Goal: Task Accomplishment & Management: Use online tool/utility

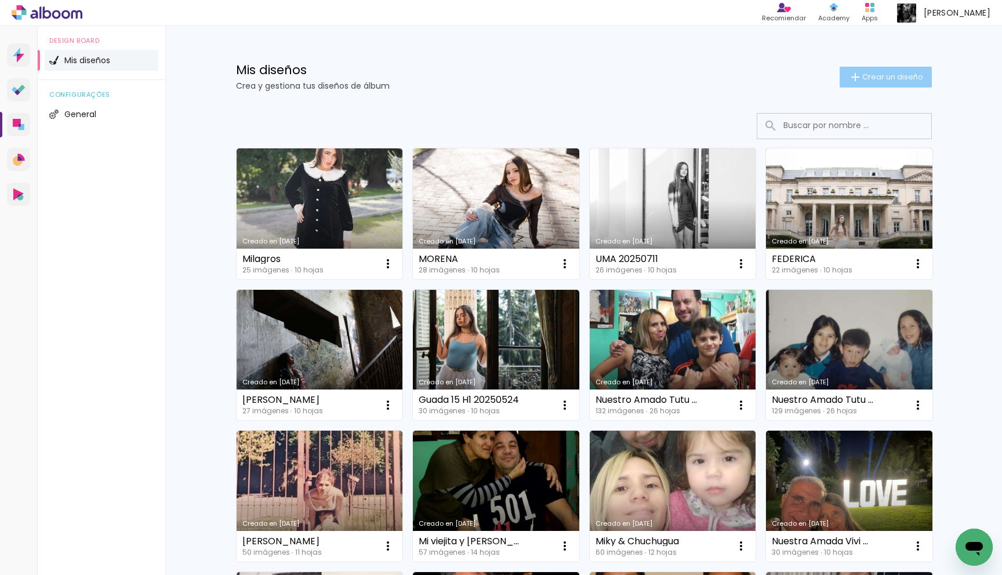
click at [886, 78] on span "Crear un diseño" at bounding box center [892, 77] width 61 height 8
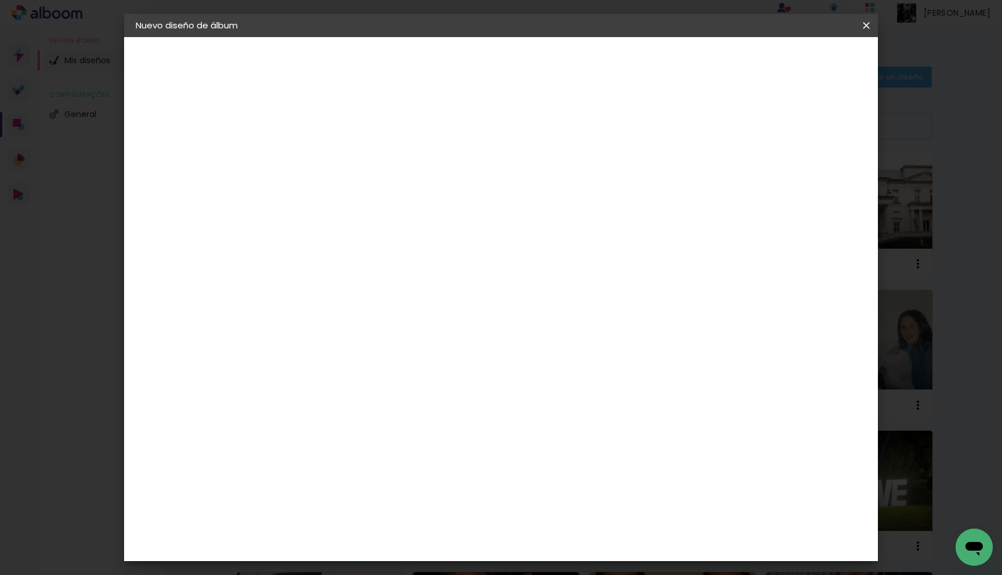
click at [325, 155] on input at bounding box center [325, 156] width 0 height 18
type input "20250830 [GEOGRAPHIC_DATA]"
type paper-input "20250830 [GEOGRAPHIC_DATA]"
click at [0, 0] on slot "Avanzar" at bounding box center [0, 0] width 0 height 0
click at [362, 439] on div "Laboratorio Alfa II" at bounding box center [344, 448] width 53 height 19
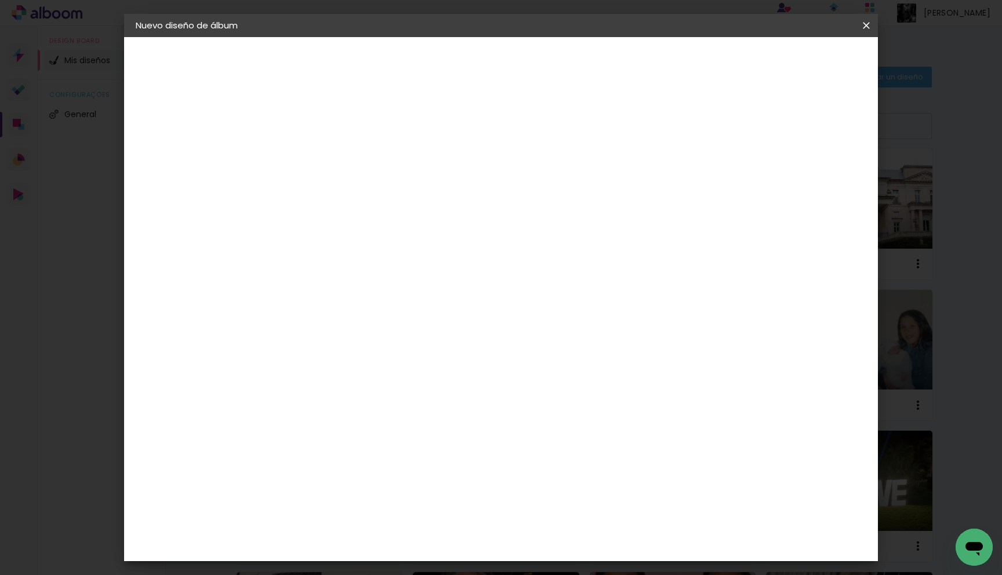
click at [523, 177] on paper-item "Tamaño libre" at bounding box center [468, 176] width 108 height 26
click at [523, 176] on paper-item "Tamaño libre" at bounding box center [468, 176] width 108 height 26
click at [371, 439] on div "Laboratorio Alfa II" at bounding box center [344, 448] width 53 height 19
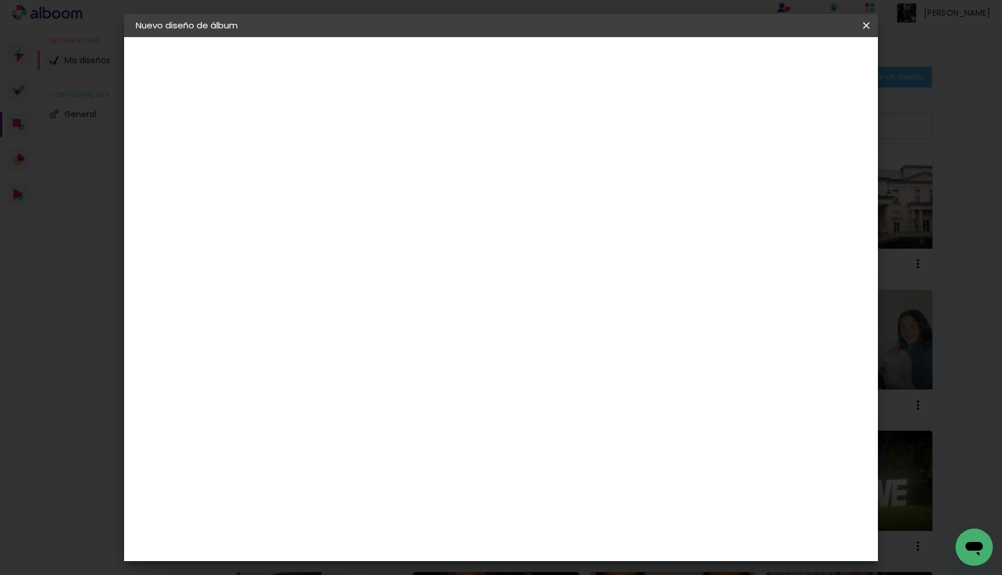
click at [371, 416] on div "Laboratorio Alfa II" at bounding box center [344, 425] width 53 height 19
click at [523, 158] on paper-item "Tamaño libre" at bounding box center [468, 153] width 108 height 26
click at [0, 0] on slot "Tamaño libre" at bounding box center [0, 0] width 0 height 0
click at [0, 0] on slot "Avanzar" at bounding box center [0, 0] width 0 height 0
click at [791, 134] on div "Mostrar sangría" at bounding box center [783, 133] width 78 height 14
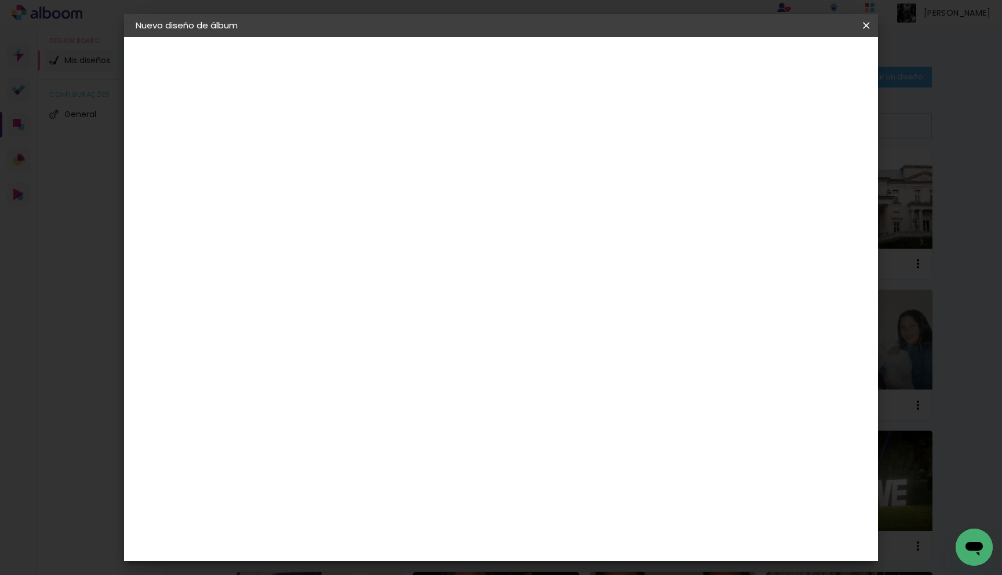
type paper-checkbox "on"
click at [802, 61] on span "Empezar diseño" at bounding box center [770, 61] width 64 height 8
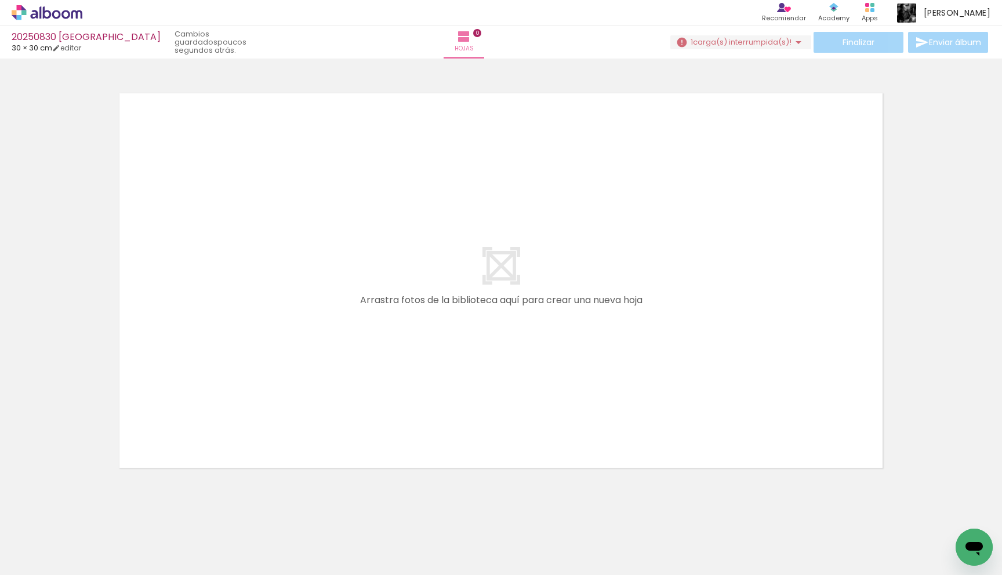
click at [712, 44] on span "carga(s) interrumpida(s)!" at bounding box center [742, 42] width 99 height 11
click at [0, 0] on slot "Buscar archivos interrumpidos" at bounding box center [0, 0] width 0 height 0
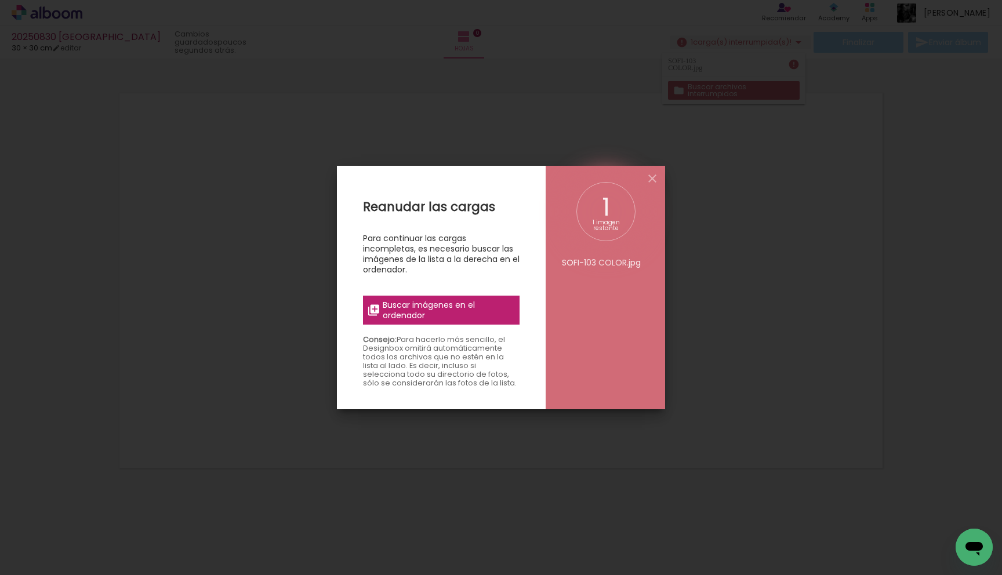
click at [454, 312] on span "Buscar imágenes en el ordenador" at bounding box center [448, 310] width 130 height 21
click at [0, 0] on input "file" at bounding box center [0, 0] width 0 height 0
click at [470, 306] on span "Buscar imágenes en el ordenador" at bounding box center [448, 310] width 130 height 21
click at [0, 0] on input "file" at bounding box center [0, 0] width 0 height 0
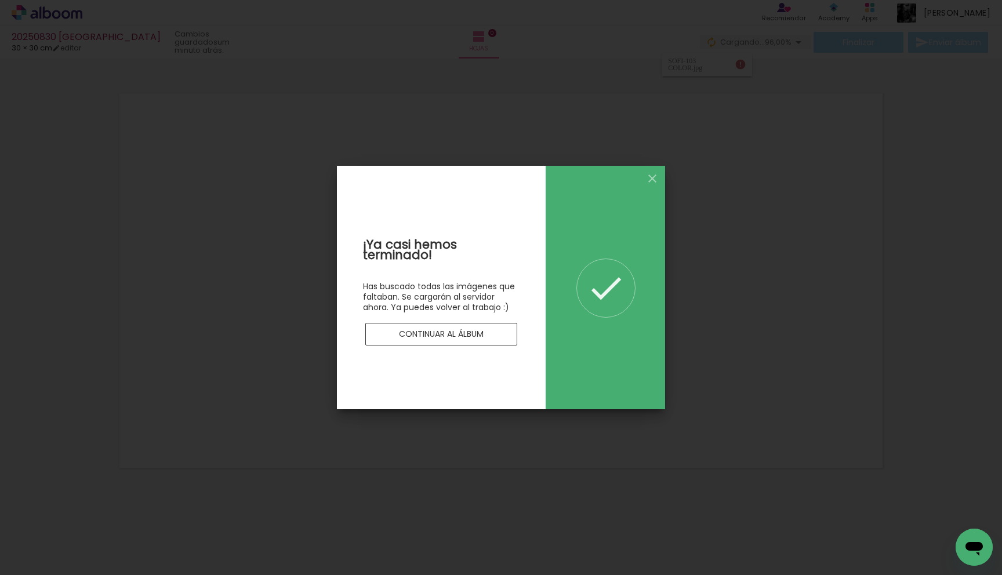
click at [504, 340] on paper-button "Continuar al álbum" at bounding box center [441, 334] width 152 height 23
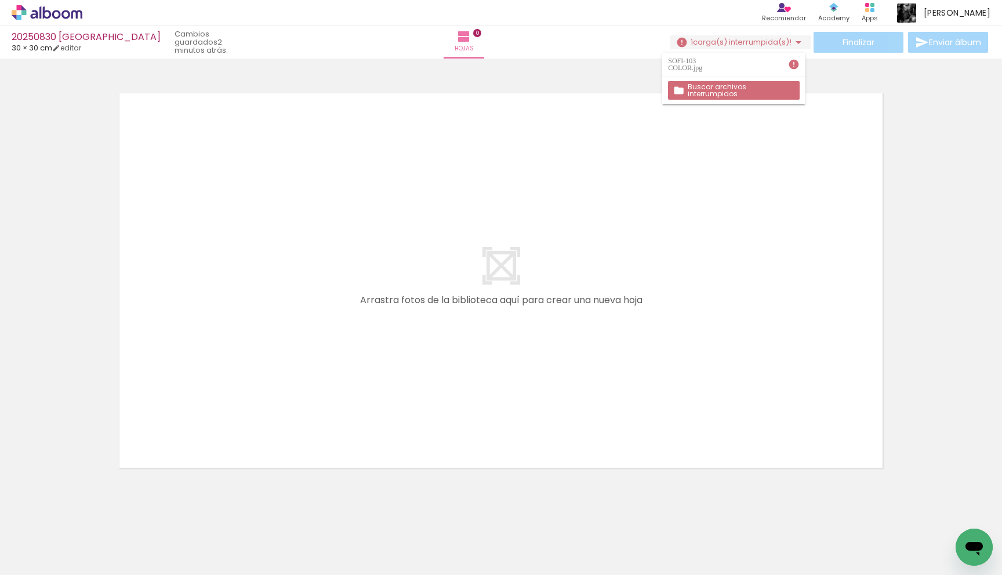
click at [0, 0] on slot "Buscar archivos interrumpidos" at bounding box center [0, 0] width 0 height 0
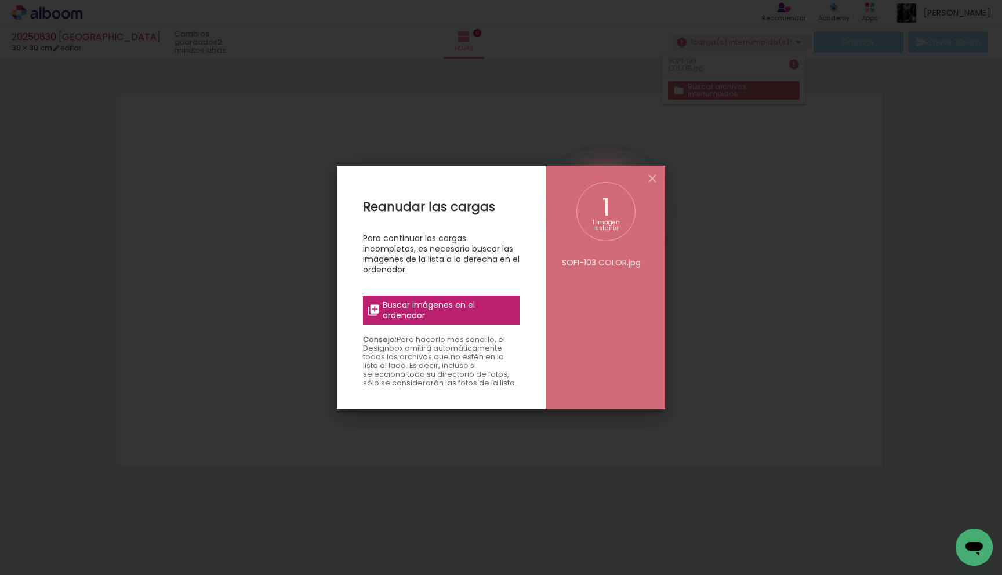
click at [446, 310] on span "Buscar imágenes en el ordenador" at bounding box center [448, 310] width 130 height 21
click at [0, 0] on input "file" at bounding box center [0, 0] width 0 height 0
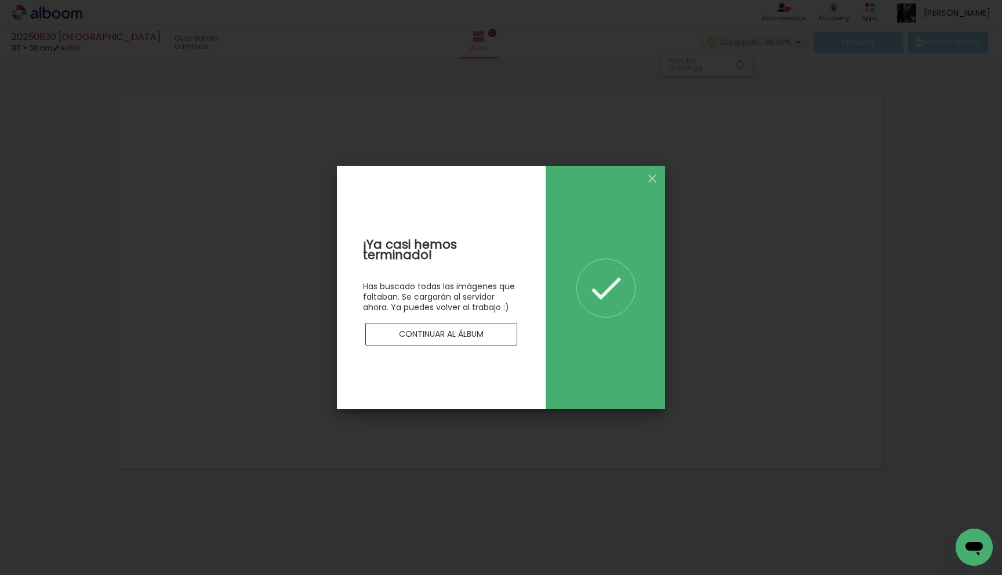
click at [480, 345] on paper-button "Continuar al álbum" at bounding box center [441, 334] width 152 height 23
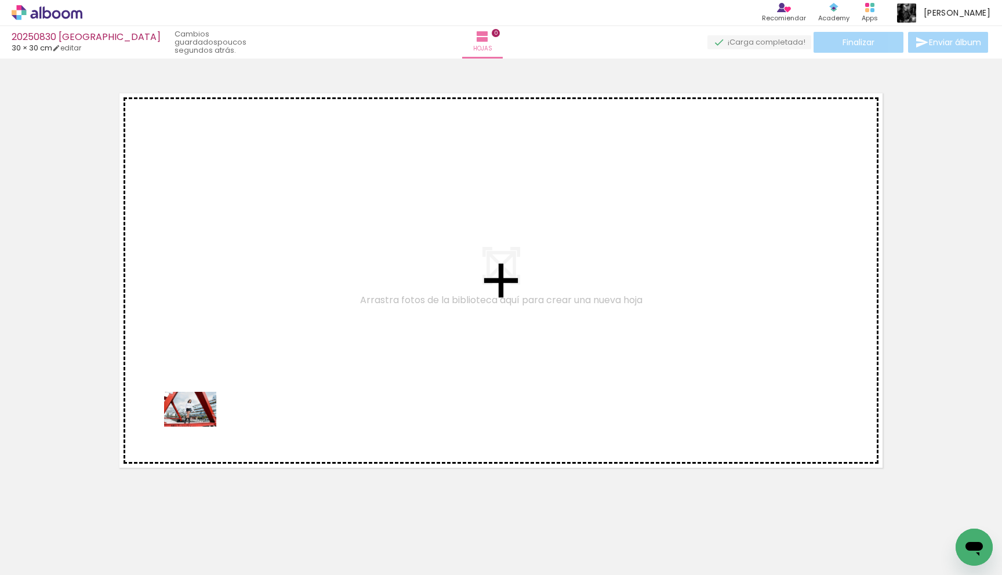
drag, startPoint x: 133, startPoint y: 542, endPoint x: 199, endPoint y: 427, distance: 132.6
click at [199, 427] on quentale-workspace at bounding box center [501, 287] width 1002 height 575
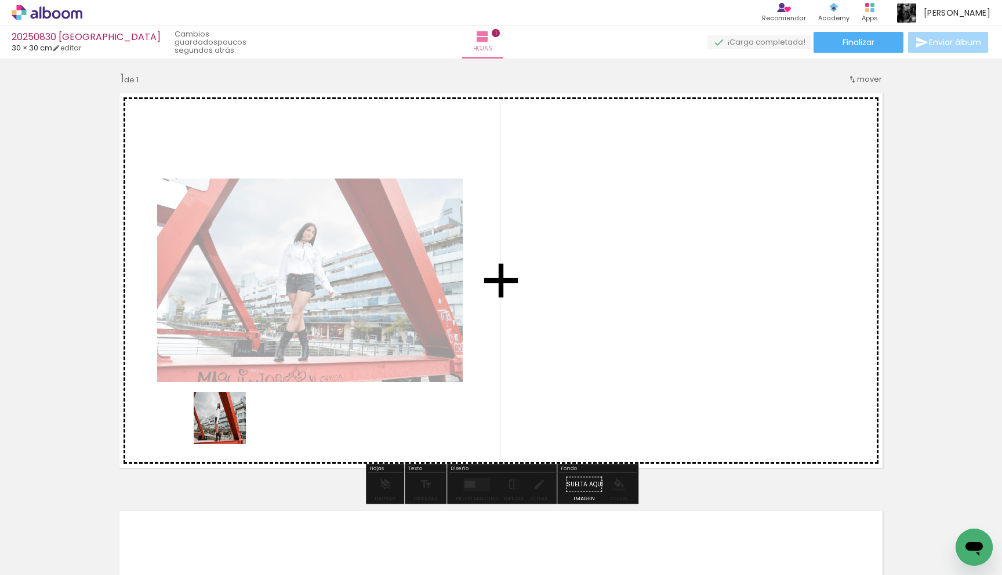
drag, startPoint x: 195, startPoint y: 531, endPoint x: 229, endPoint y: 426, distance: 110.2
click at [229, 426] on quentale-workspace at bounding box center [501, 287] width 1002 height 575
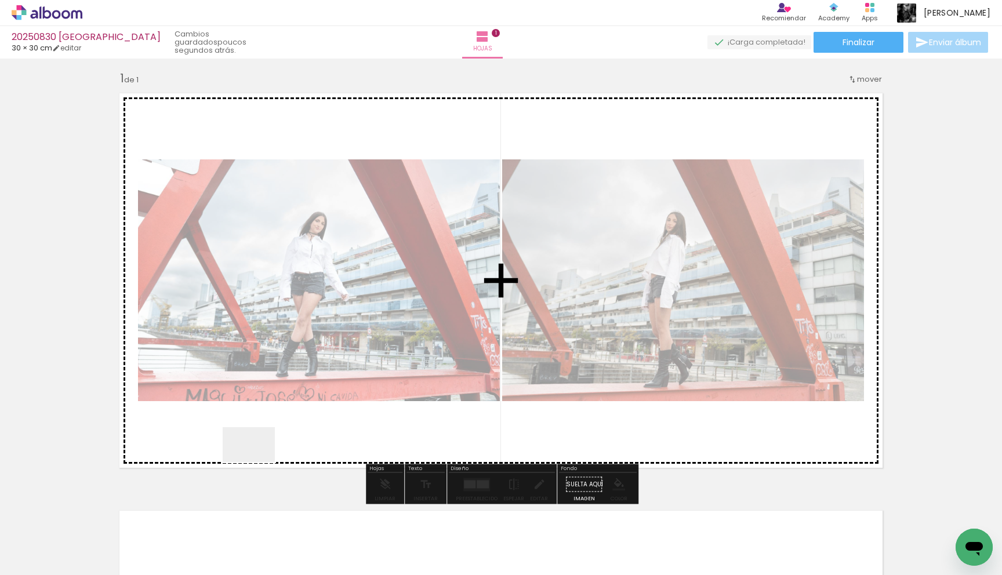
drag, startPoint x: 255, startPoint y: 532, endPoint x: 259, endPoint y: 448, distance: 84.1
click at [259, 448] on quentale-workspace at bounding box center [501, 287] width 1002 height 575
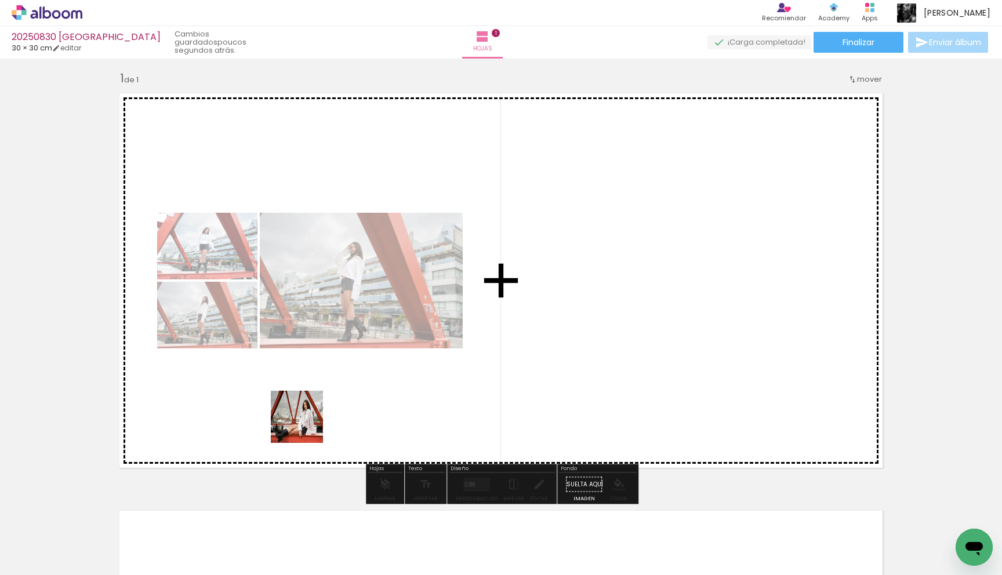
drag, startPoint x: 304, startPoint y: 528, endPoint x: 305, endPoint y: 425, distance: 102.6
click at [305, 425] on quentale-workspace at bounding box center [501, 287] width 1002 height 575
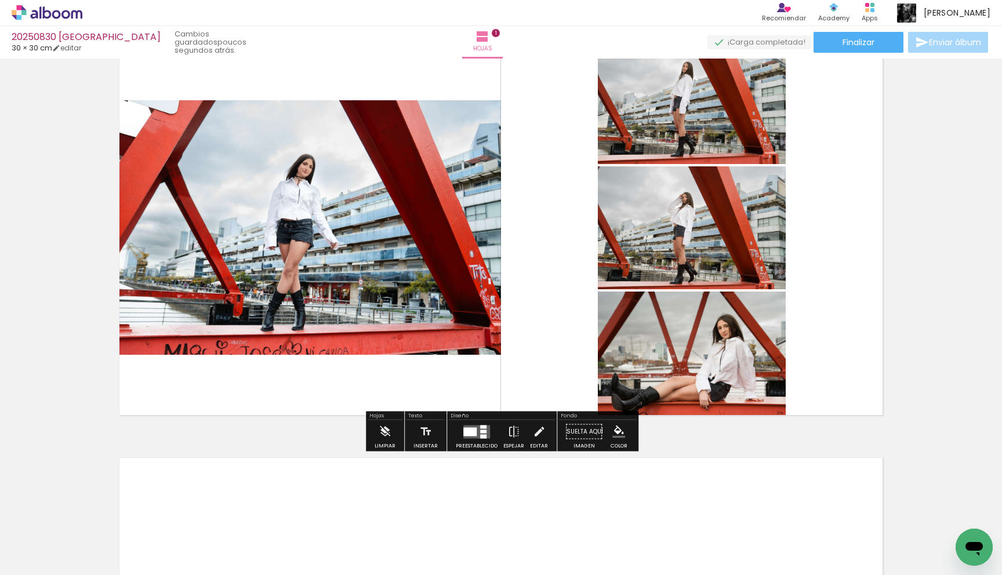
scroll to position [59, 0]
click at [479, 428] on quentale-layouter at bounding box center [476, 430] width 27 height 13
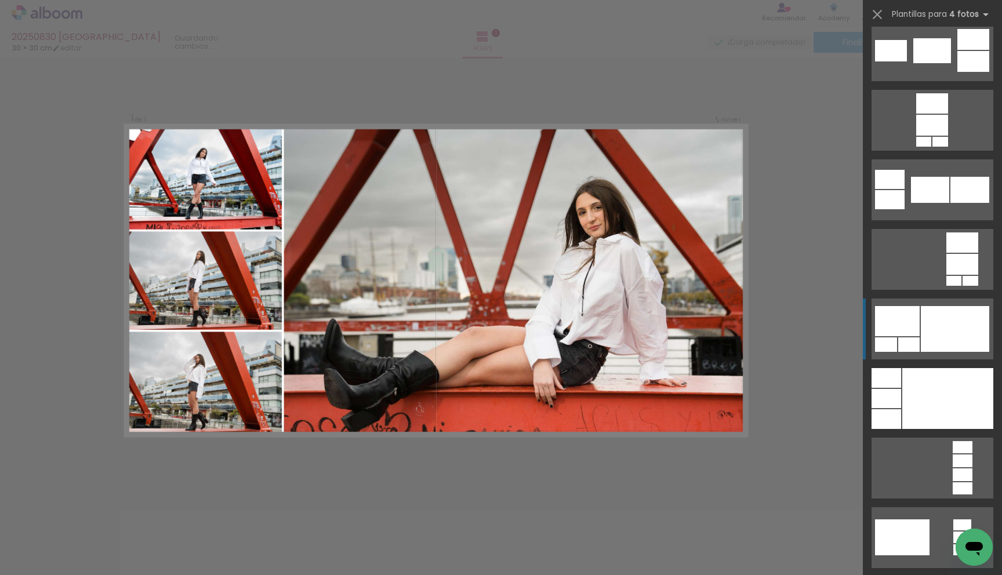
scroll to position [3859, 0]
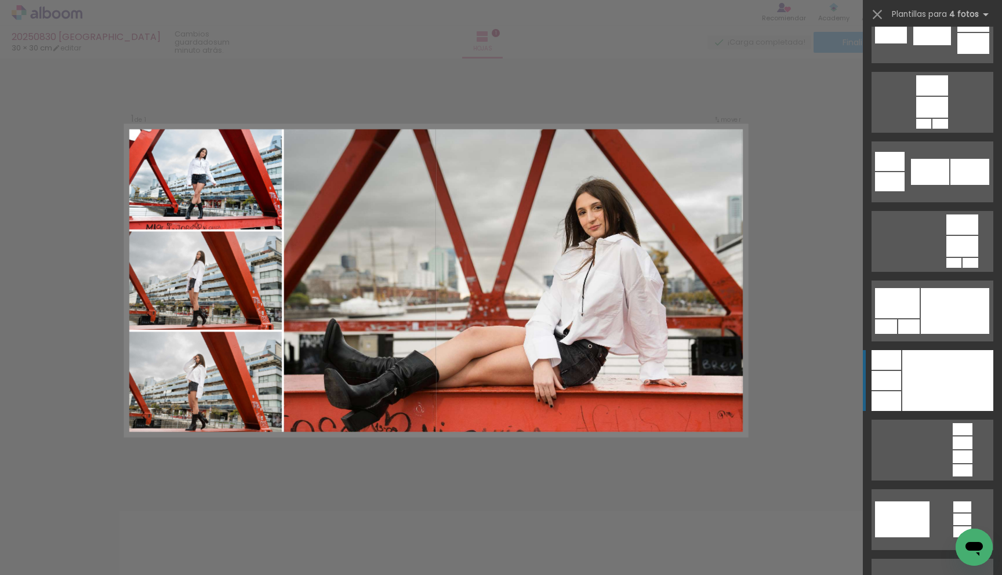
click at [924, 360] on div at bounding box center [947, 380] width 91 height 61
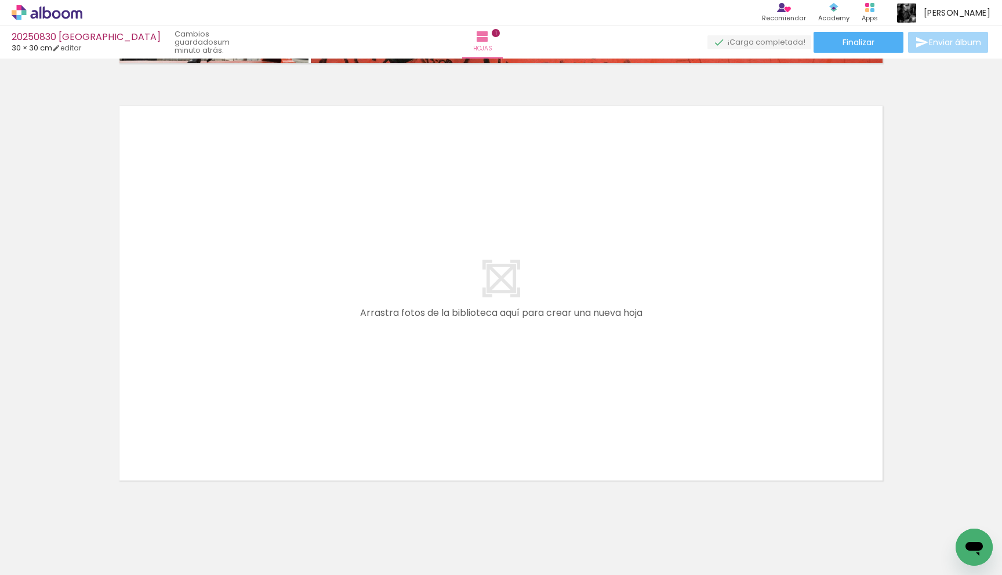
scroll to position [413, 0]
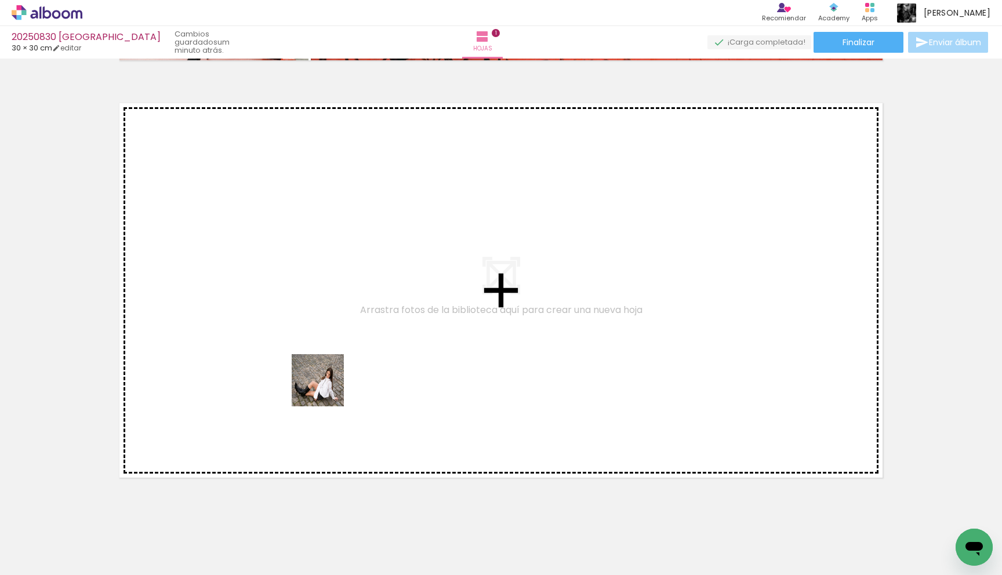
drag, startPoint x: 384, startPoint y: 537, endPoint x: 316, endPoint y: 366, distance: 184.2
click at [316, 366] on quentale-workspace at bounding box center [501, 287] width 1002 height 575
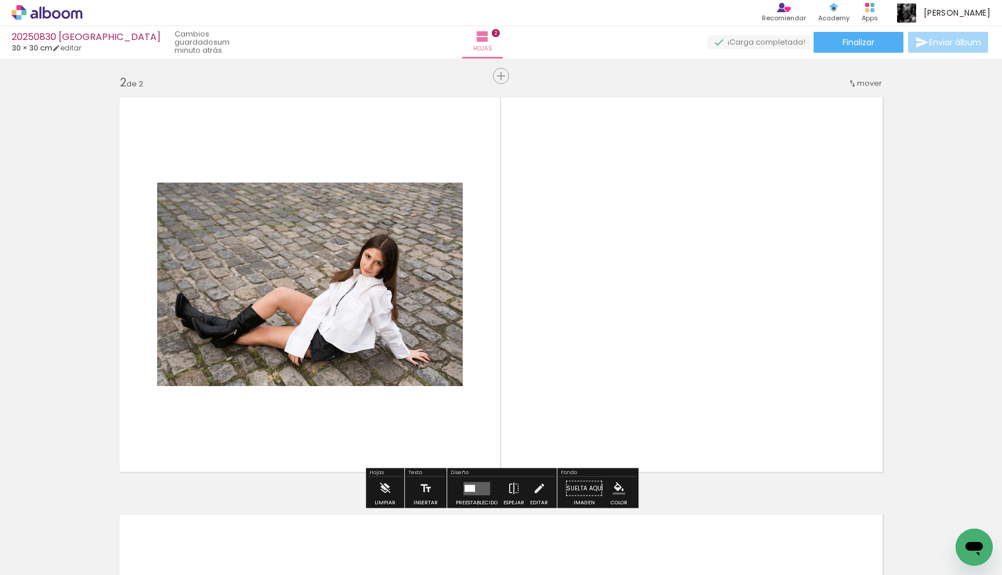
scroll to position [423, 0]
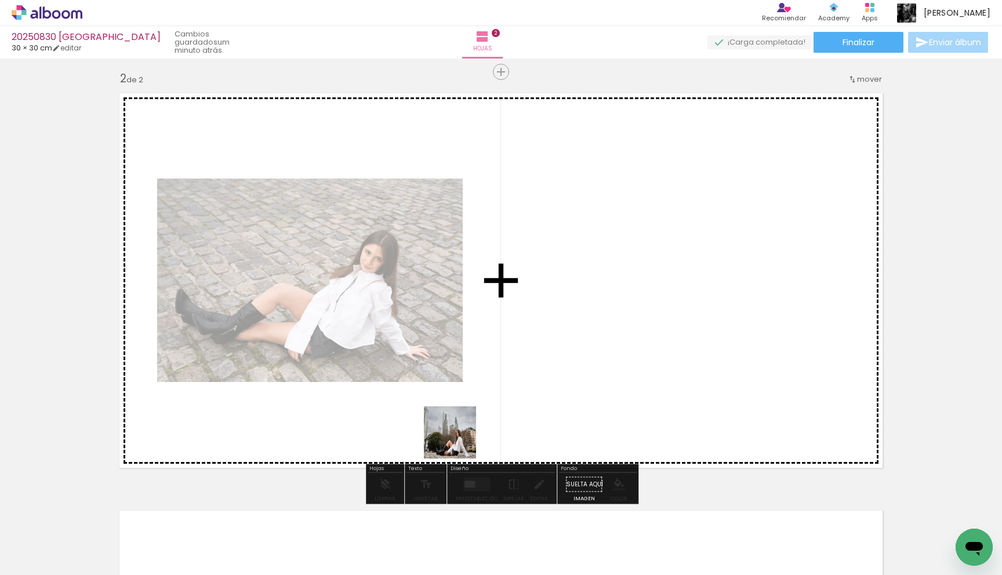
drag, startPoint x: 448, startPoint y: 534, endPoint x: 465, endPoint y: 416, distance: 119.4
click at [465, 416] on quentale-workspace at bounding box center [501, 287] width 1002 height 575
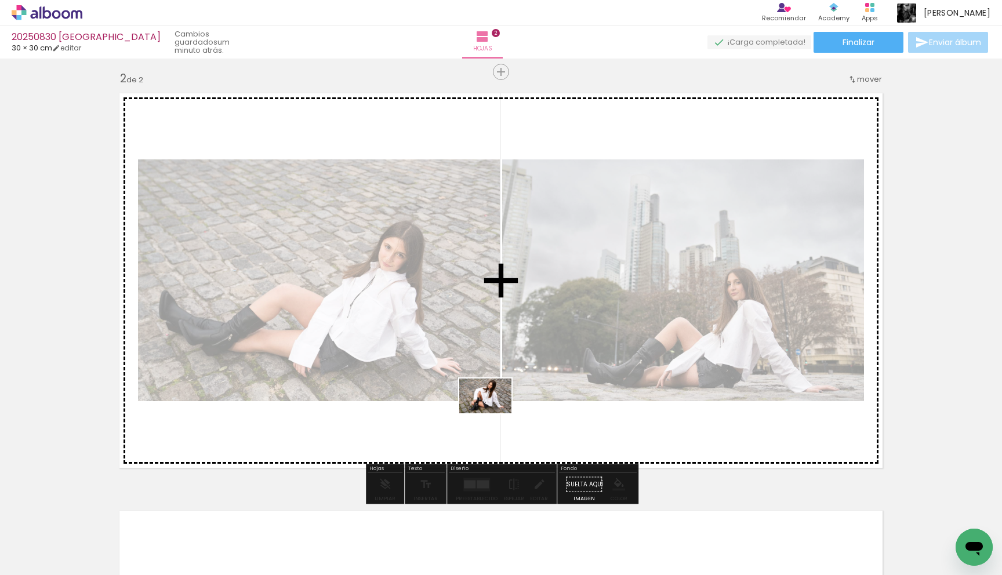
drag, startPoint x: 523, startPoint y: 547, endPoint x: 493, endPoint y: 413, distance: 137.1
click at [493, 413] on quentale-workspace at bounding box center [501, 287] width 1002 height 575
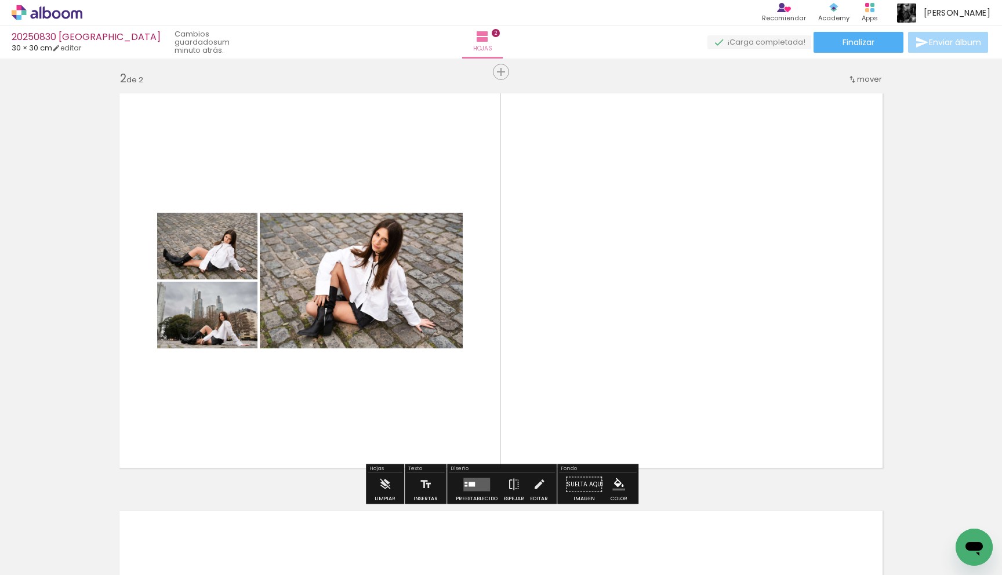
scroll to position [0, 160]
click at [478, 482] on quentale-layouter at bounding box center [476, 484] width 27 height 13
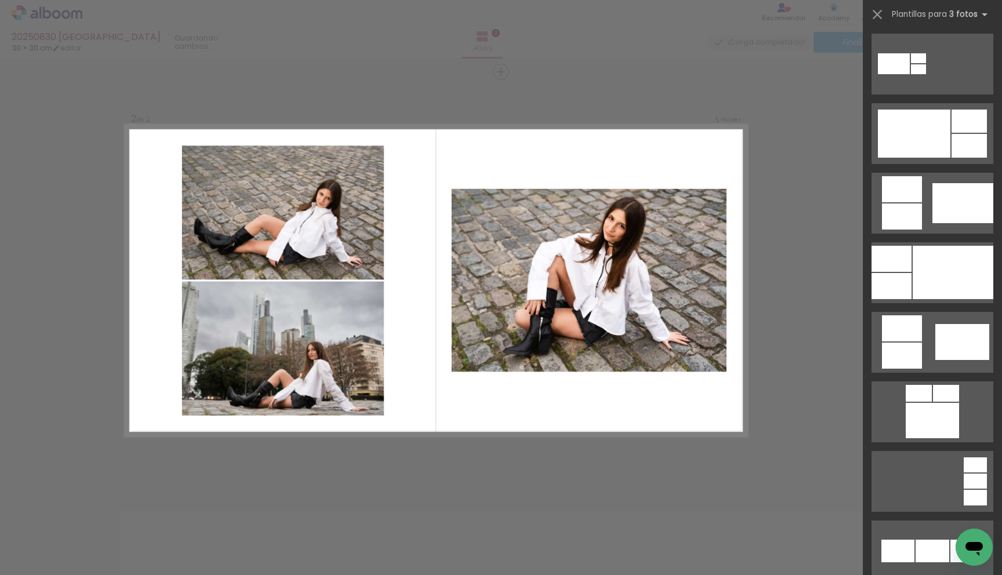
scroll to position [563, 0]
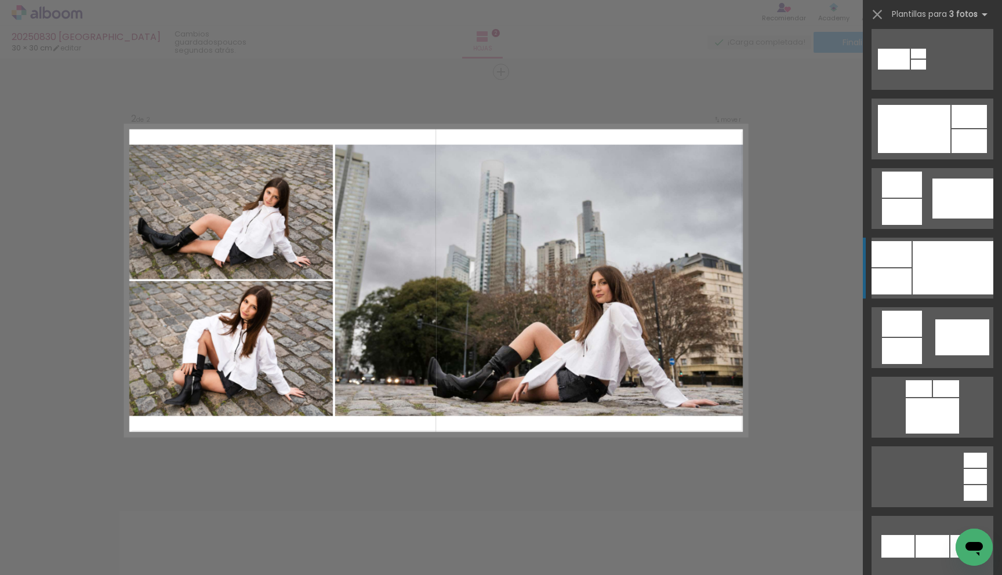
click at [928, 274] on div at bounding box center [952, 267] width 81 height 53
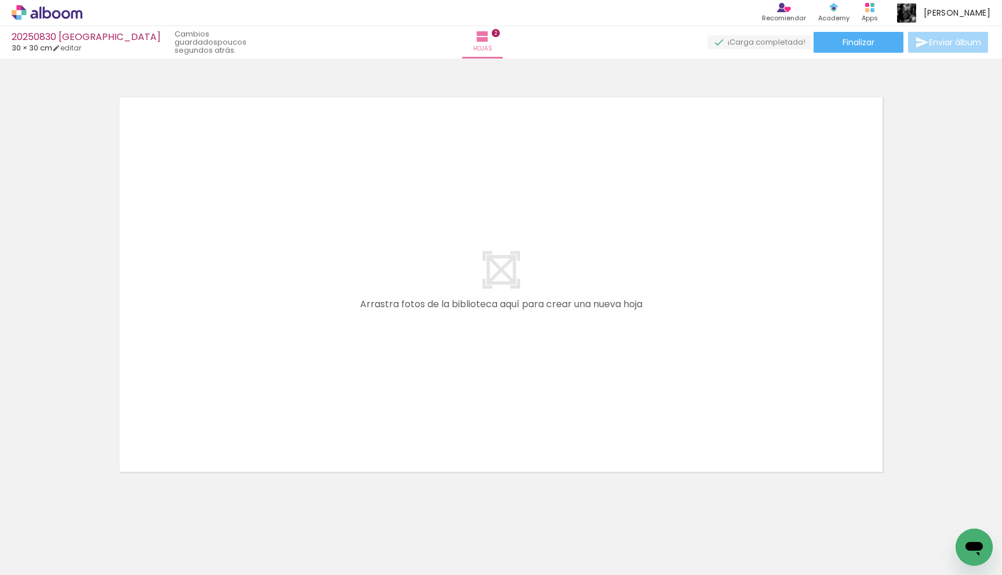
scroll to position [838, 0]
drag, startPoint x: 421, startPoint y: 530, endPoint x: 391, endPoint y: 431, distance: 104.2
click at [391, 431] on quentale-workspace at bounding box center [501, 287] width 1002 height 575
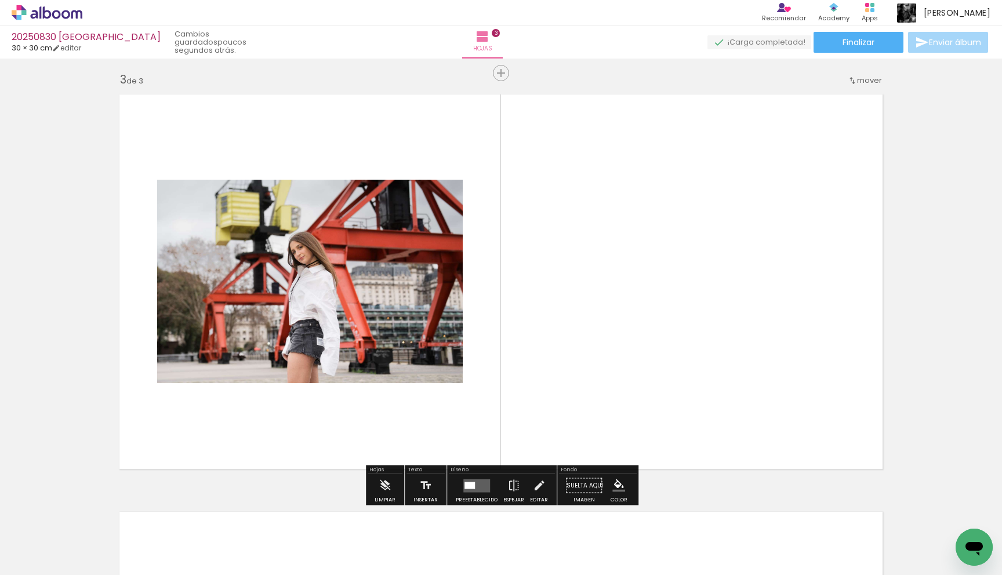
scroll to position [840, 0]
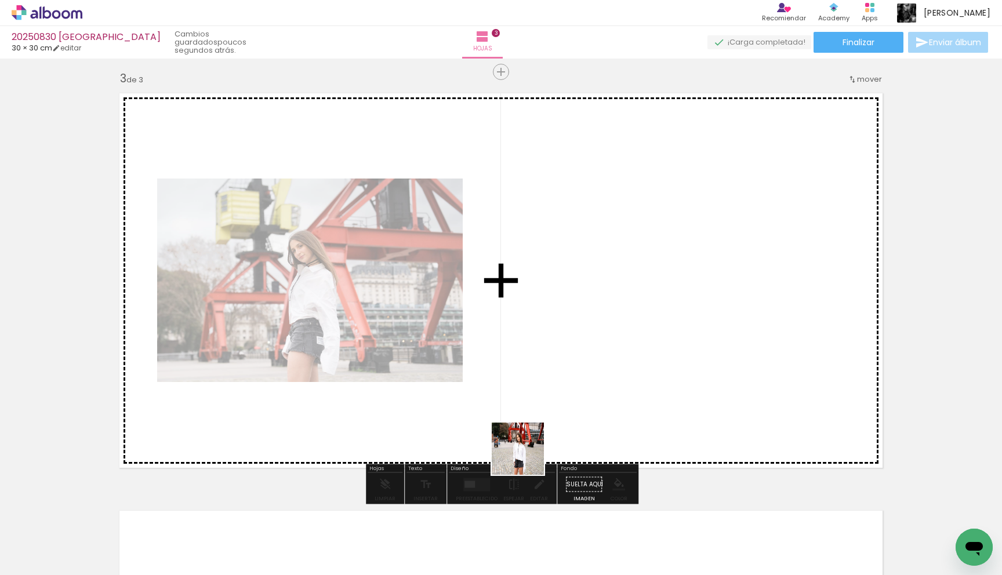
drag, startPoint x: 483, startPoint y: 546, endPoint x: 535, endPoint y: 439, distance: 119.2
click at [535, 439] on quentale-workspace at bounding box center [501, 287] width 1002 height 575
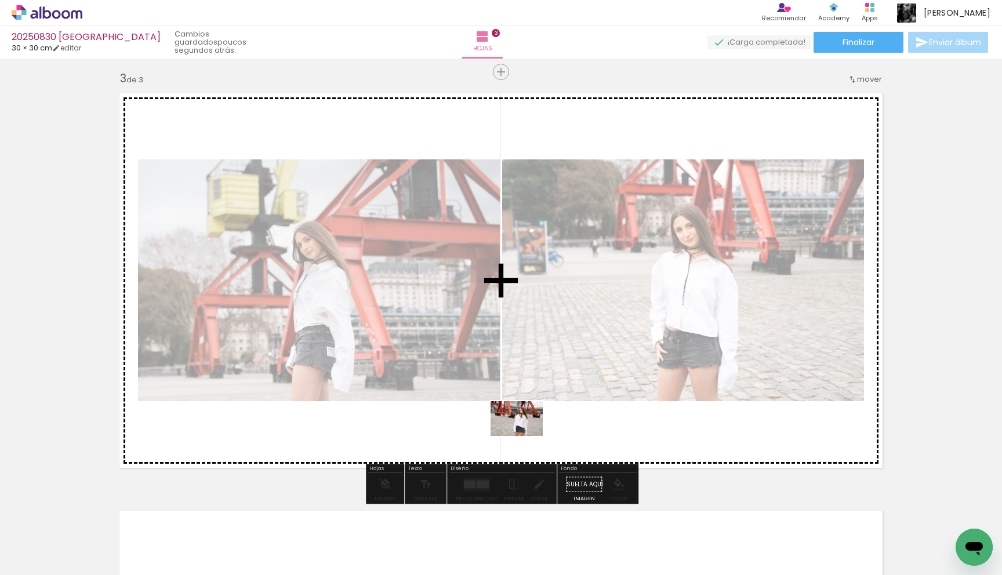
drag, startPoint x: 561, startPoint y: 529, endPoint x: 525, endPoint y: 436, distance: 99.8
click at [525, 436] on quentale-workspace at bounding box center [501, 287] width 1002 height 575
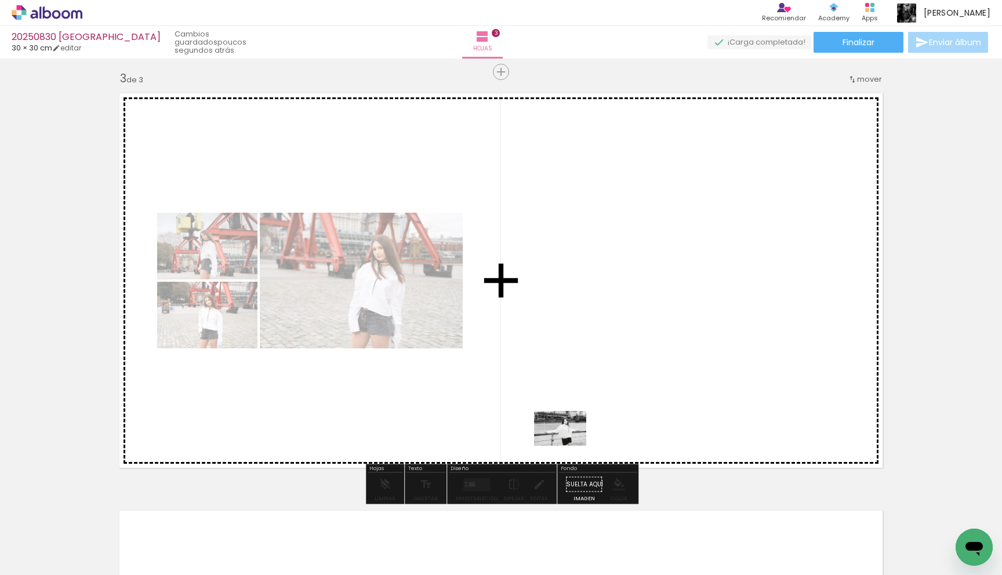
drag, startPoint x: 600, startPoint y: 524, endPoint x: 568, endPoint y: 445, distance: 85.8
click at [568, 445] on quentale-workspace at bounding box center [501, 287] width 1002 height 575
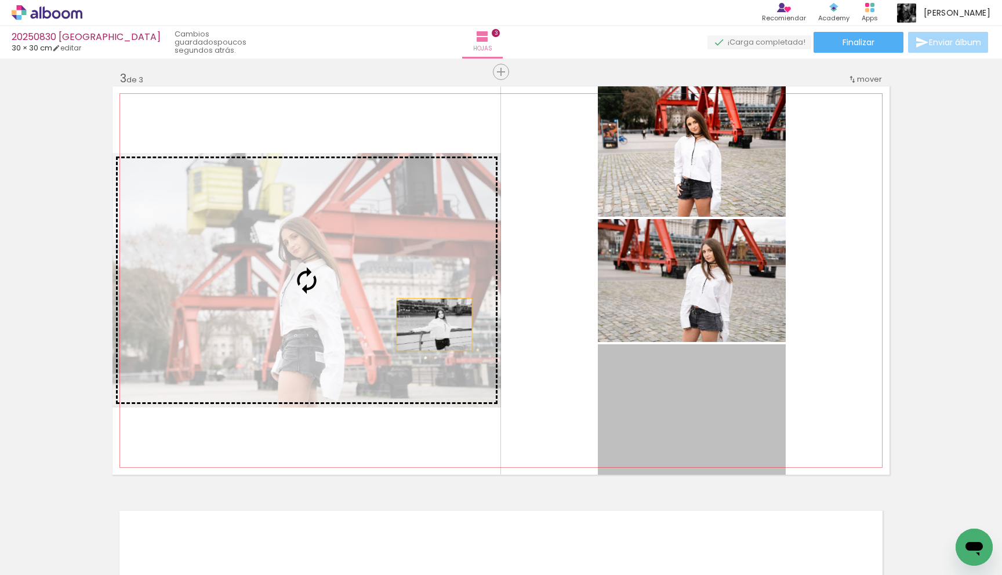
drag, startPoint x: 616, startPoint y: 392, endPoint x: 434, endPoint y: 325, distance: 194.0
click at [0, 0] on slot at bounding box center [0, 0] width 0 height 0
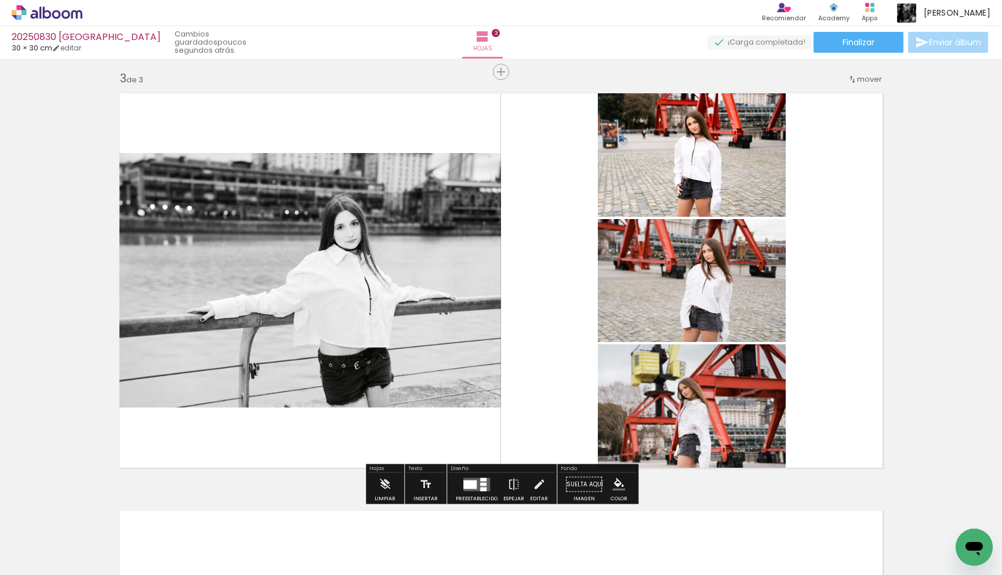
click at [470, 483] on div at bounding box center [469, 484] width 13 height 9
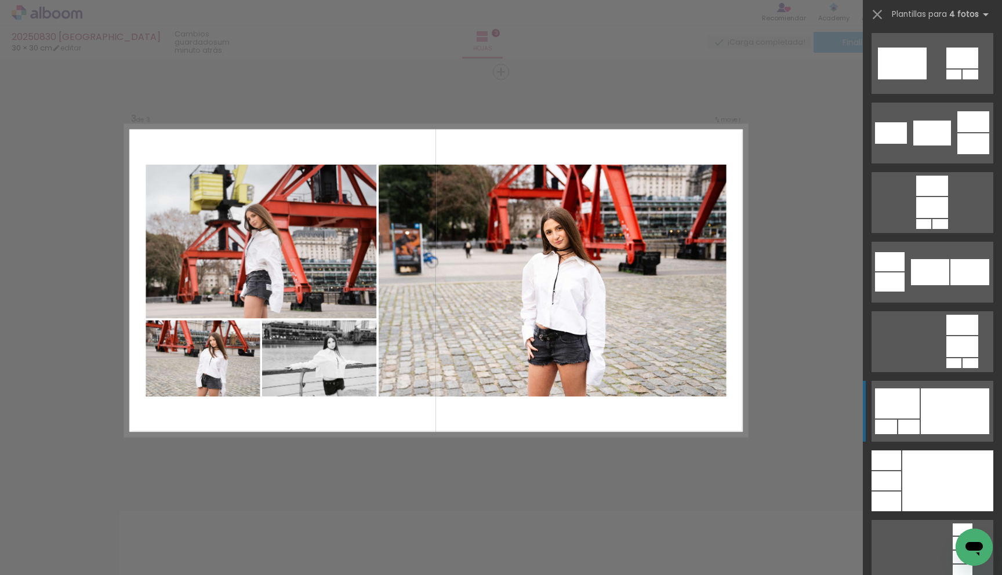
scroll to position [3759, 0]
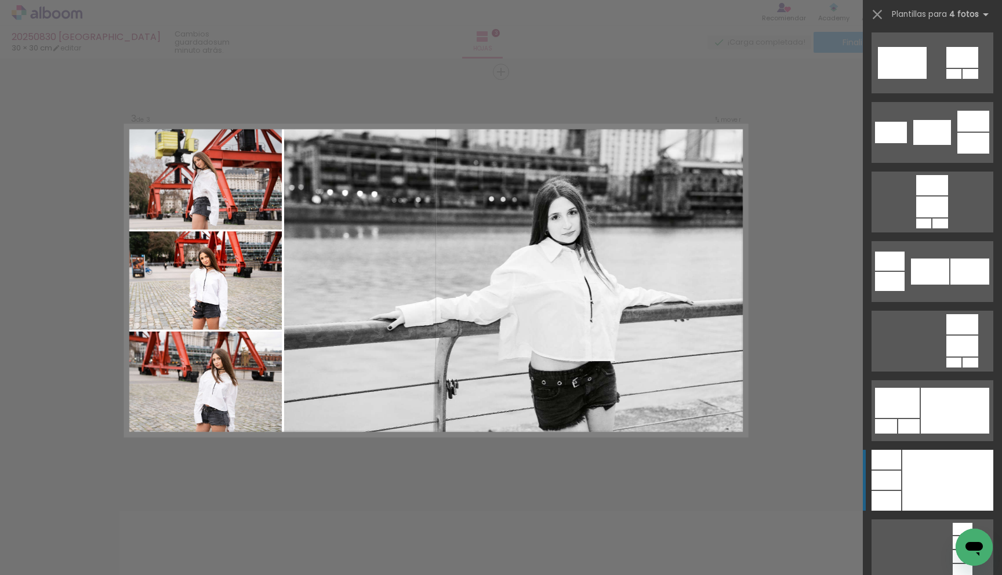
click at [939, 456] on div at bounding box center [947, 480] width 91 height 61
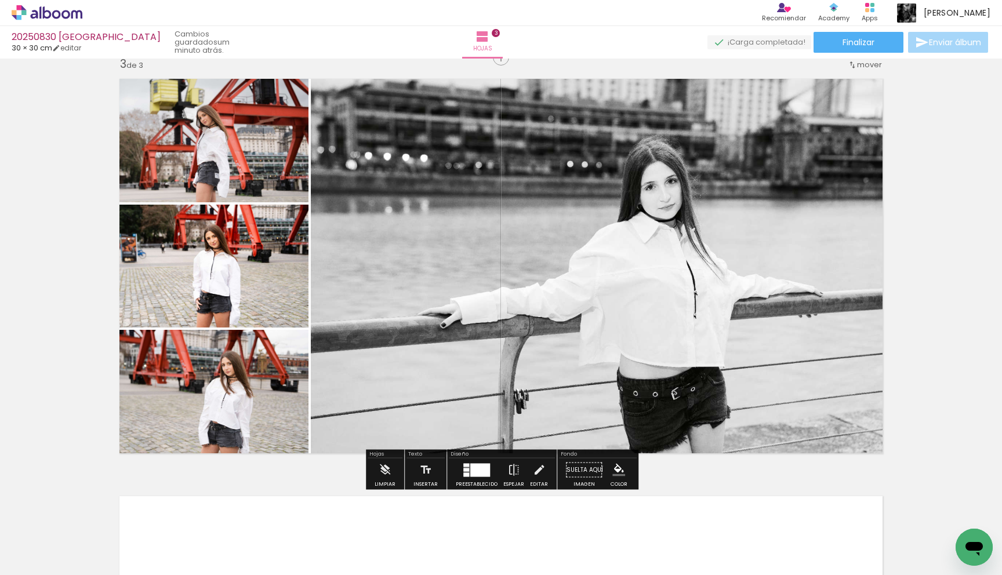
scroll to position [937, 0]
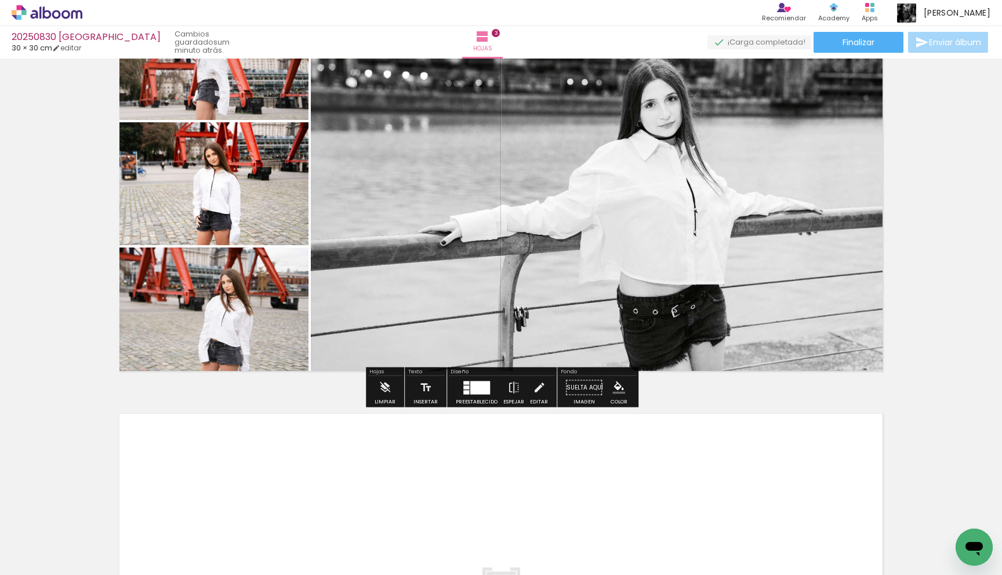
click at [479, 385] on div at bounding box center [480, 387] width 20 height 13
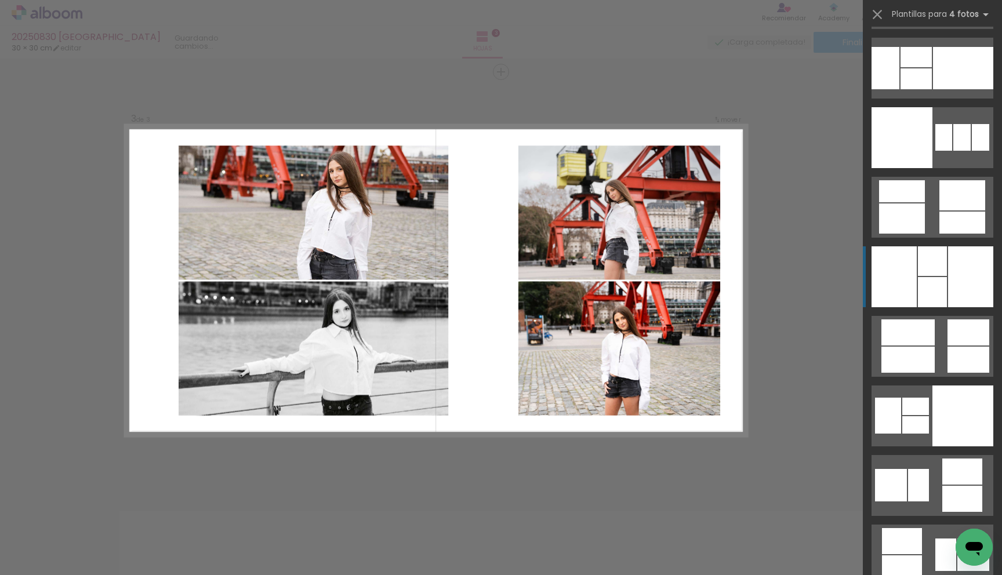
scroll to position [9741, 0]
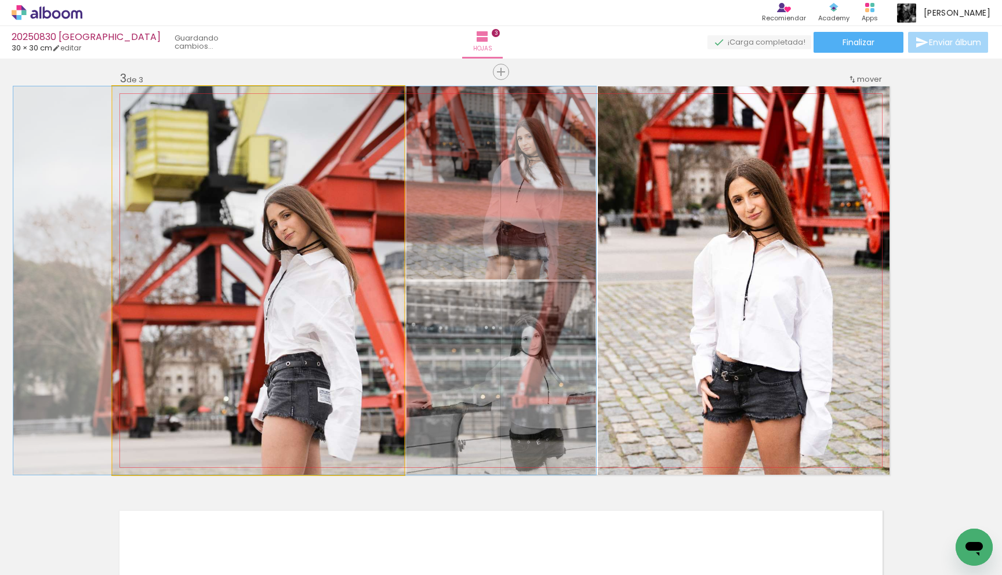
drag, startPoint x: 307, startPoint y: 326, endPoint x: 354, endPoint y: 310, distance: 49.1
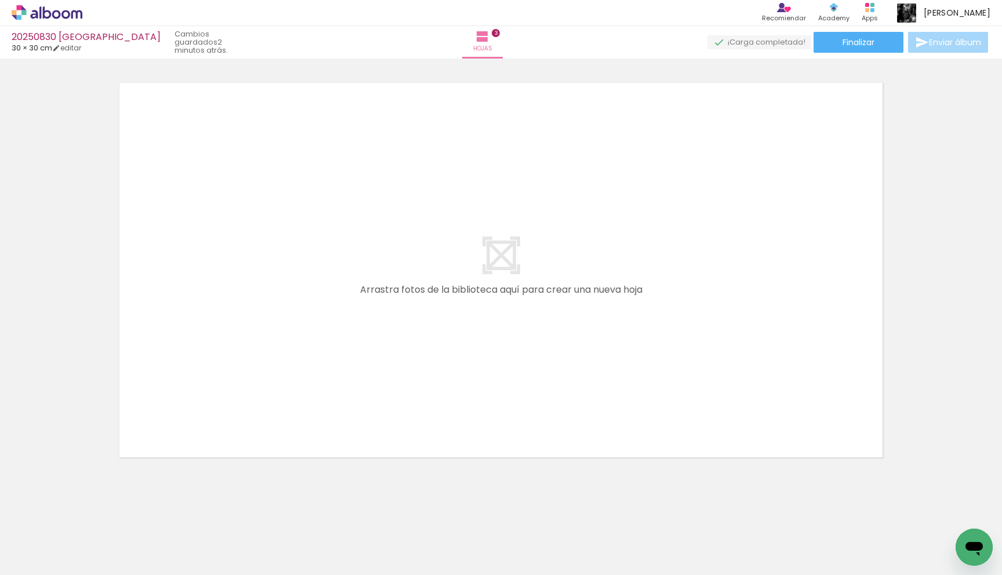
scroll to position [1271, 0]
drag, startPoint x: 683, startPoint y: 547, endPoint x: 593, endPoint y: 373, distance: 195.5
click at [593, 373] on quentale-workspace at bounding box center [501, 287] width 1002 height 575
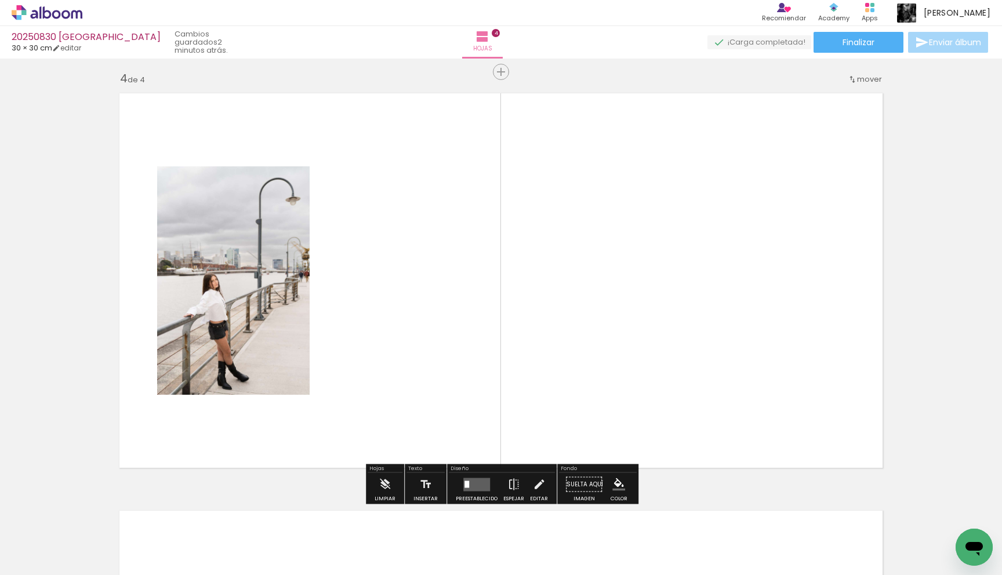
scroll to position [1258, 0]
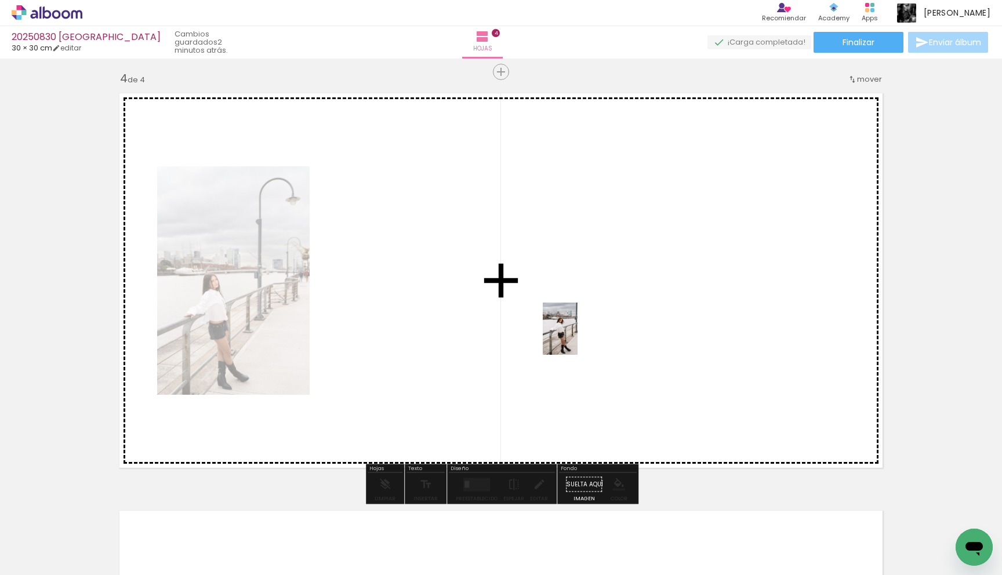
drag, startPoint x: 744, startPoint y: 522, endPoint x: 577, endPoint y: 337, distance: 249.5
click at [577, 337] on quentale-workspace at bounding box center [501, 287] width 1002 height 575
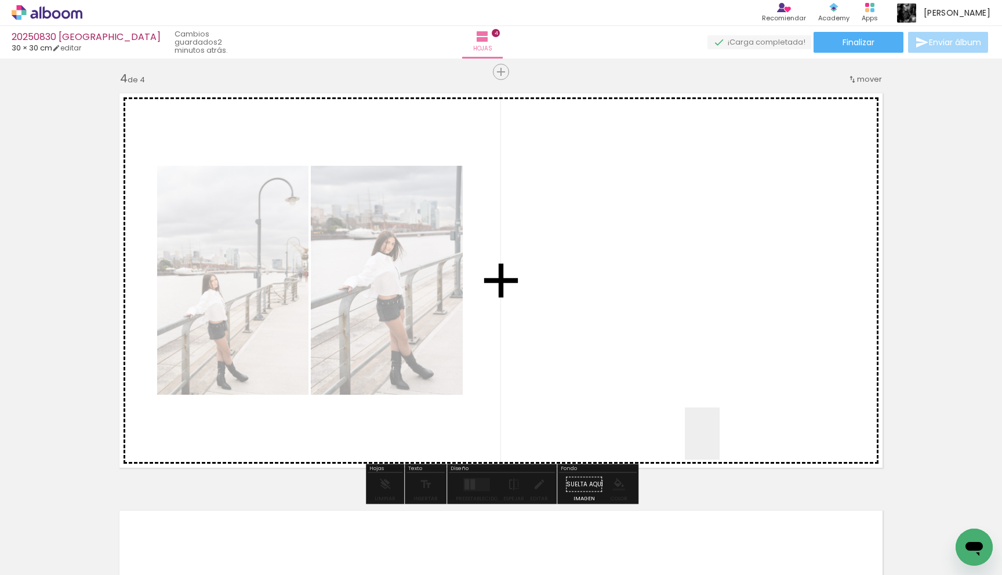
drag, startPoint x: 792, startPoint y: 541, endPoint x: 708, endPoint y: 421, distance: 146.6
click at [709, 421] on quentale-workspace at bounding box center [501, 287] width 1002 height 575
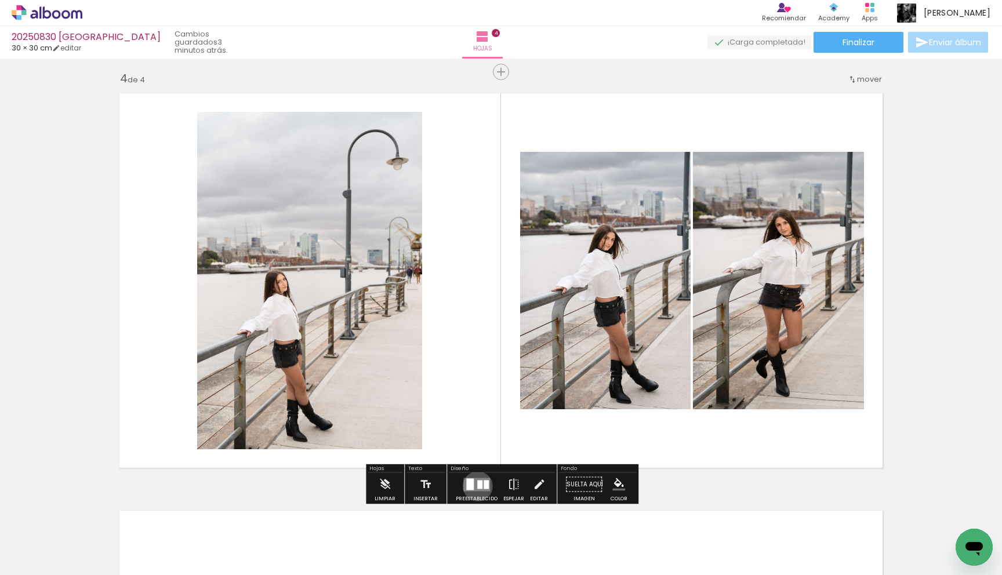
click at [477, 486] on div at bounding box center [479, 484] width 5 height 9
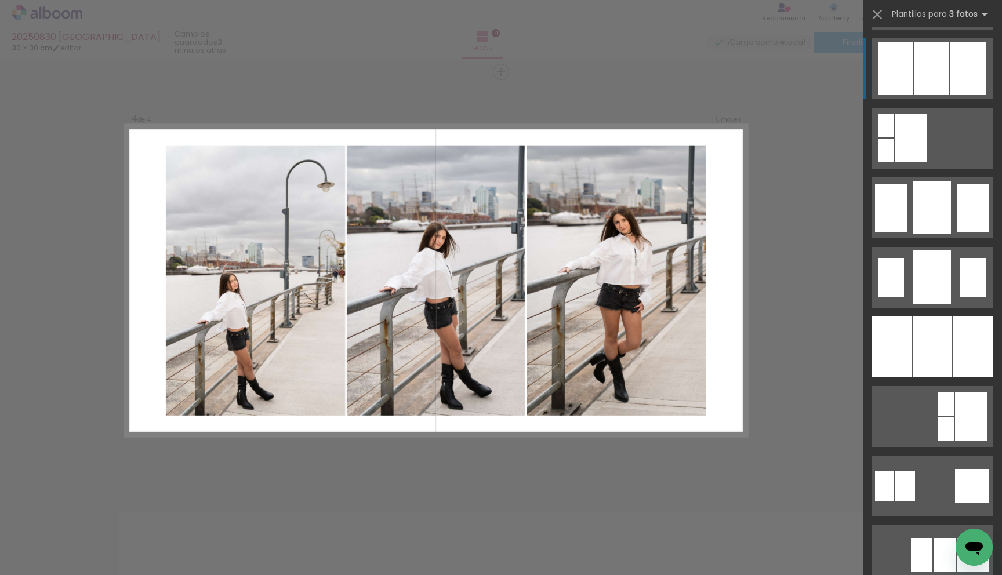
scroll to position [799, 0]
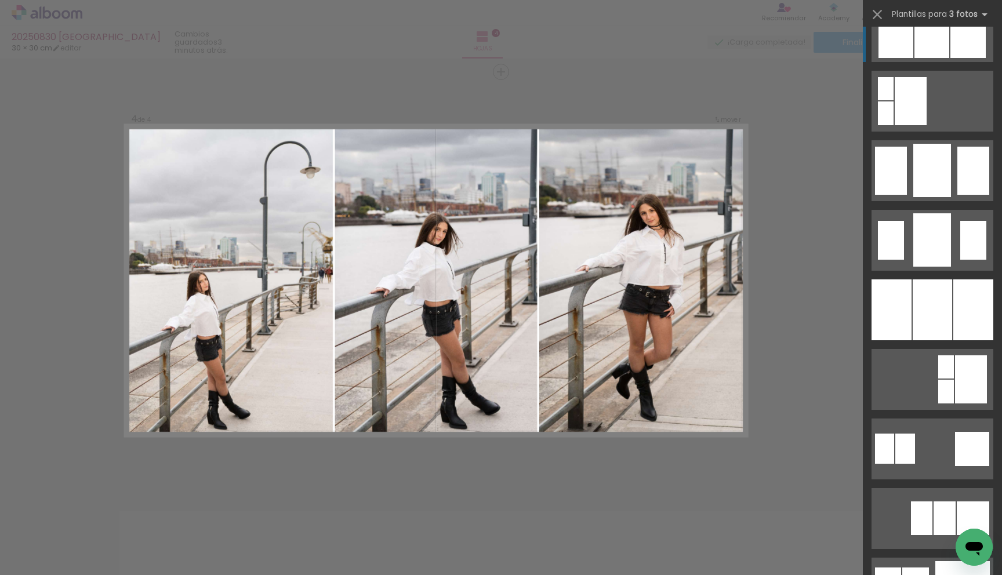
click at [956, 303] on div at bounding box center [973, 309] width 40 height 61
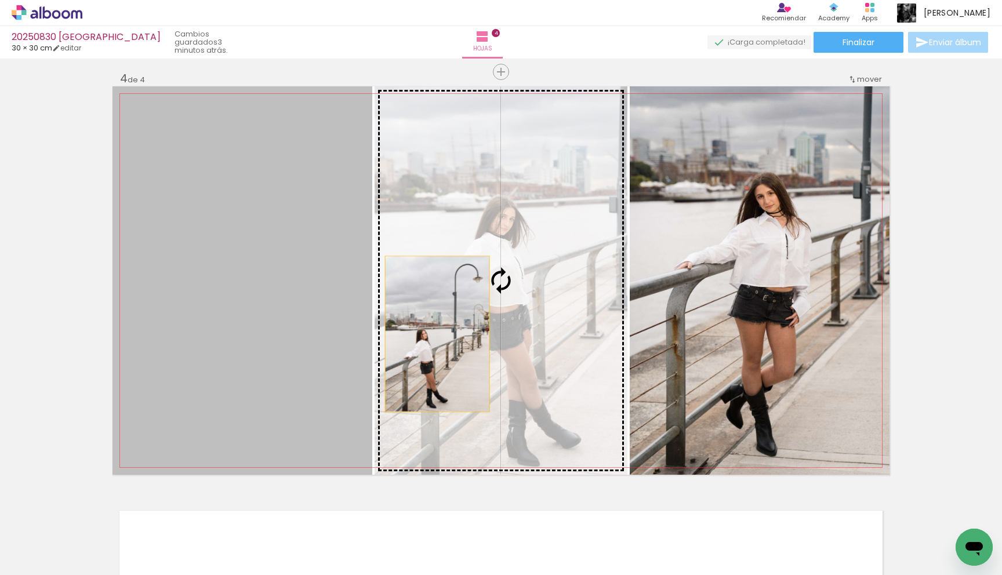
drag, startPoint x: 257, startPoint y: 350, endPoint x: 437, endPoint y: 335, distance: 180.3
click at [0, 0] on slot at bounding box center [0, 0] width 0 height 0
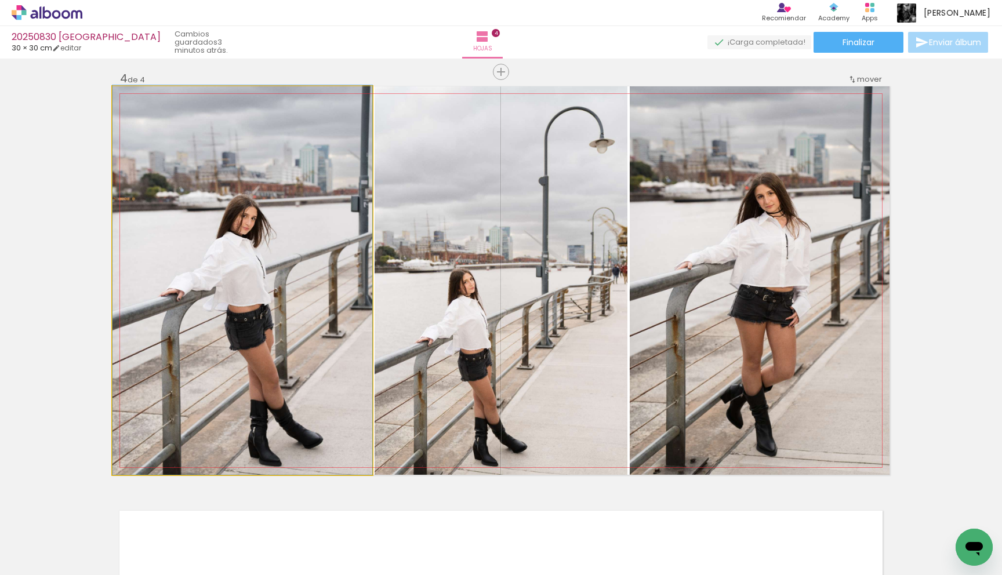
drag, startPoint x: 280, startPoint y: 306, endPoint x: 280, endPoint y: 287, distance: 18.5
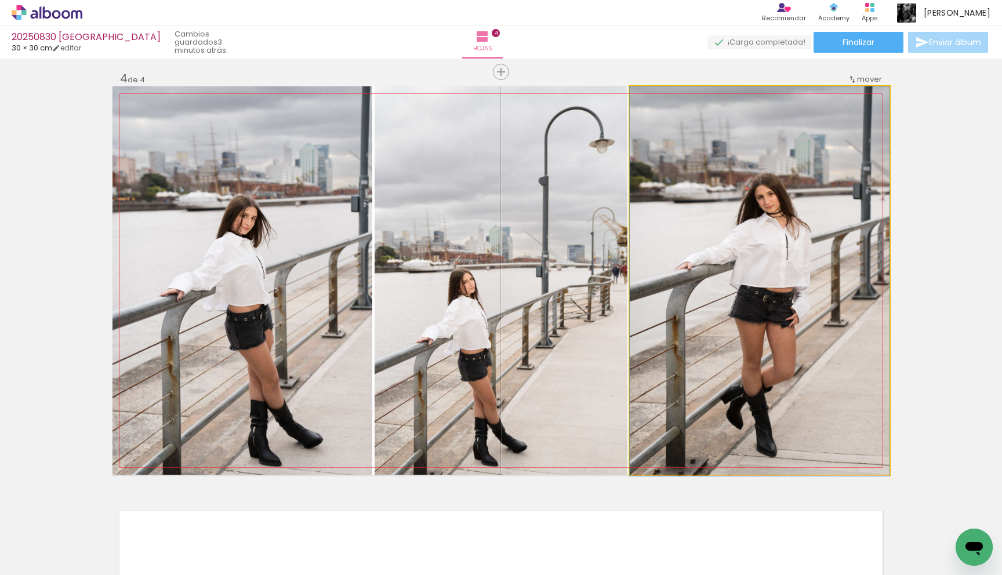
drag, startPoint x: 762, startPoint y: 403, endPoint x: 762, endPoint y: 427, distance: 23.8
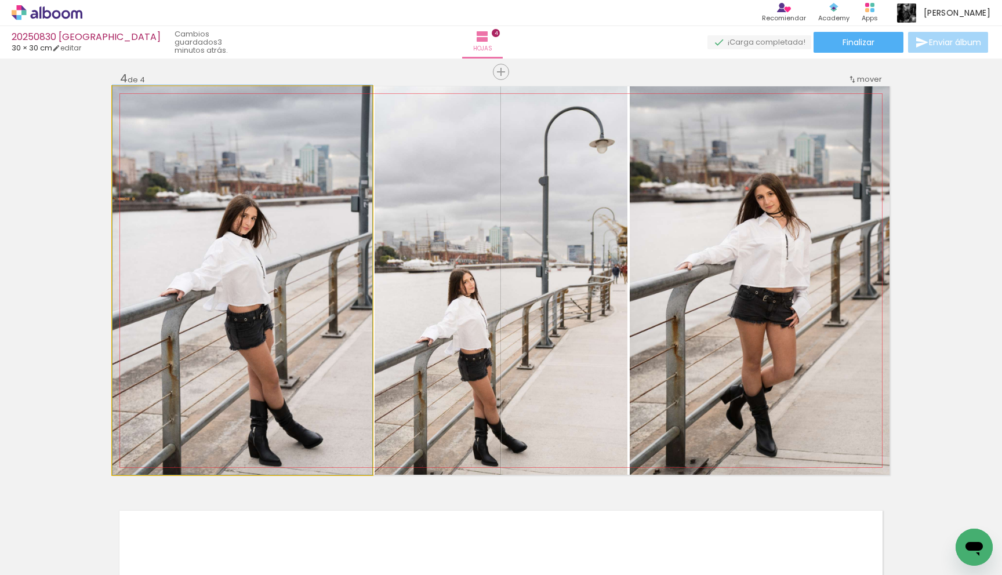
click at [313, 321] on quentale-photo at bounding box center [242, 280] width 260 height 388
click at [277, 391] on quentale-photo at bounding box center [242, 280] width 260 height 388
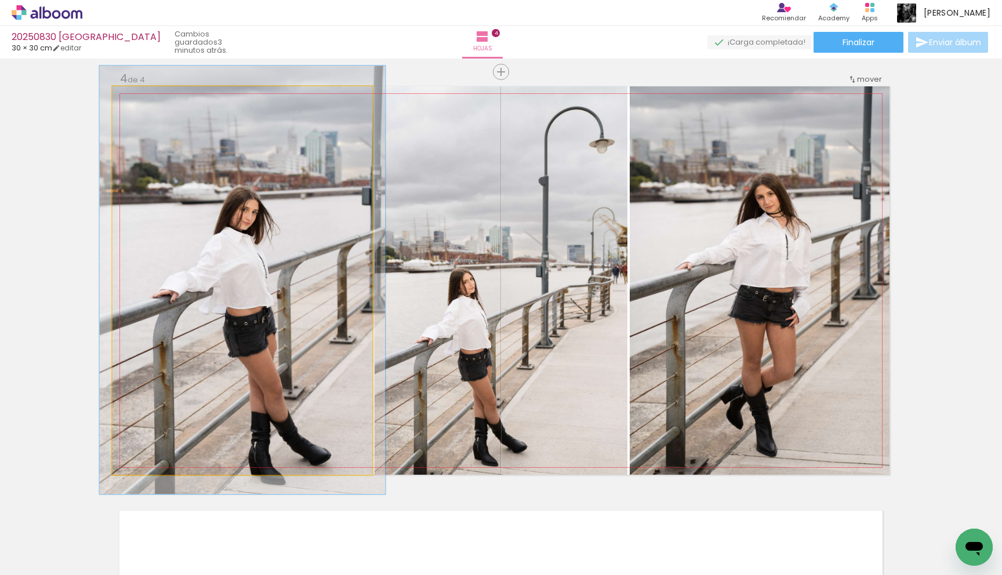
type paper-slider "110"
click at [145, 101] on div at bounding box center [144, 98] width 10 height 10
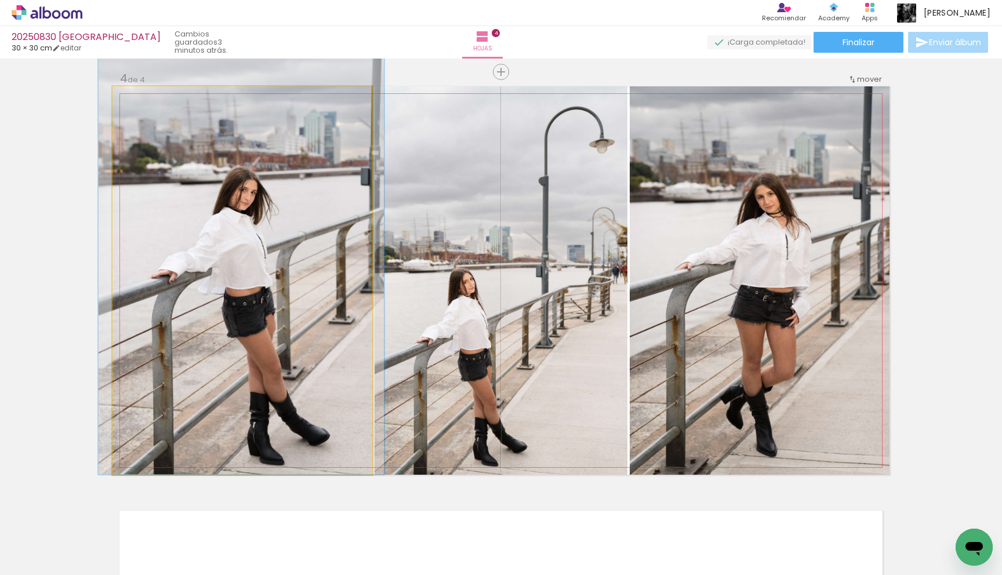
drag, startPoint x: 194, startPoint y: 209, endPoint x: 192, endPoint y: 170, distance: 38.9
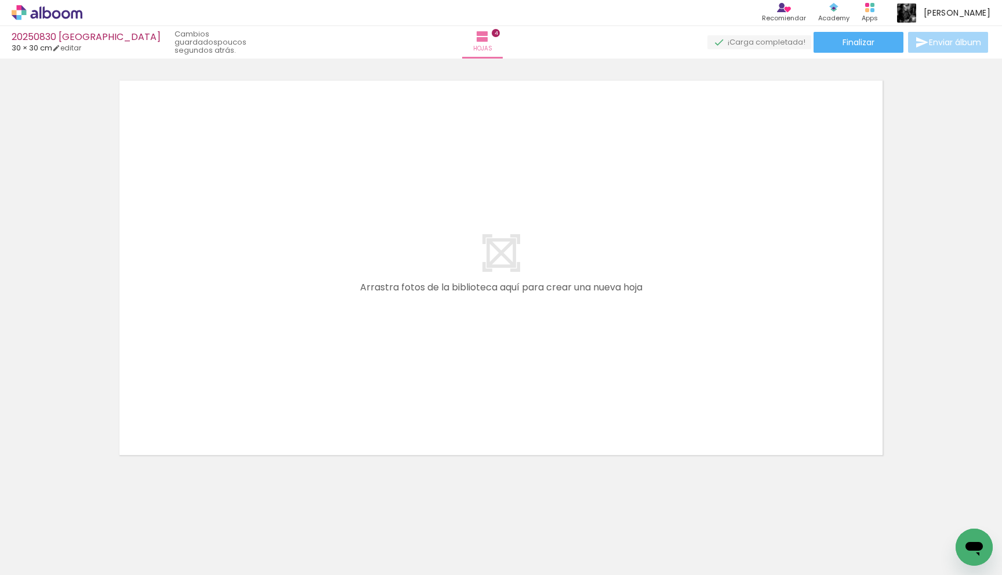
scroll to position [0, 720]
drag, startPoint x: 329, startPoint y: 528, endPoint x: 403, endPoint y: 404, distance: 144.5
click at [403, 404] on quentale-workspace at bounding box center [501, 287] width 1002 height 575
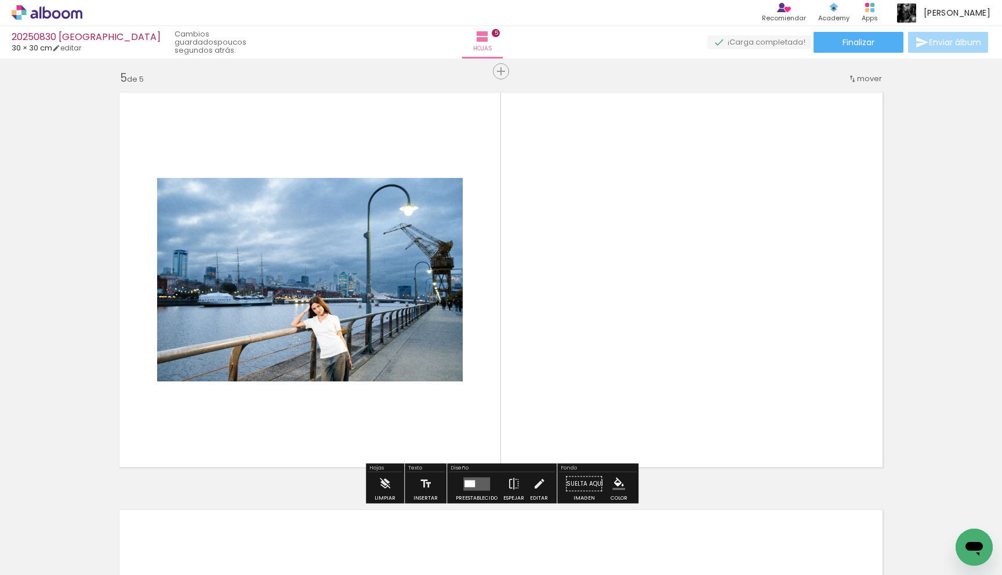
scroll to position [1675, 0]
click at [481, 483] on quentale-layouter at bounding box center [476, 484] width 27 height 13
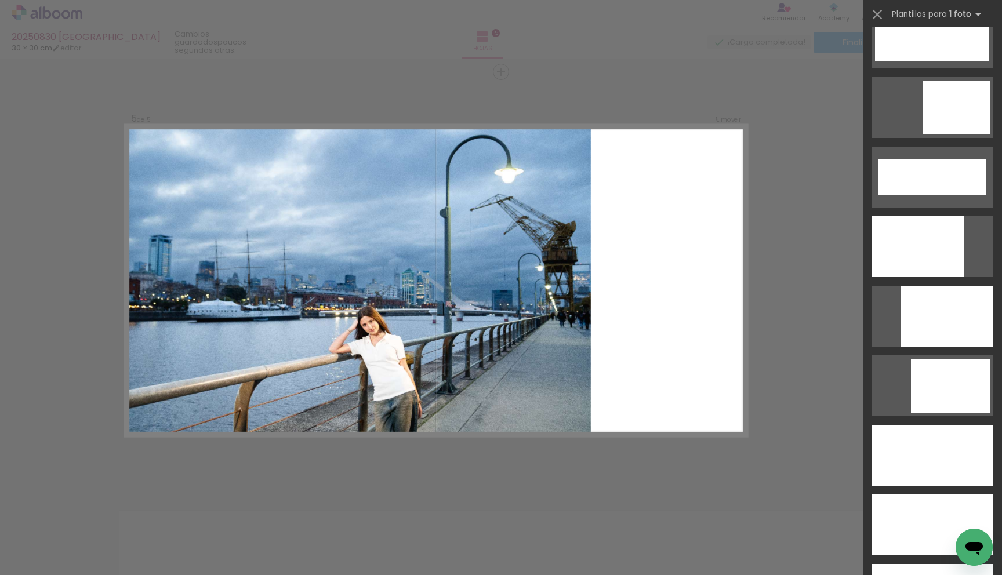
scroll to position [2950, 0]
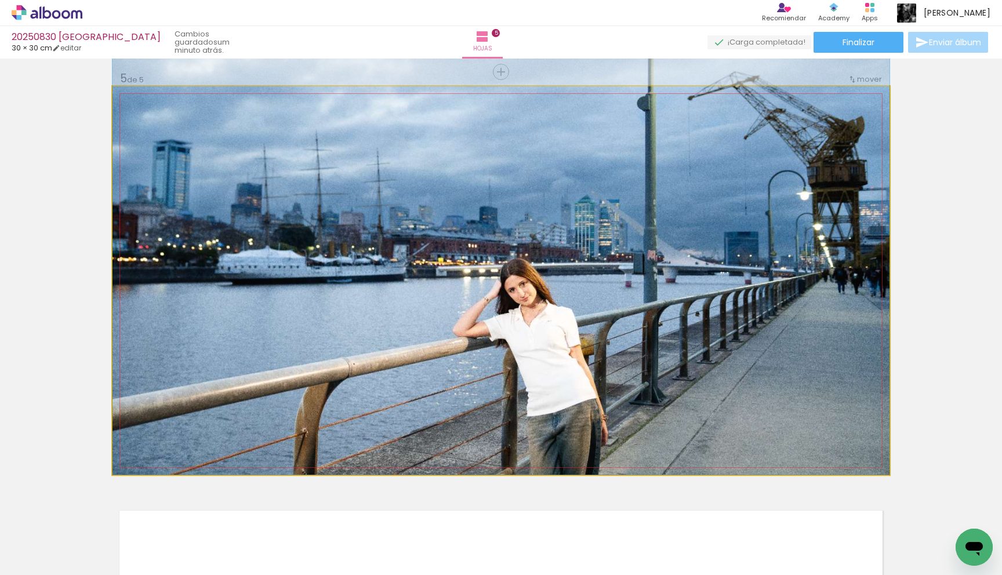
drag, startPoint x: 774, startPoint y: 374, endPoint x: 775, endPoint y: 299, distance: 75.9
drag, startPoint x: 672, startPoint y: 296, endPoint x: 639, endPoint y: 297, distance: 32.5
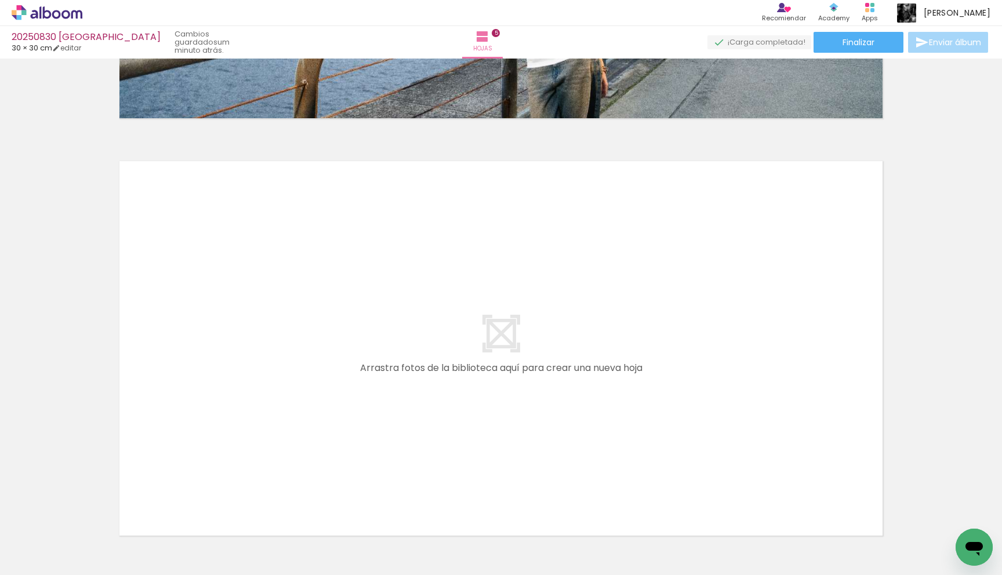
scroll to position [2105, 0]
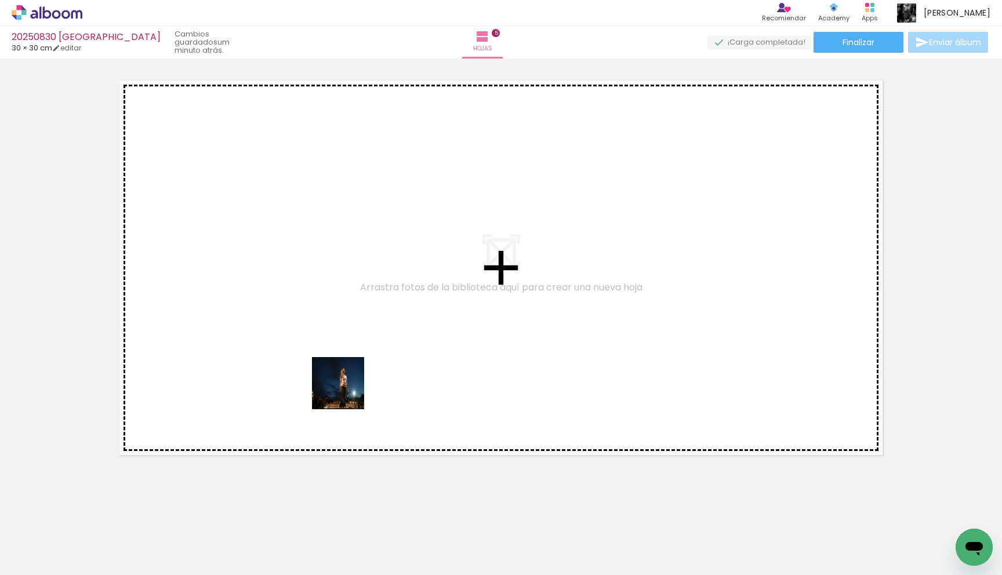
drag, startPoint x: 377, startPoint y: 549, endPoint x: 343, endPoint y: 380, distance: 172.0
click at [343, 380] on quentale-workspace at bounding box center [501, 287] width 1002 height 575
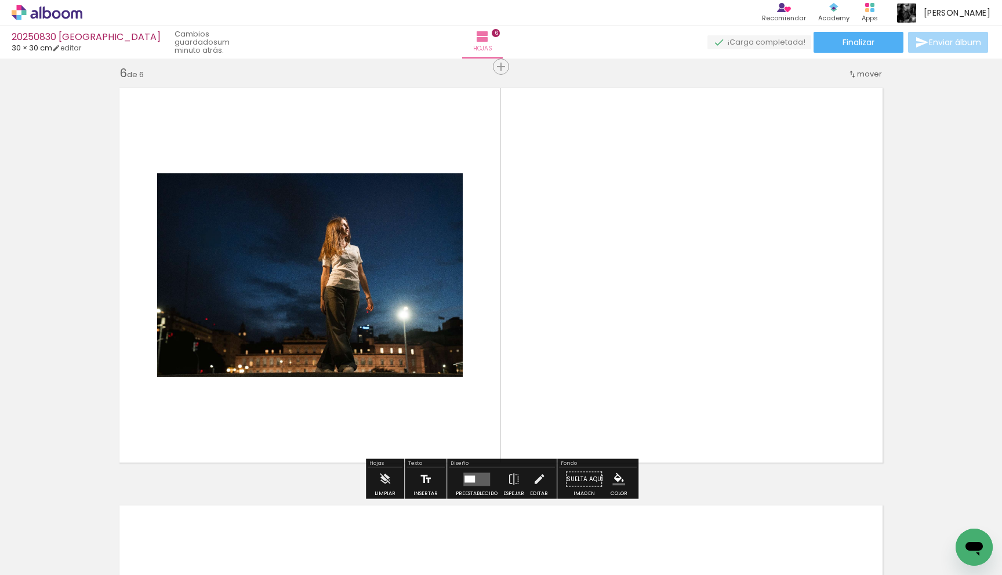
scroll to position [2092, 0]
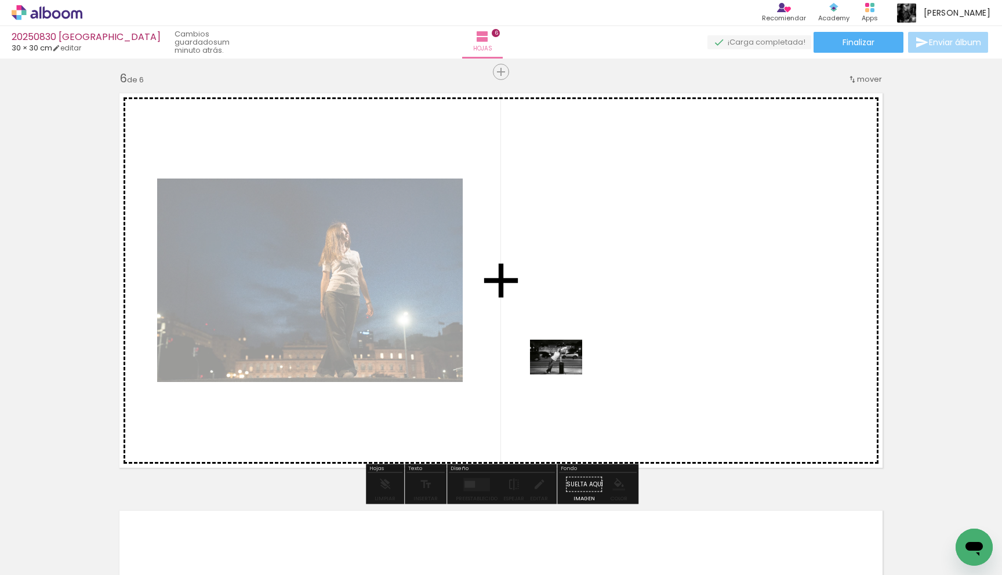
drag, startPoint x: 440, startPoint y: 543, endPoint x: 565, endPoint y: 374, distance: 209.3
click at [565, 374] on quentale-workspace at bounding box center [501, 287] width 1002 height 575
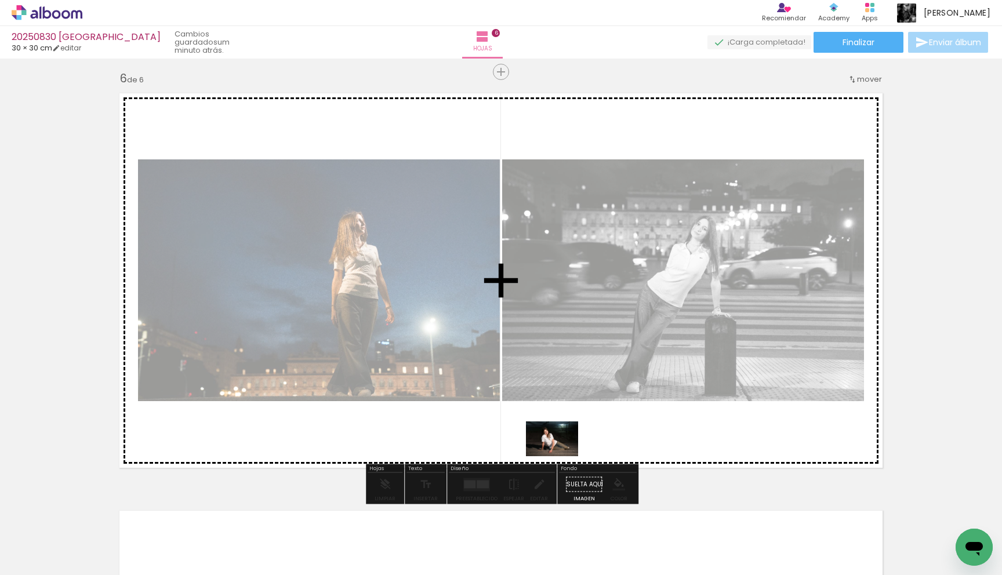
drag, startPoint x: 499, startPoint y: 539, endPoint x: 561, endPoint y: 456, distance: 103.5
click at [561, 456] on quentale-workspace at bounding box center [501, 287] width 1002 height 575
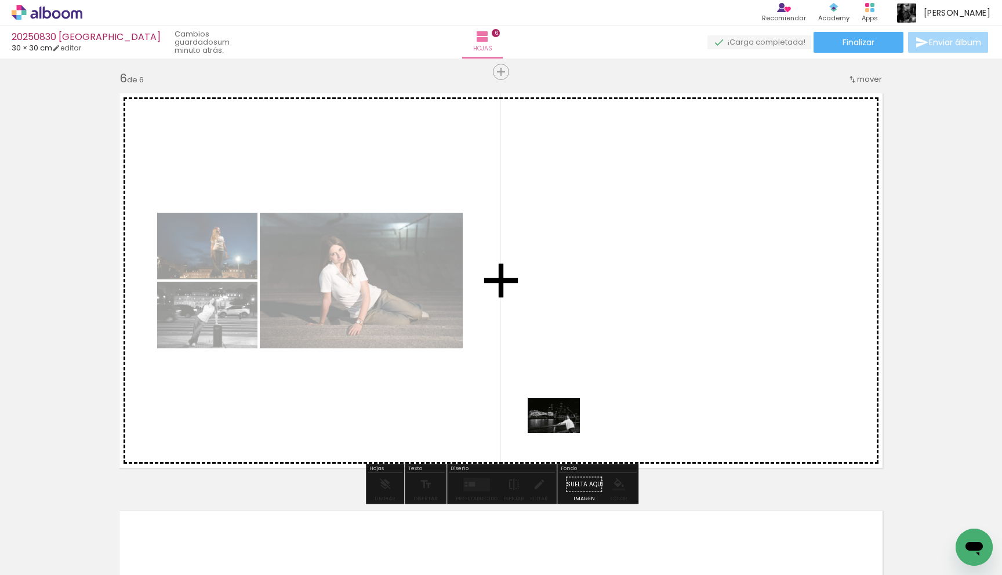
drag, startPoint x: 570, startPoint y: 542, endPoint x: 562, endPoint y: 433, distance: 109.3
click at [562, 433] on quentale-workspace at bounding box center [501, 287] width 1002 height 575
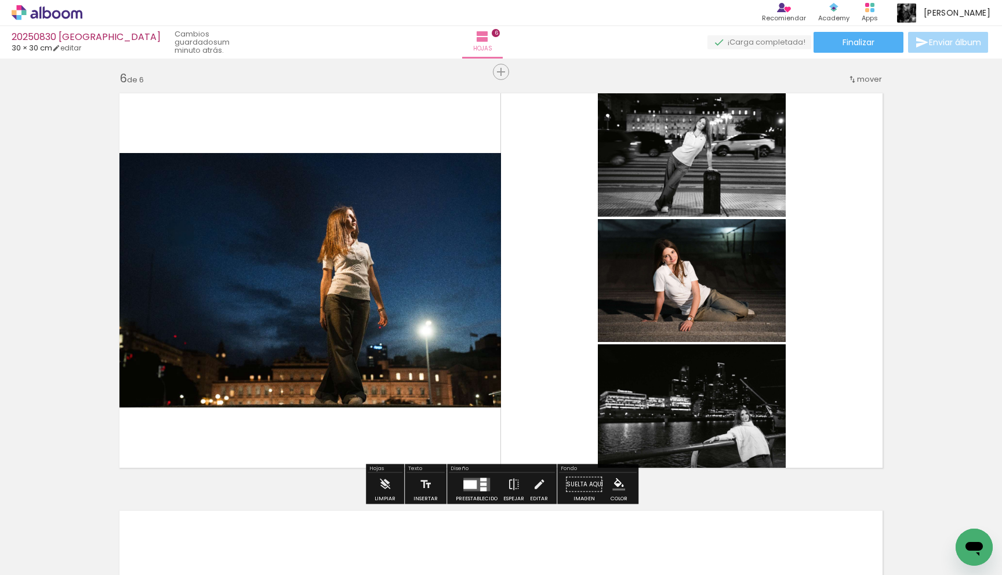
scroll to position [0, 720]
click at [470, 486] on div at bounding box center [469, 484] width 13 height 9
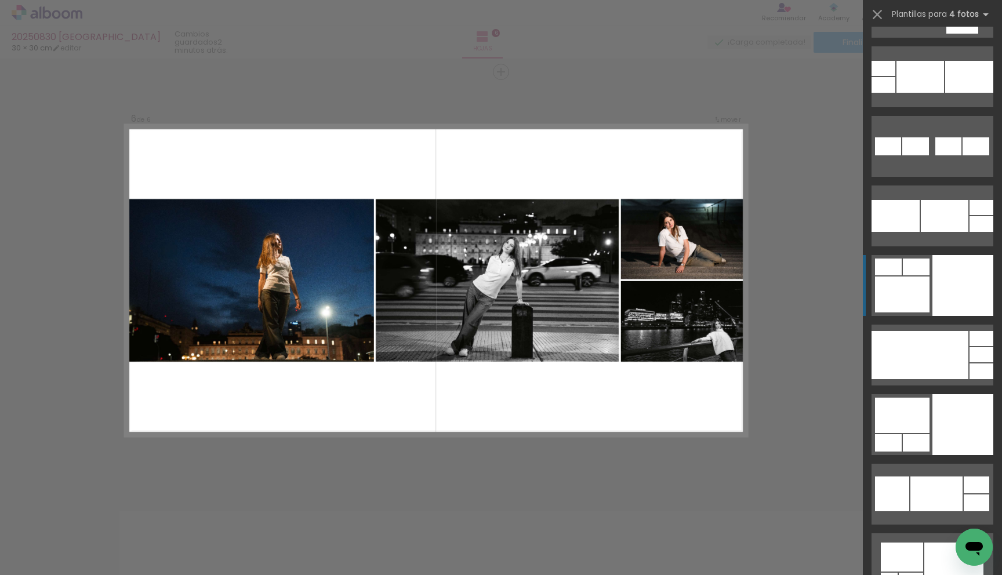
scroll to position [5207, 0]
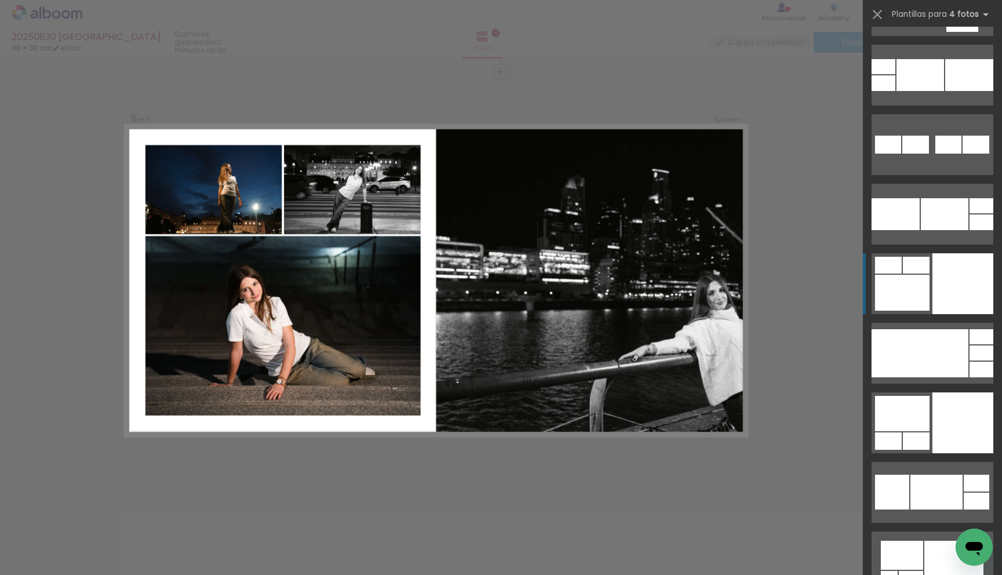
click at [897, 571] on div at bounding box center [888, 577] width 17 height 12
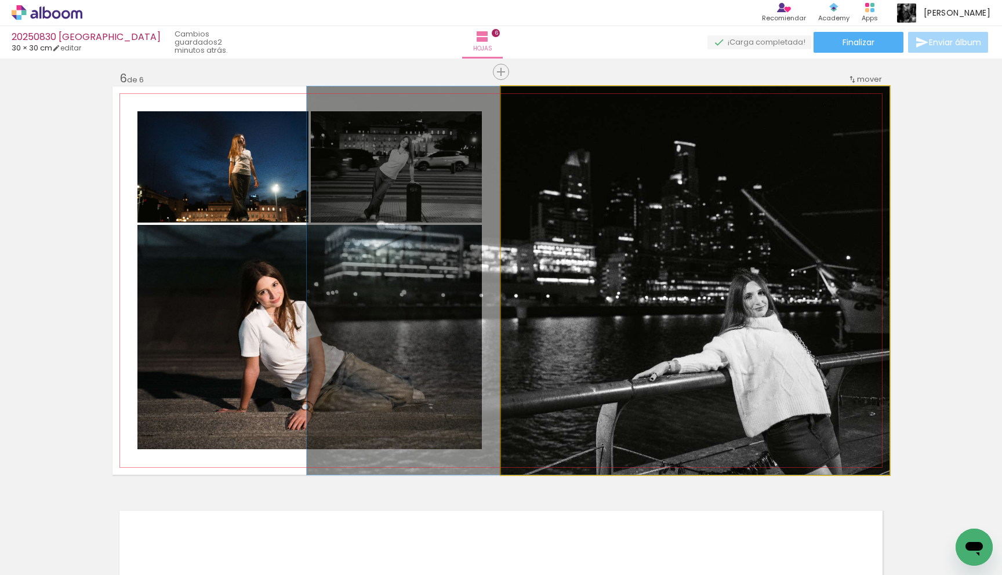
drag, startPoint x: 847, startPoint y: 289, endPoint x: 689, endPoint y: 330, distance: 163.9
drag, startPoint x: 691, startPoint y: 323, endPoint x: 685, endPoint y: 282, distance: 41.6
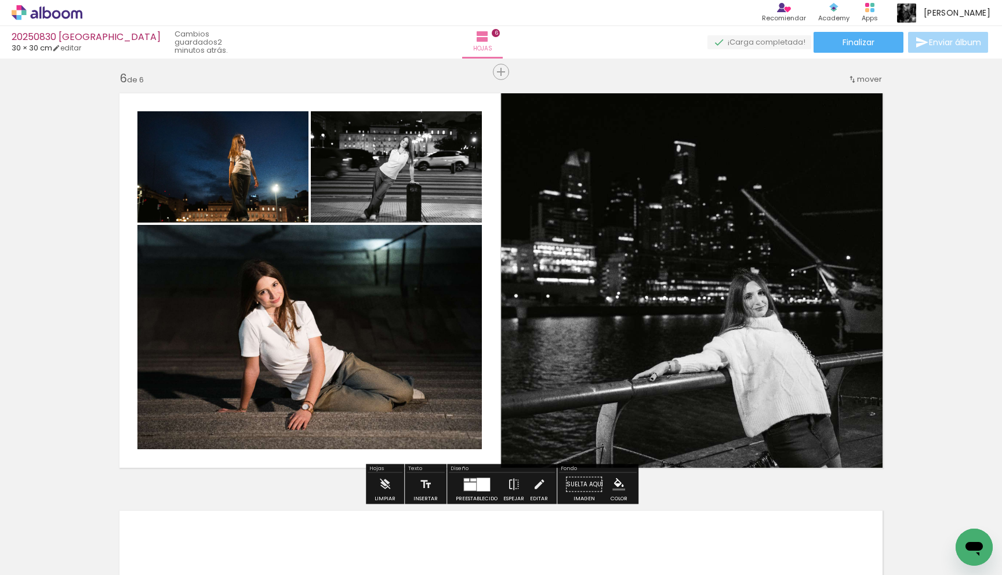
scroll to position [2123, 0]
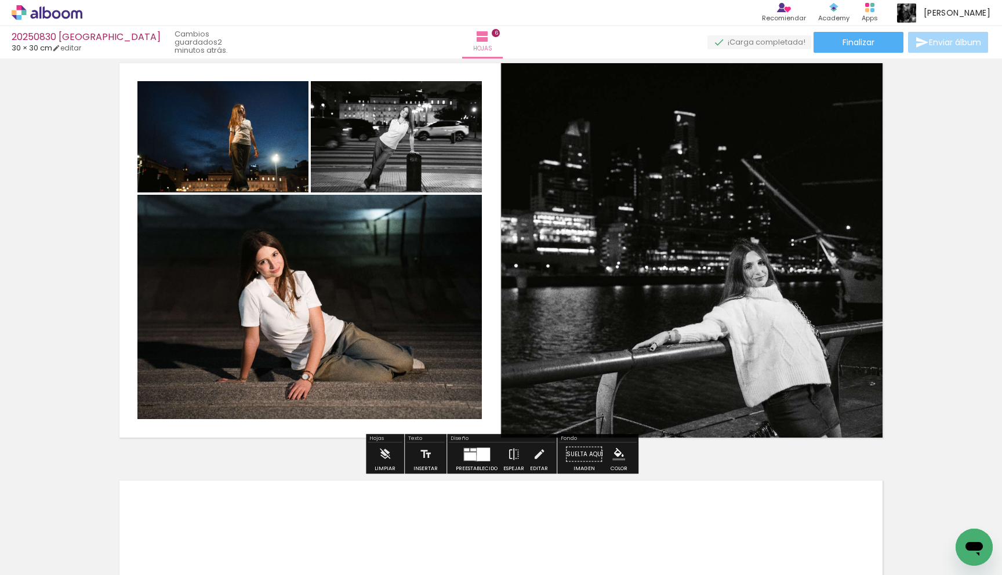
click at [476, 458] on div at bounding box center [482, 453] width 13 height 13
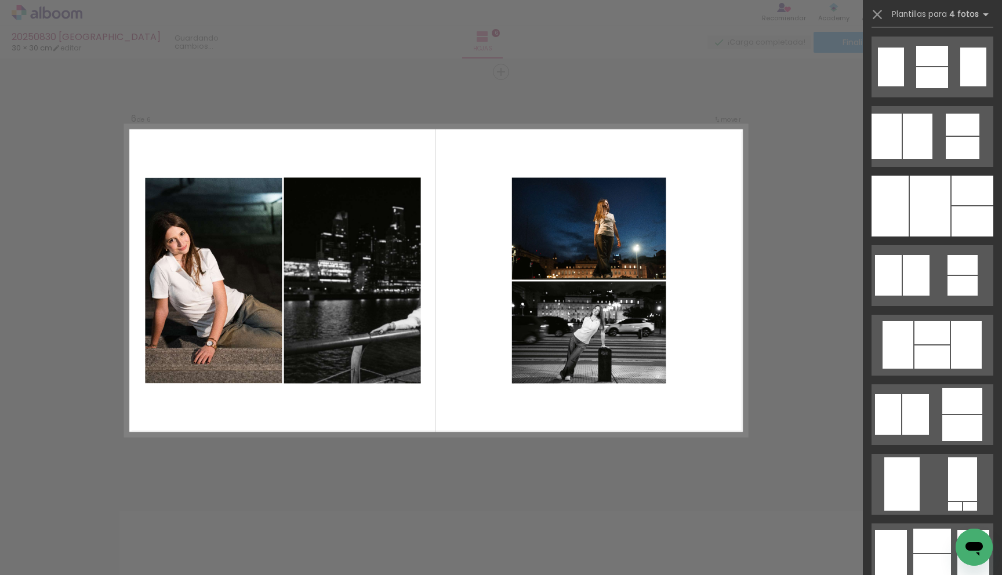
scroll to position [12261, 0]
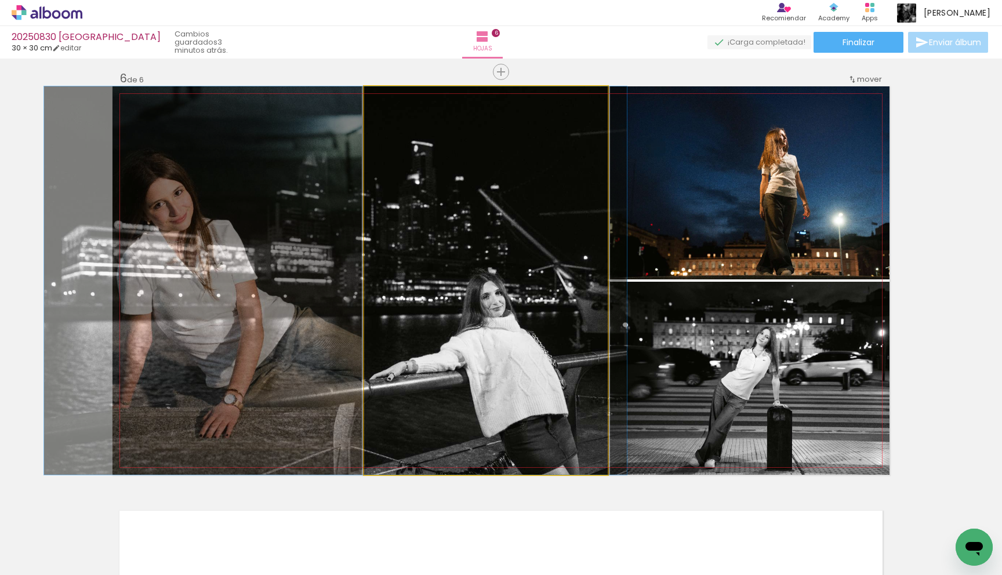
drag, startPoint x: 528, startPoint y: 279, endPoint x: 378, endPoint y: 284, distance: 150.2
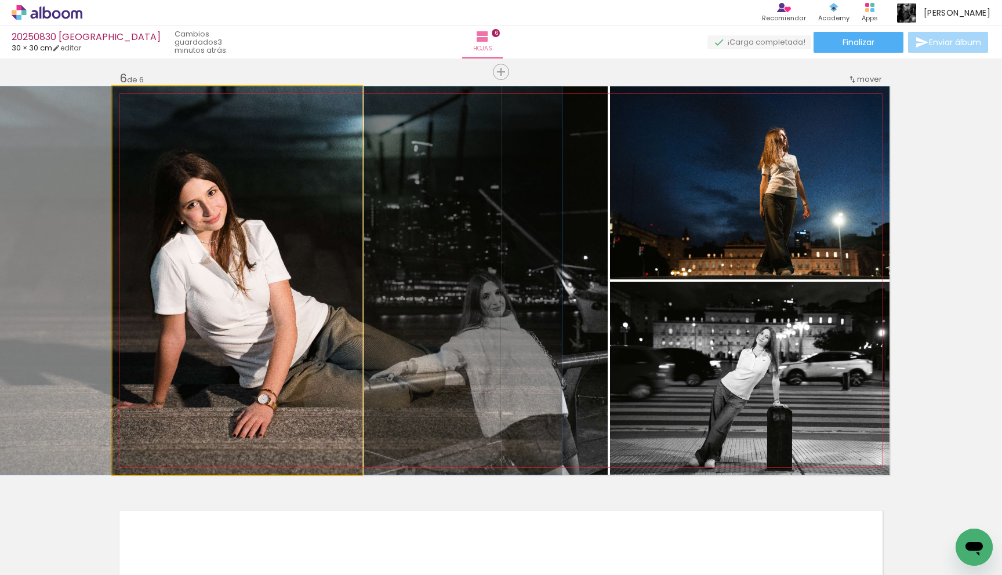
drag, startPoint x: 289, startPoint y: 284, endPoint x: 323, endPoint y: 283, distance: 33.6
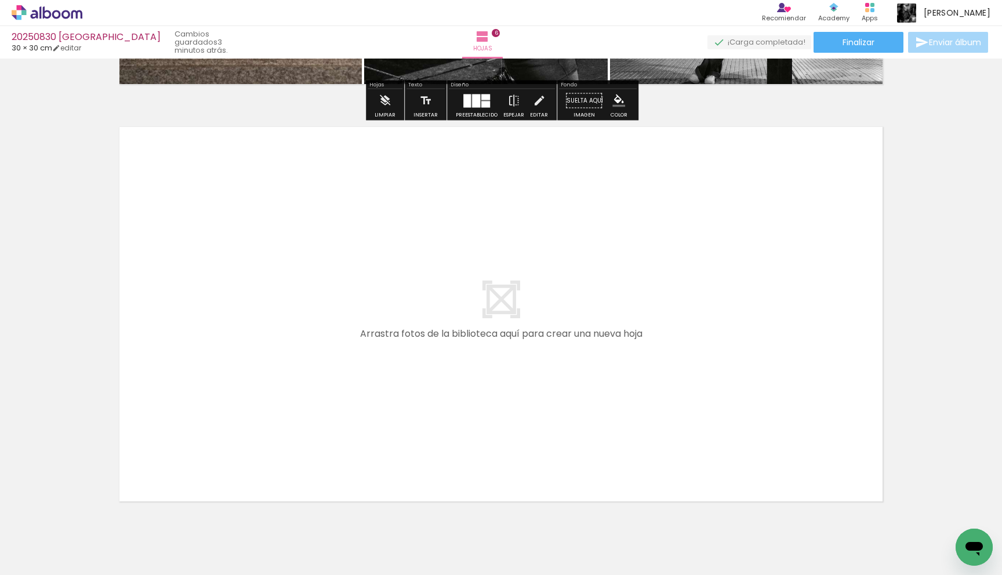
scroll to position [2523, 0]
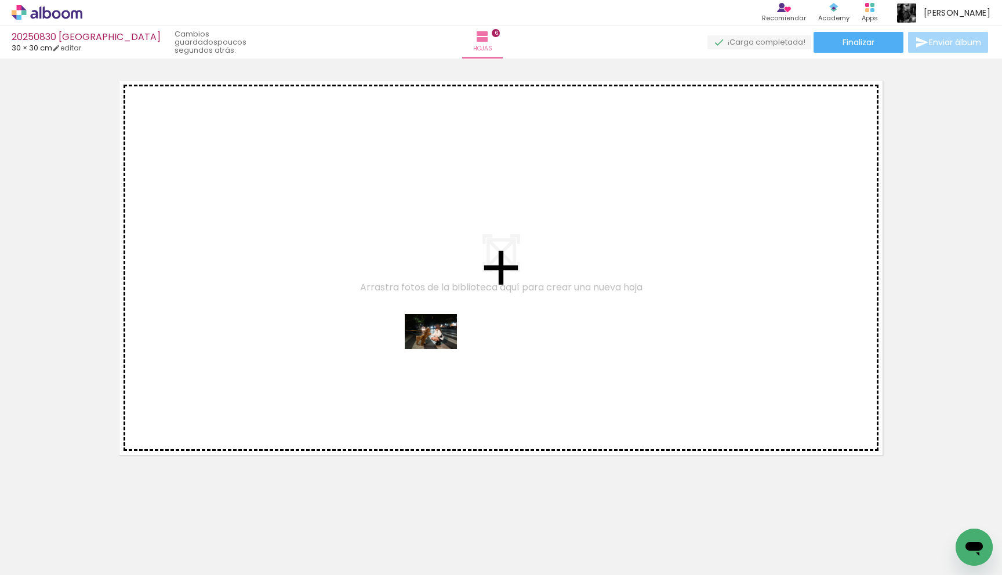
drag, startPoint x: 656, startPoint y: 532, endPoint x: 425, endPoint y: 349, distance: 293.8
click at [425, 349] on quentale-workspace at bounding box center [501, 287] width 1002 height 575
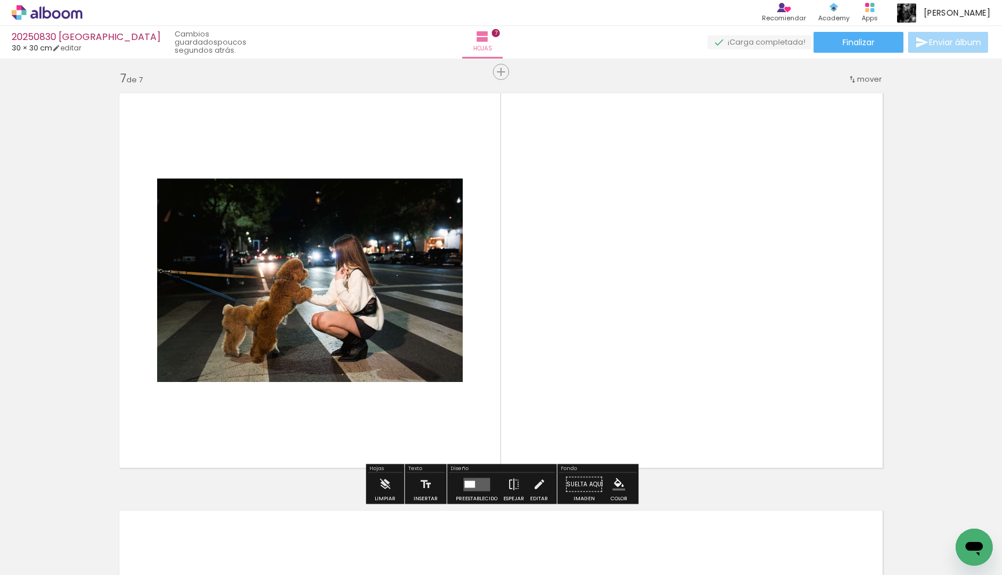
scroll to position [2510, 0]
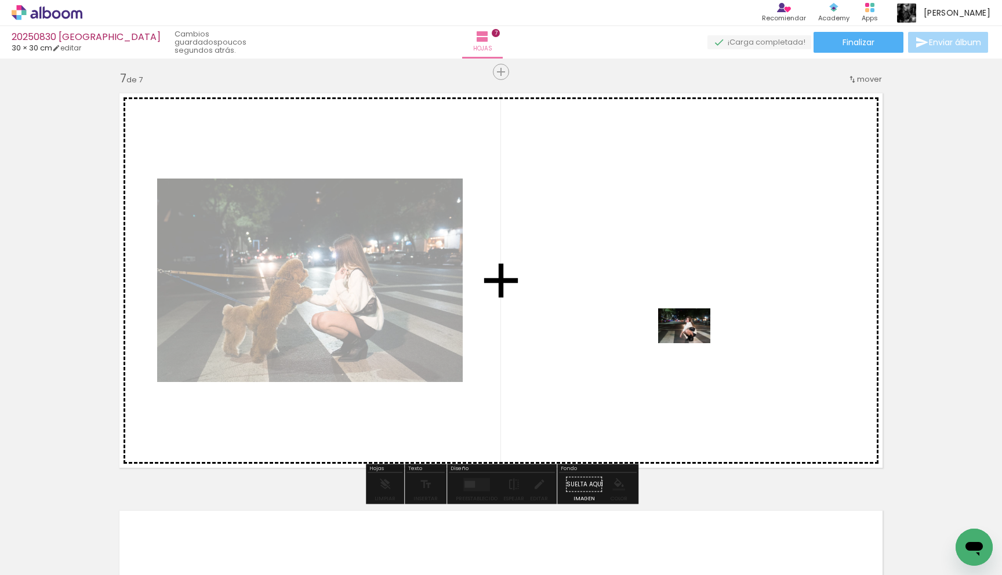
drag, startPoint x: 710, startPoint y: 543, endPoint x: 693, endPoint y: 343, distance: 200.1
click at [693, 343] on quentale-workspace at bounding box center [501, 287] width 1002 height 575
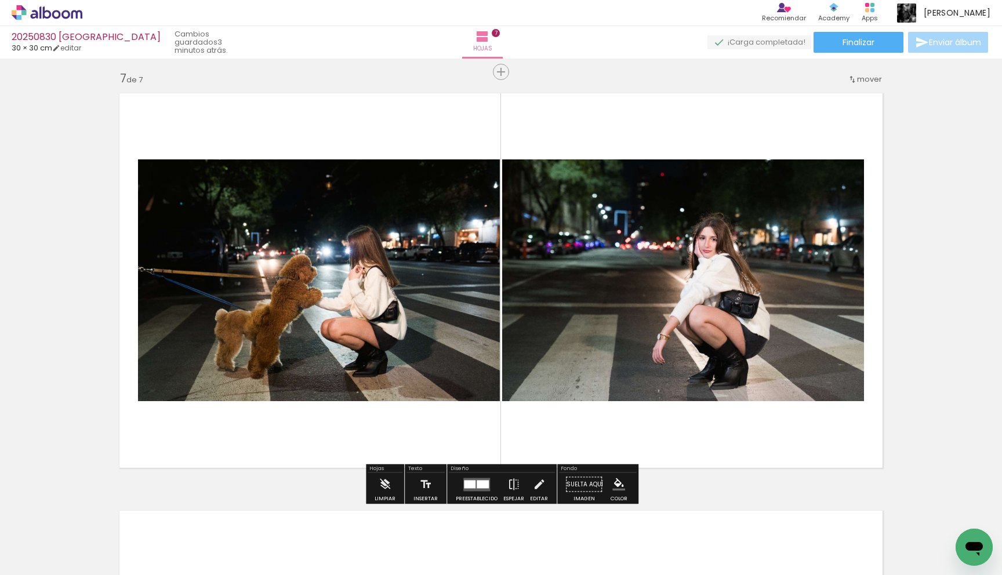
click at [470, 482] on div at bounding box center [470, 484] width 12 height 8
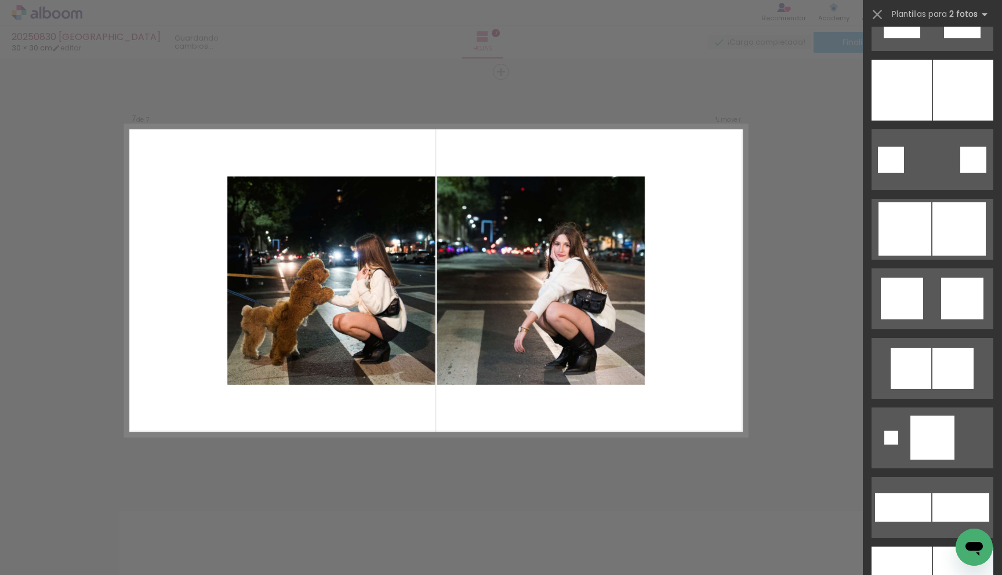
scroll to position [3178, 0]
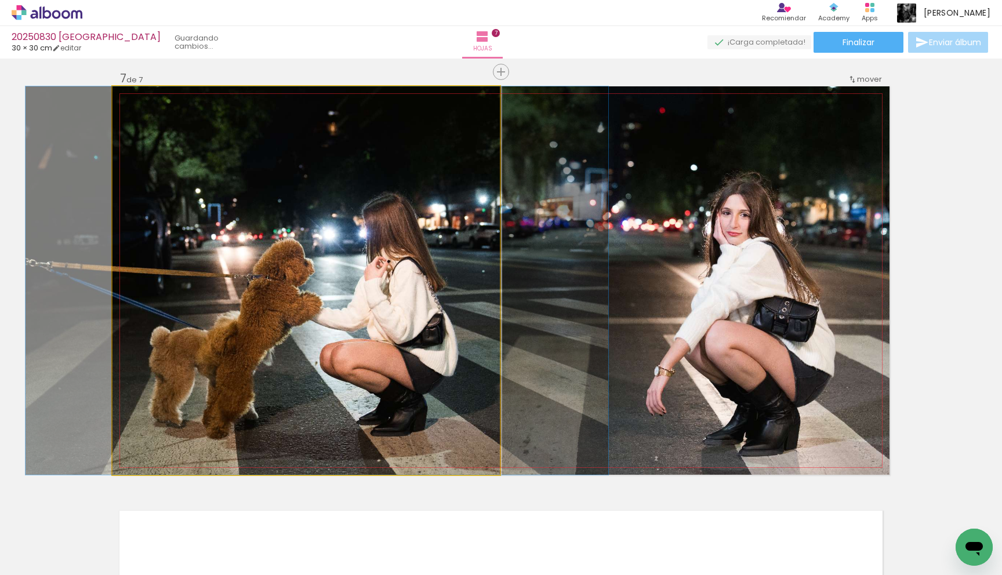
drag, startPoint x: 375, startPoint y: 239, endPoint x: 386, endPoint y: 234, distance: 12.4
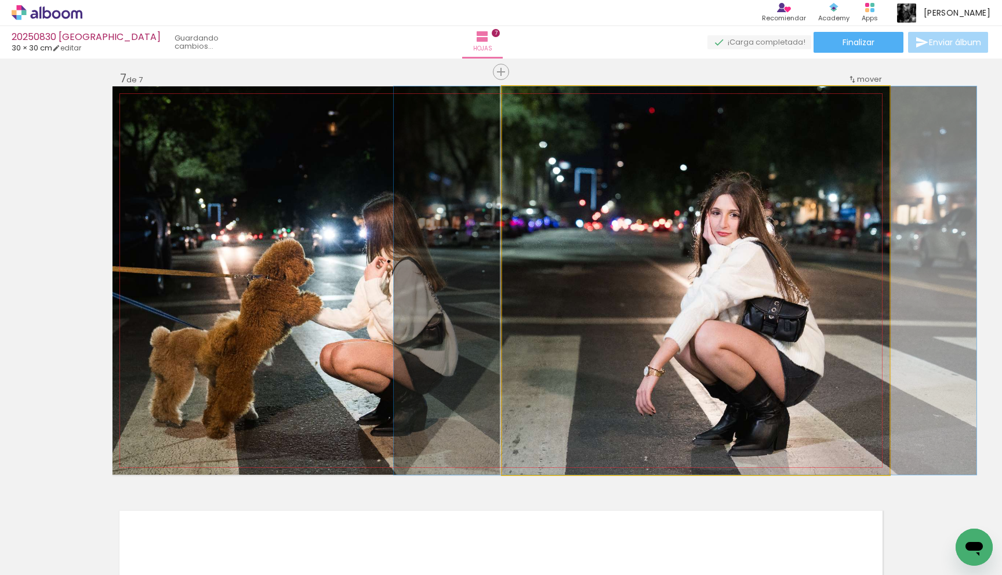
drag, startPoint x: 638, startPoint y: 242, endPoint x: 625, endPoint y: 243, distance: 12.8
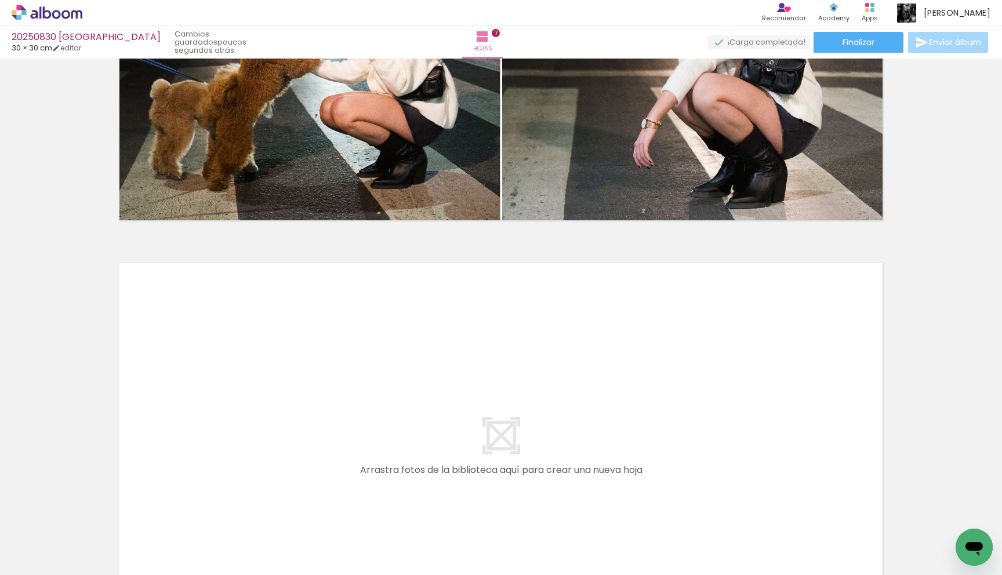
scroll to position [2759, 0]
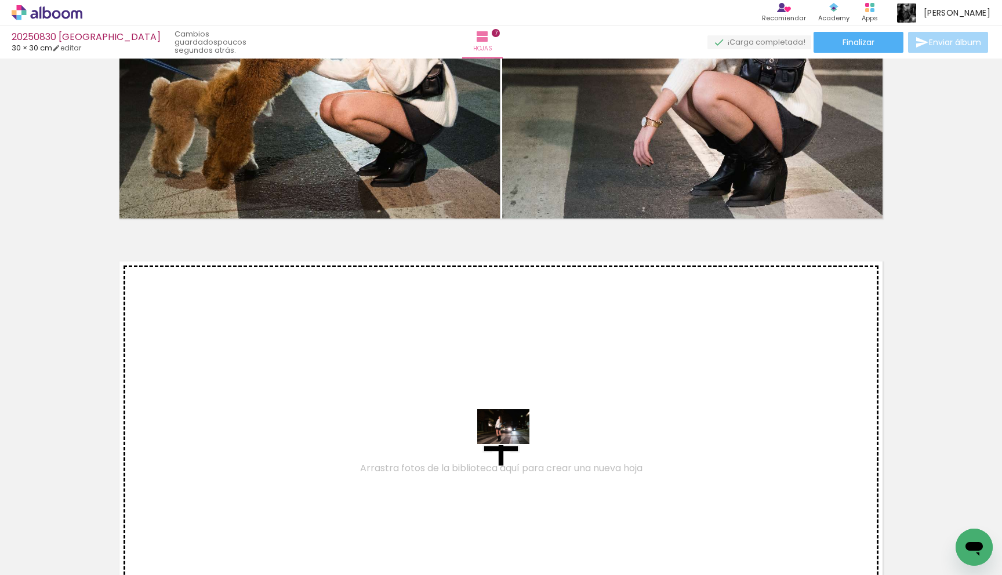
drag, startPoint x: 764, startPoint y: 541, endPoint x: 473, endPoint y: 432, distance: 310.5
click at [473, 432] on quentale-workspace at bounding box center [501, 287] width 1002 height 575
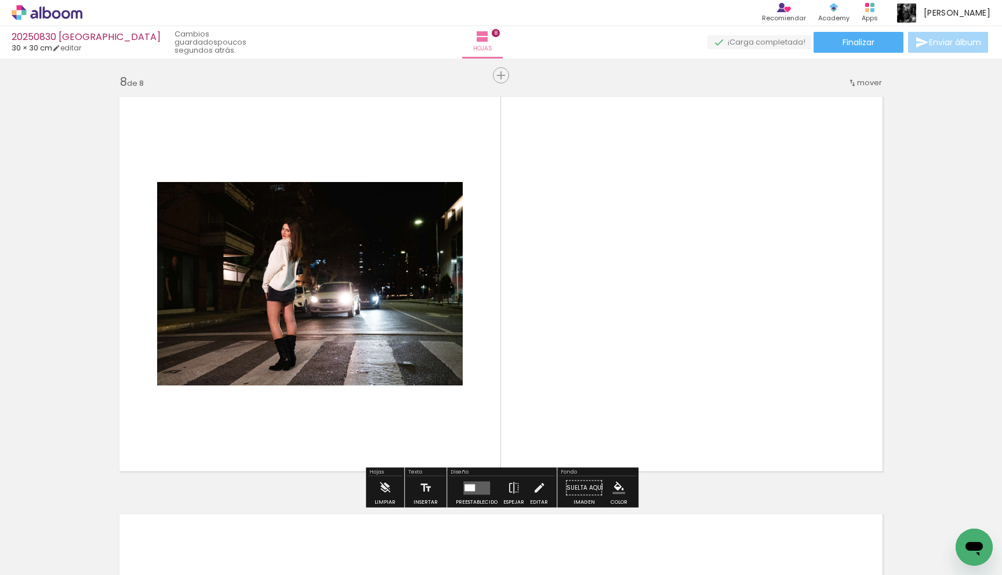
scroll to position [2927, 0]
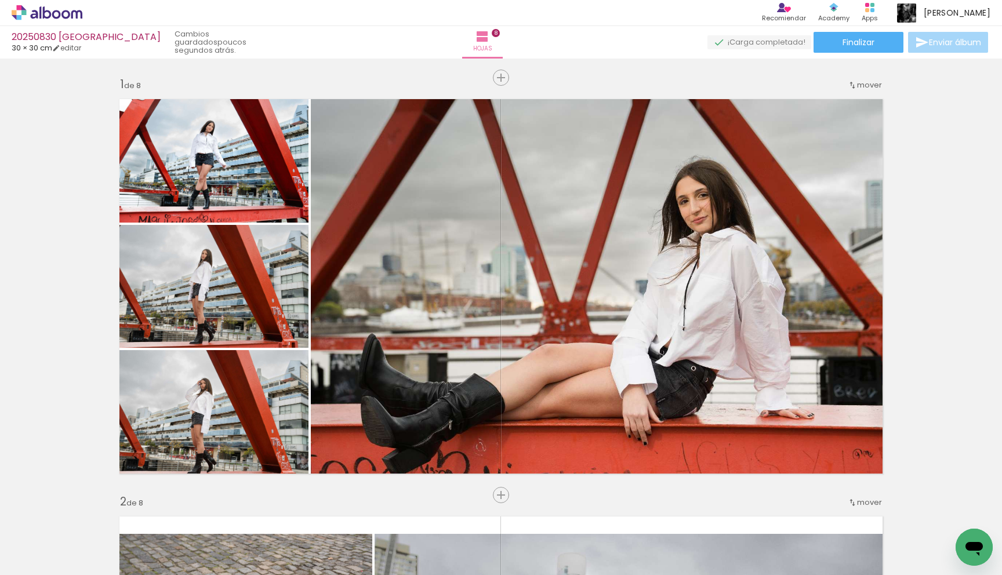
scroll to position [0, 720]
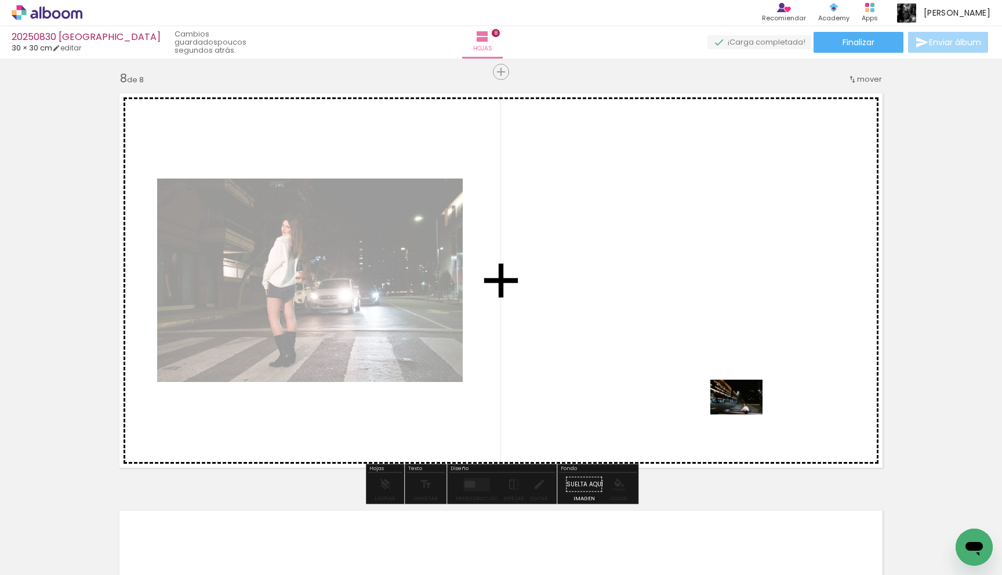
drag, startPoint x: 826, startPoint y: 547, endPoint x: 741, endPoint y: 412, distance: 159.4
click at [741, 412] on quentale-workspace at bounding box center [501, 287] width 1002 height 575
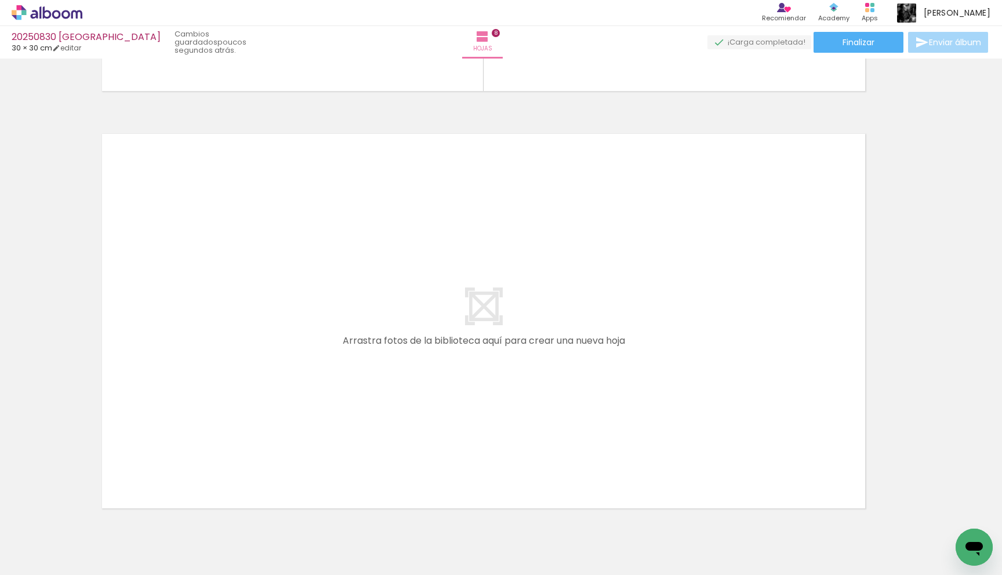
scroll to position [3346, 17]
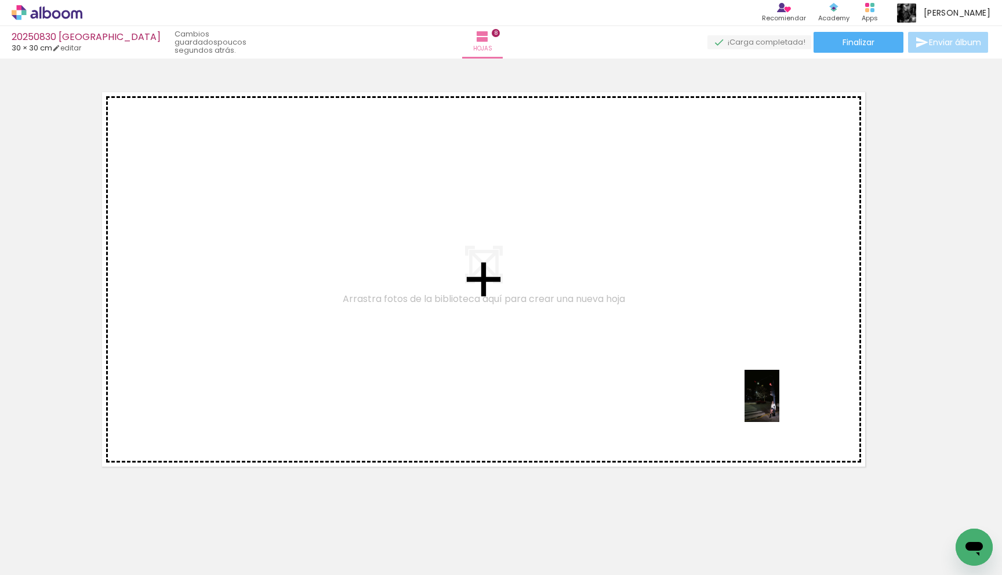
drag, startPoint x: 889, startPoint y: 523, endPoint x: 698, endPoint y: 356, distance: 253.4
click at [698, 356] on quentale-workspace at bounding box center [501, 287] width 1002 height 575
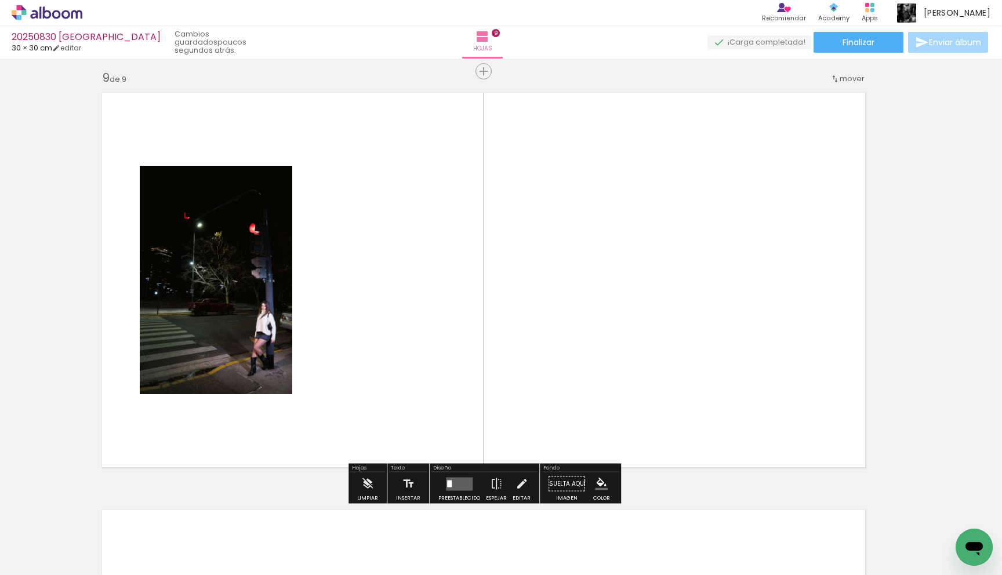
scroll to position [3344, 17]
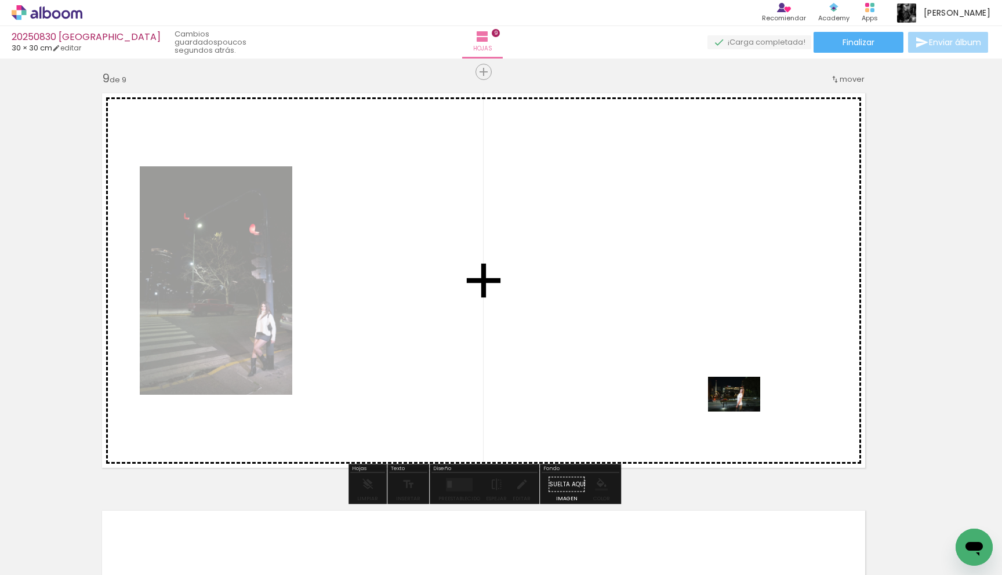
drag, startPoint x: 942, startPoint y: 532, endPoint x: 743, endPoint y: 403, distance: 237.6
click at [743, 403] on quentale-workspace at bounding box center [501, 287] width 1002 height 575
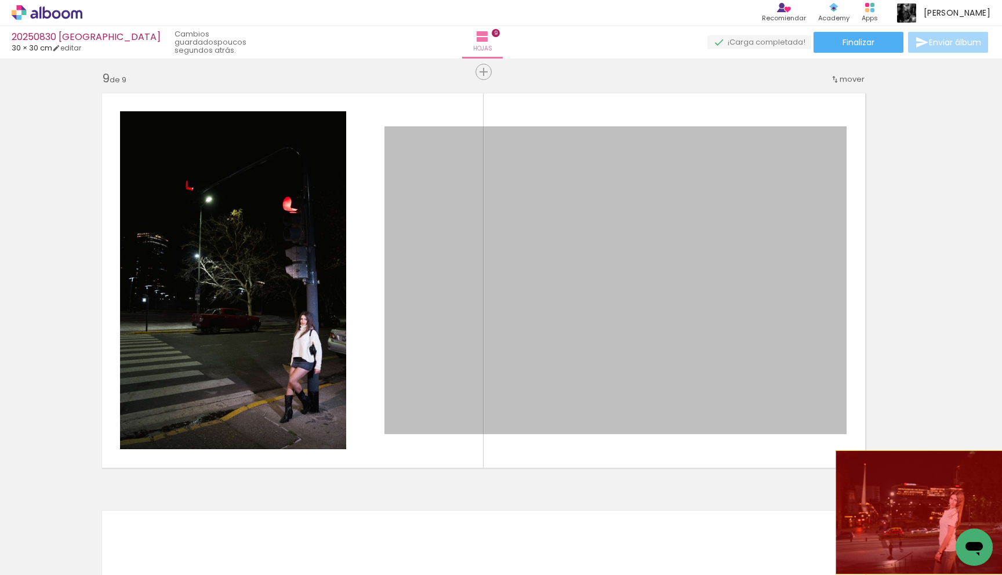
drag, startPoint x: 754, startPoint y: 376, endPoint x: 937, endPoint y: 519, distance: 232.9
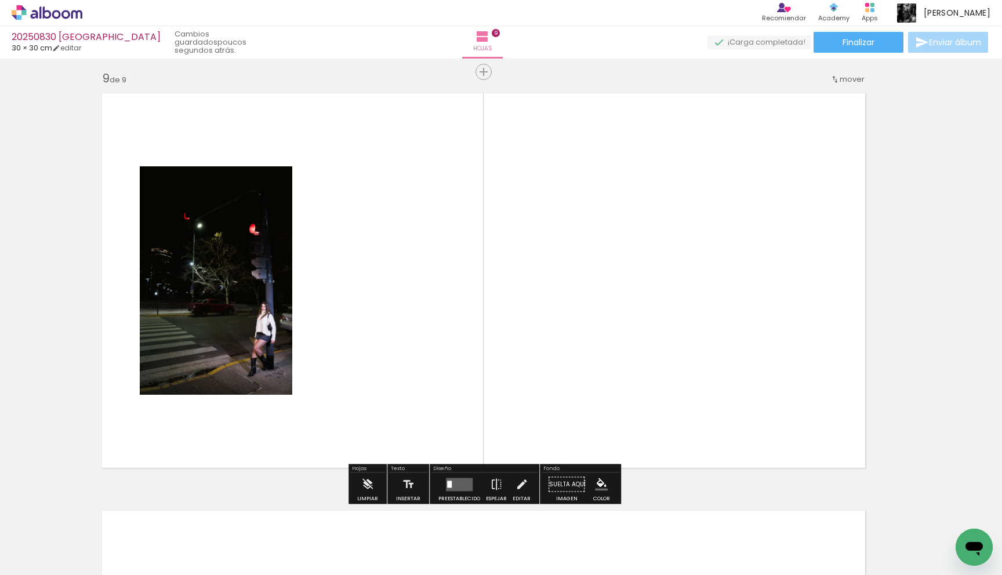
click at [267, 365] on quentale-photo at bounding box center [216, 280] width 152 height 228
click at [260, 312] on quentale-photo at bounding box center [216, 280] width 152 height 228
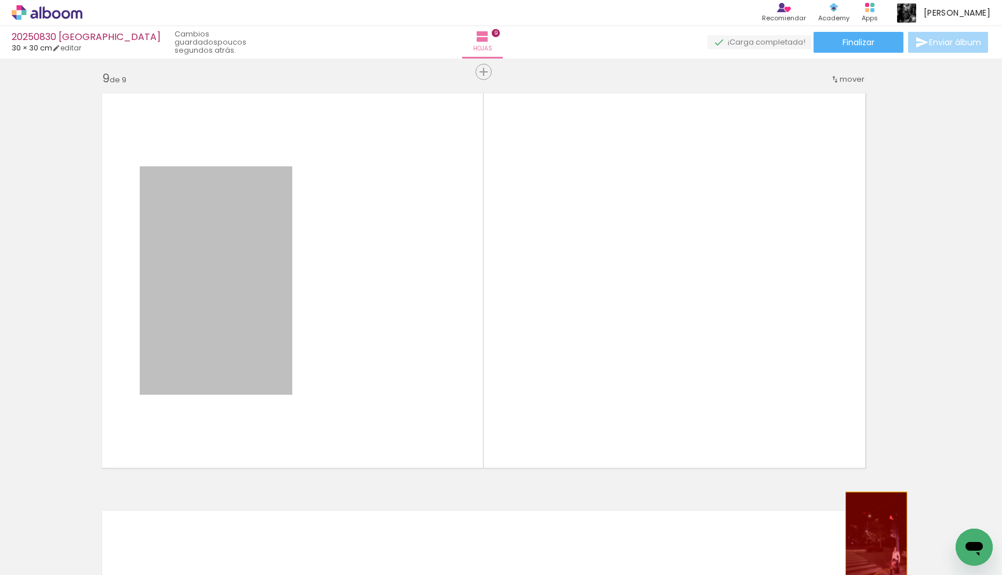
drag, startPoint x: 274, startPoint y: 290, endPoint x: 876, endPoint y: 538, distance: 651.1
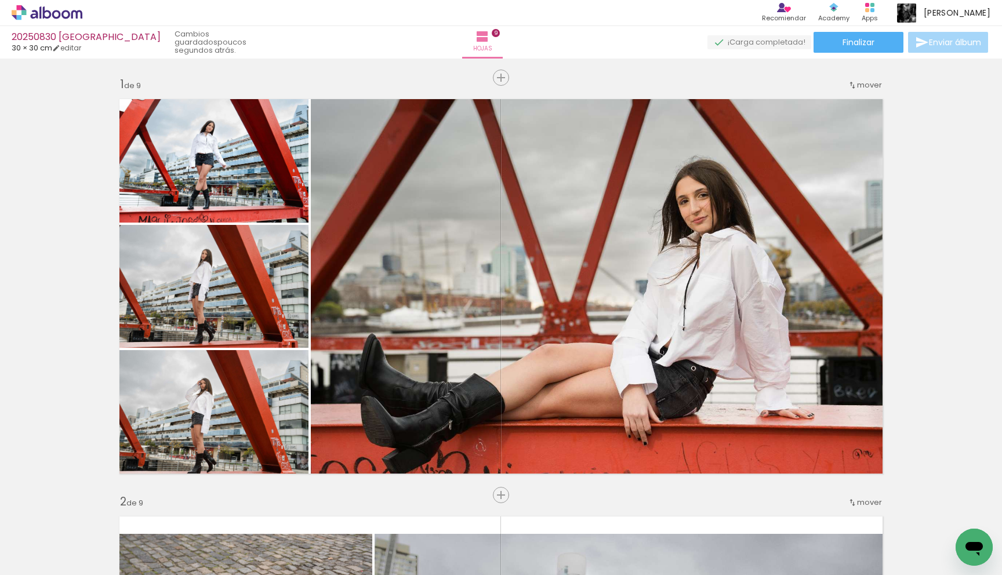
scroll to position [0, 720]
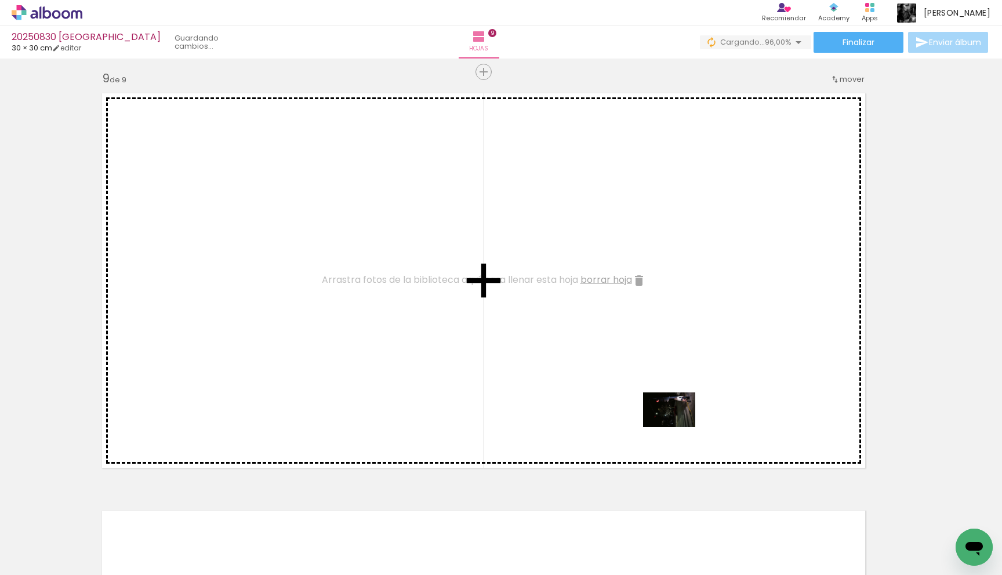
drag, startPoint x: 889, startPoint y: 541, endPoint x: 674, endPoint y: 426, distance: 243.8
click at [674, 426] on quentale-workspace at bounding box center [501, 287] width 1002 height 575
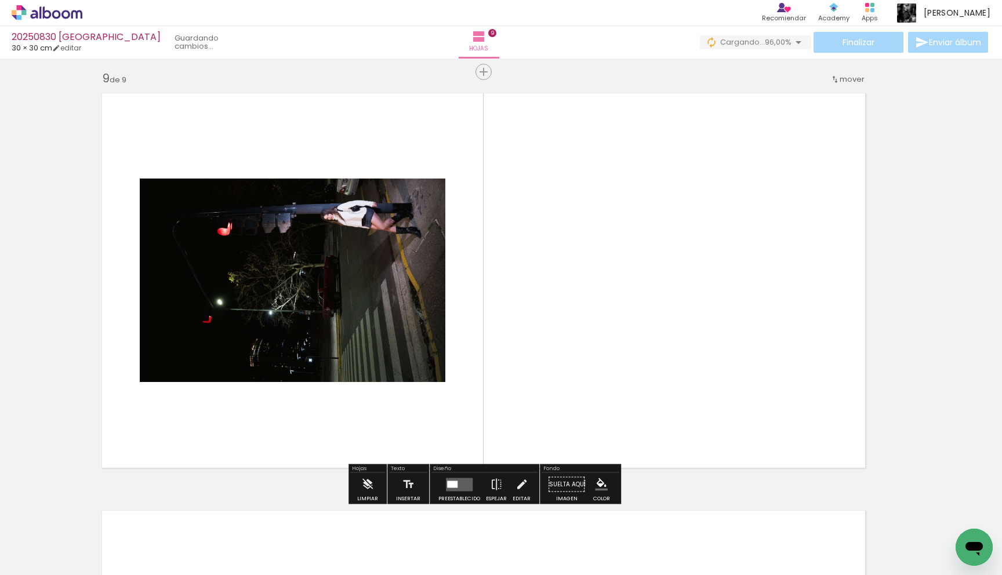
click at [447, 483] on div at bounding box center [452, 484] width 10 height 7
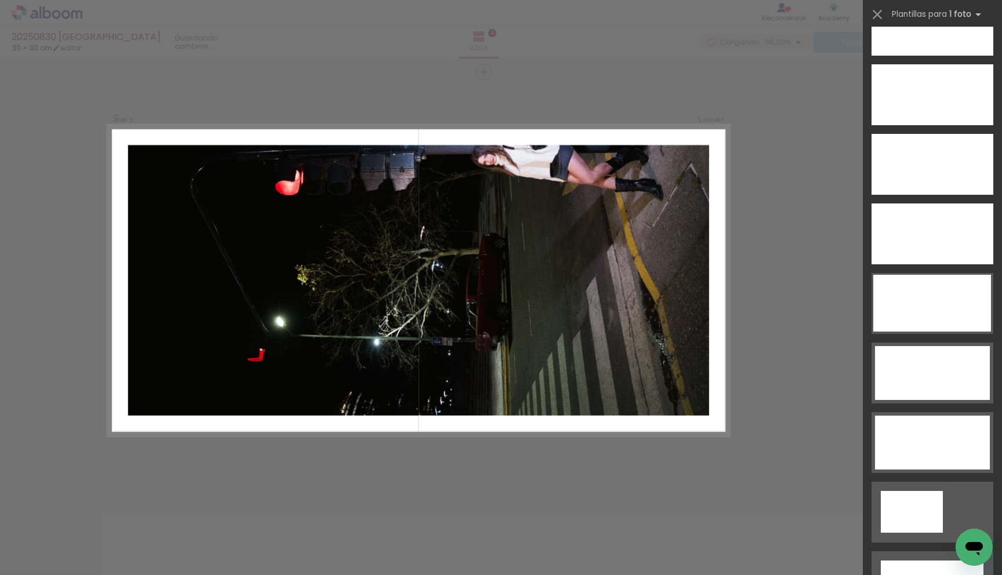
scroll to position [3395, 0]
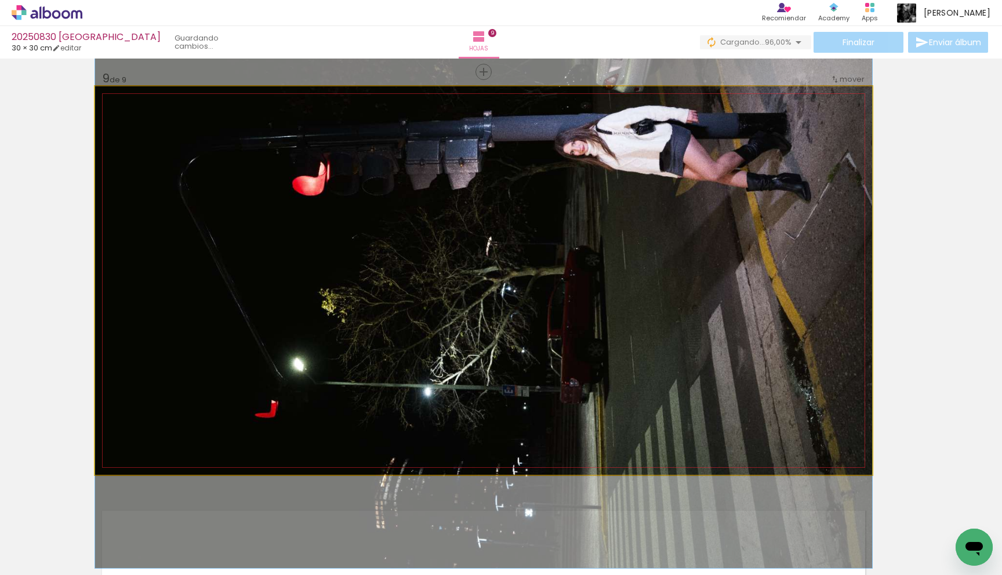
drag, startPoint x: 737, startPoint y: 263, endPoint x: 751, endPoint y: 292, distance: 32.1
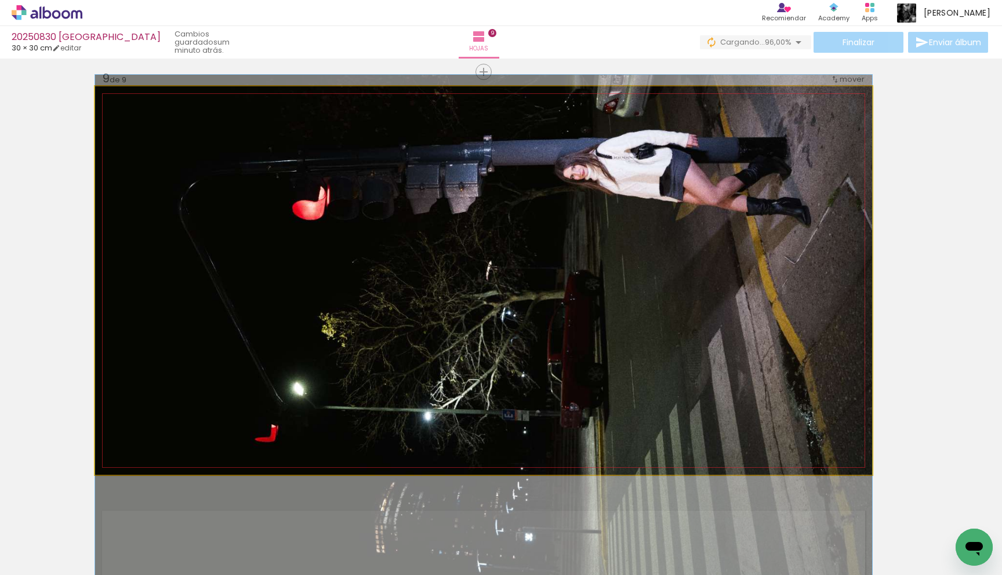
drag, startPoint x: 749, startPoint y: 206, endPoint x: 751, endPoint y: 230, distance: 24.5
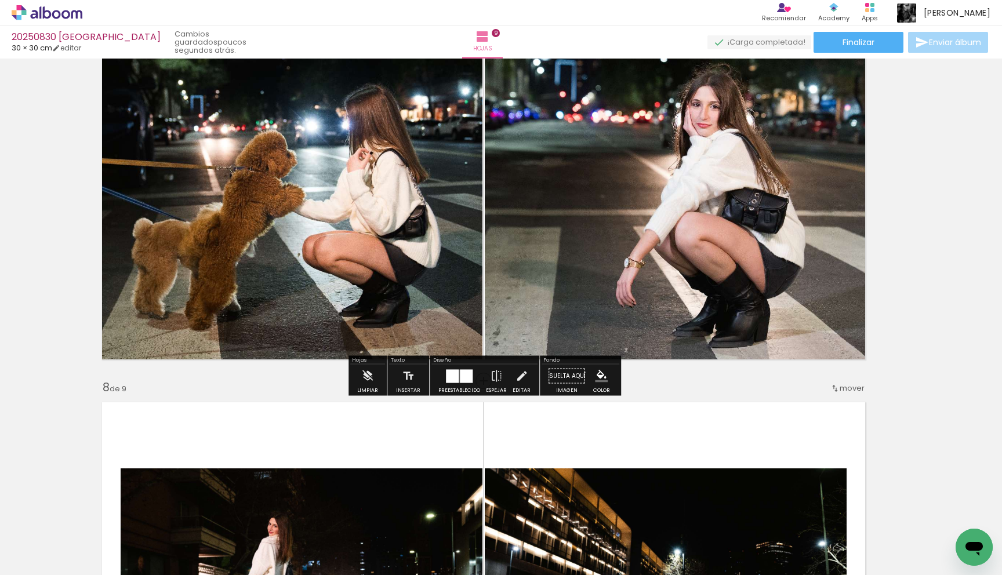
scroll to position [2626, 17]
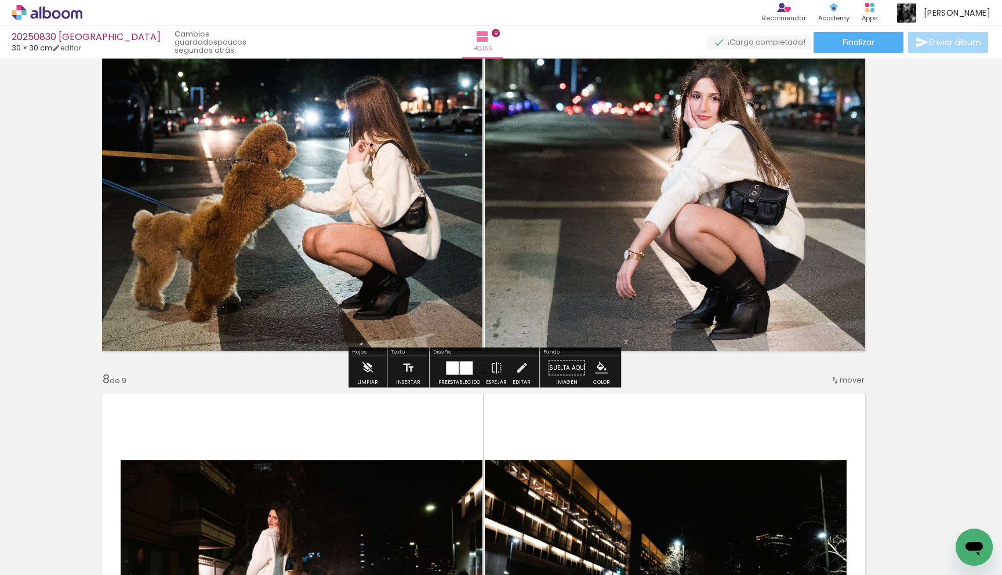
click at [464, 366] on div at bounding box center [466, 367] width 13 height 13
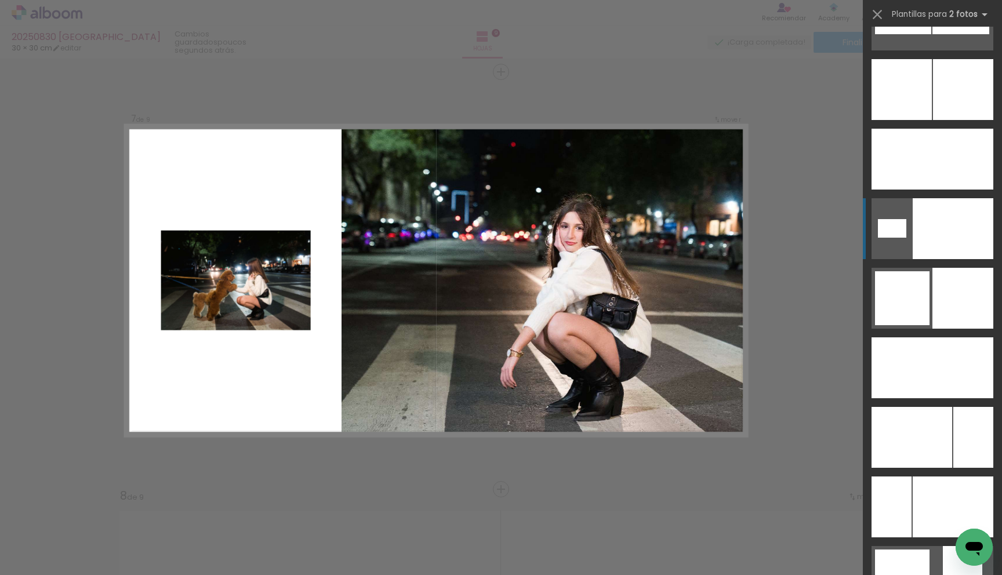
scroll to position [3672, 0]
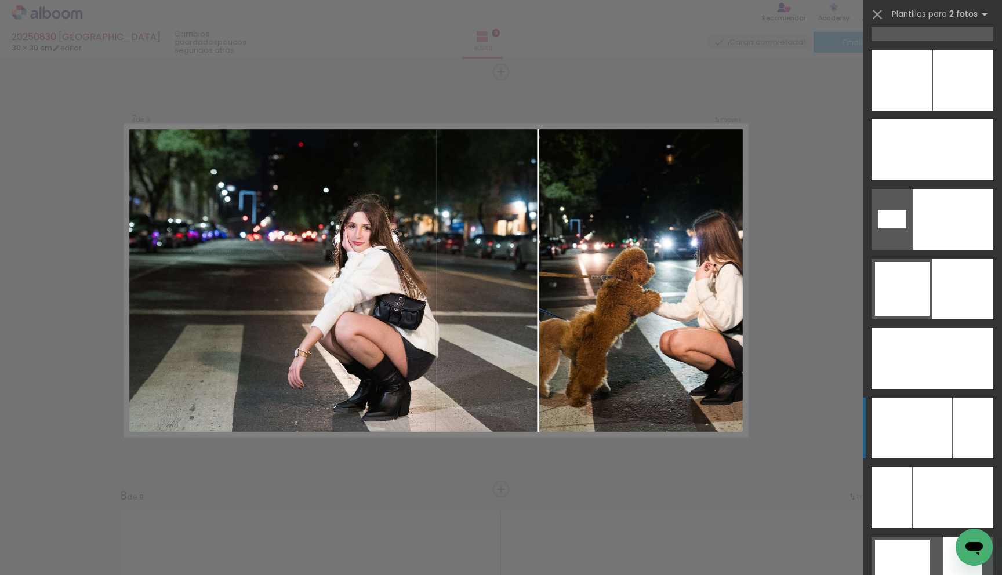
click at [908, 410] on div at bounding box center [911, 428] width 81 height 61
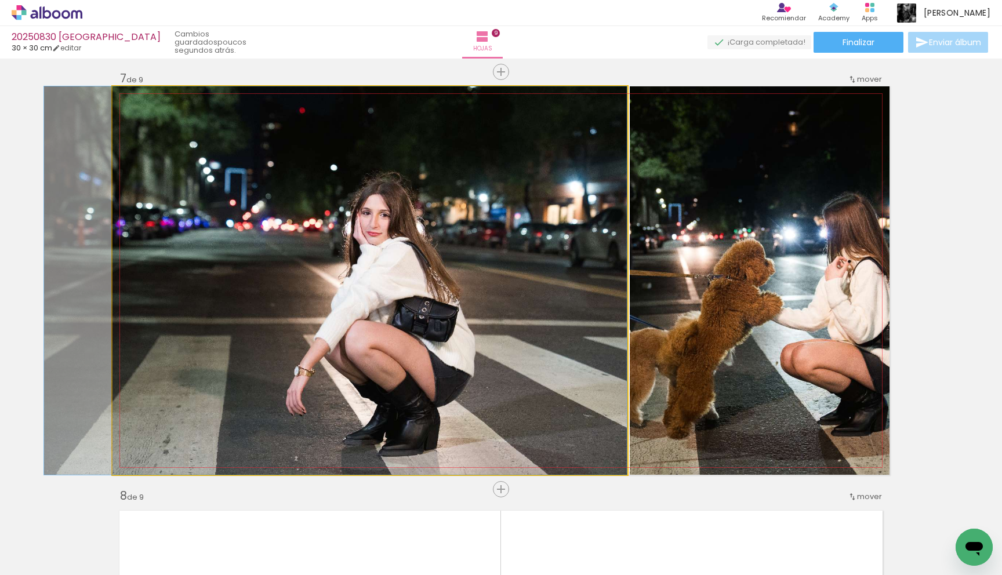
drag, startPoint x: 558, startPoint y: 384, endPoint x: 482, endPoint y: 383, distance: 76.5
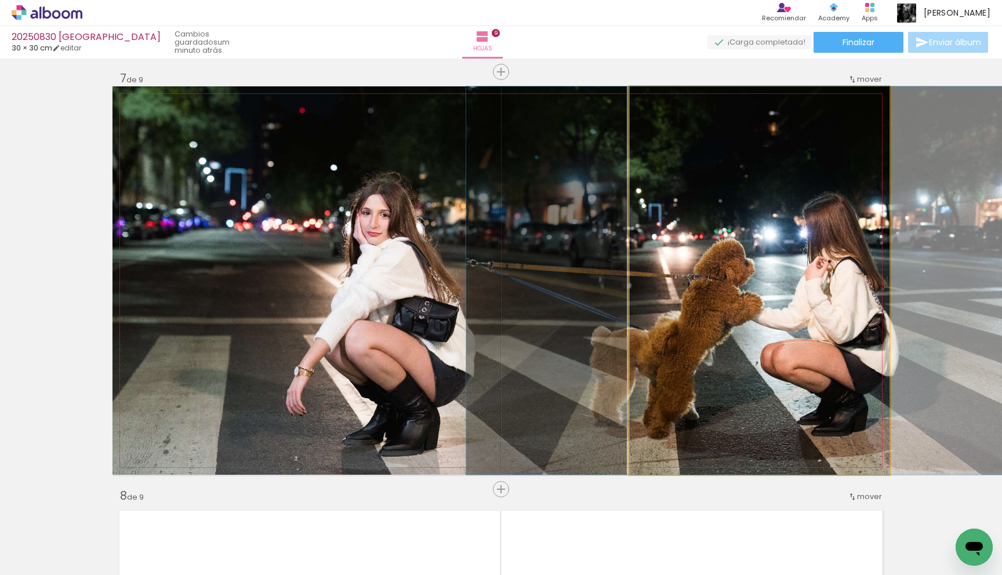
drag, startPoint x: 712, startPoint y: 323, endPoint x: 693, endPoint y: 326, distance: 19.9
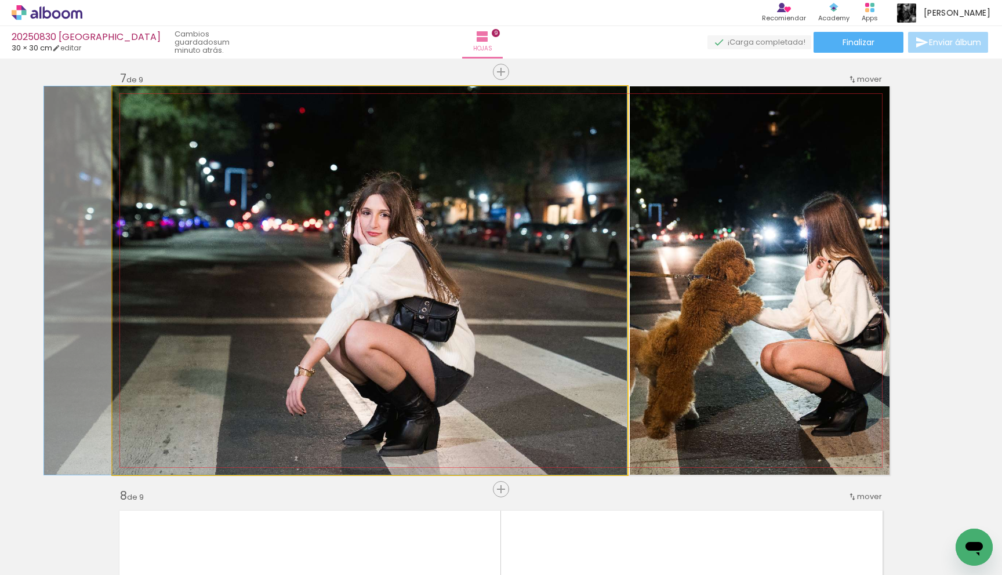
click at [601, 348] on quentale-photo at bounding box center [369, 280] width 515 height 388
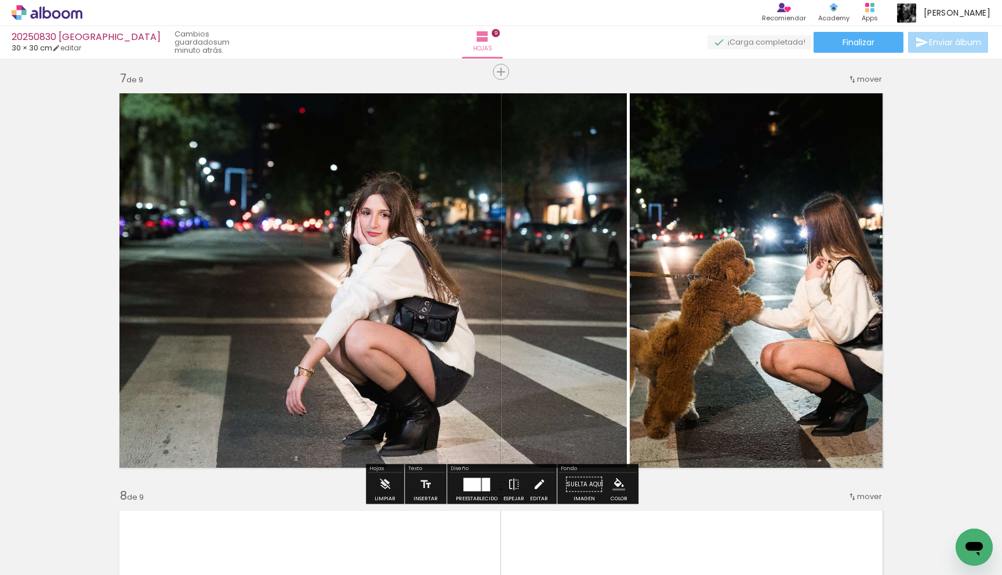
click at [533, 486] on iron-icon at bounding box center [539, 484] width 13 height 23
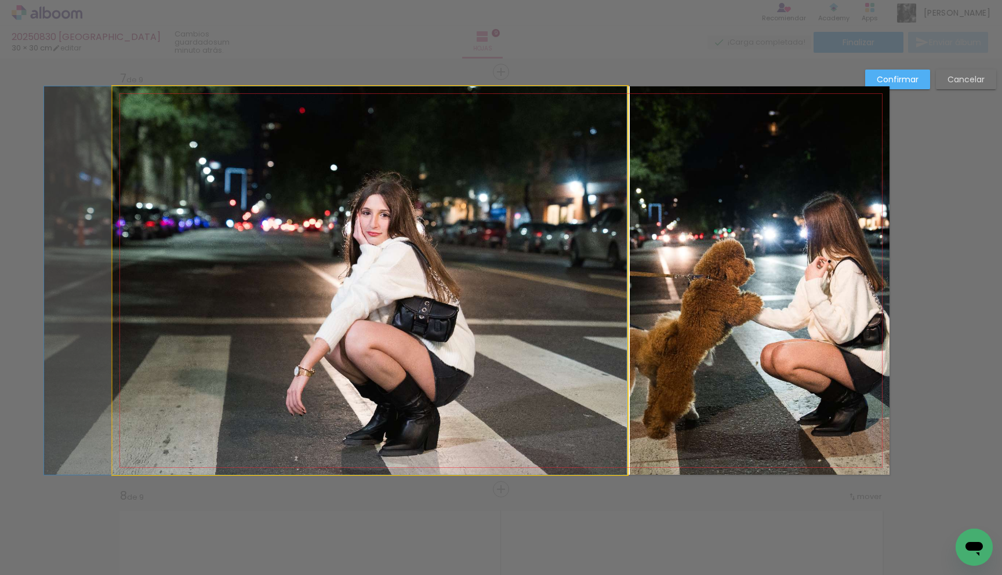
click at [606, 395] on quentale-photo at bounding box center [369, 280] width 515 height 388
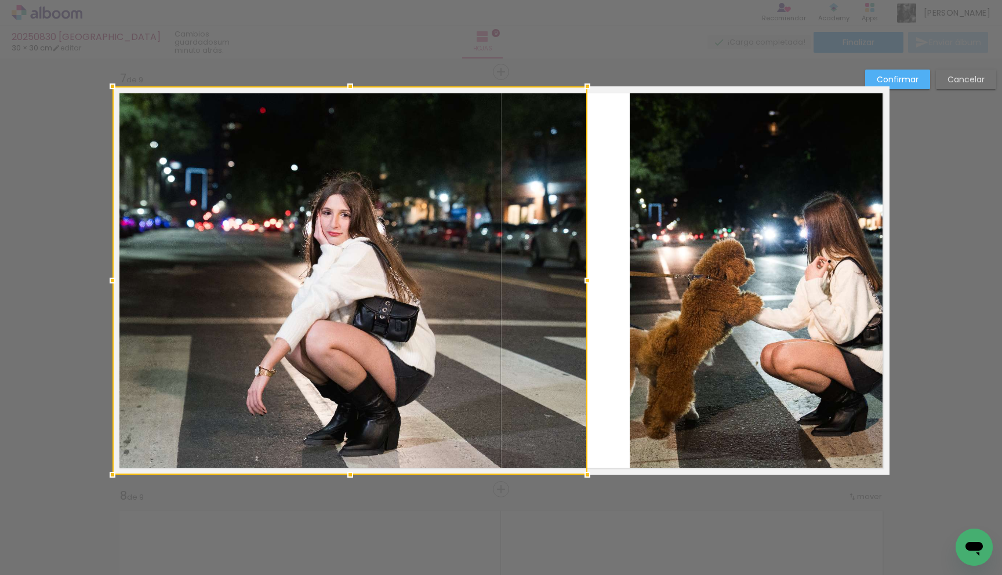
drag, startPoint x: 624, startPoint y: 280, endPoint x: 584, endPoint y: 286, distance: 40.4
click at [584, 286] on div at bounding box center [587, 280] width 23 height 23
click at [669, 275] on quentale-photo at bounding box center [759, 280] width 260 height 388
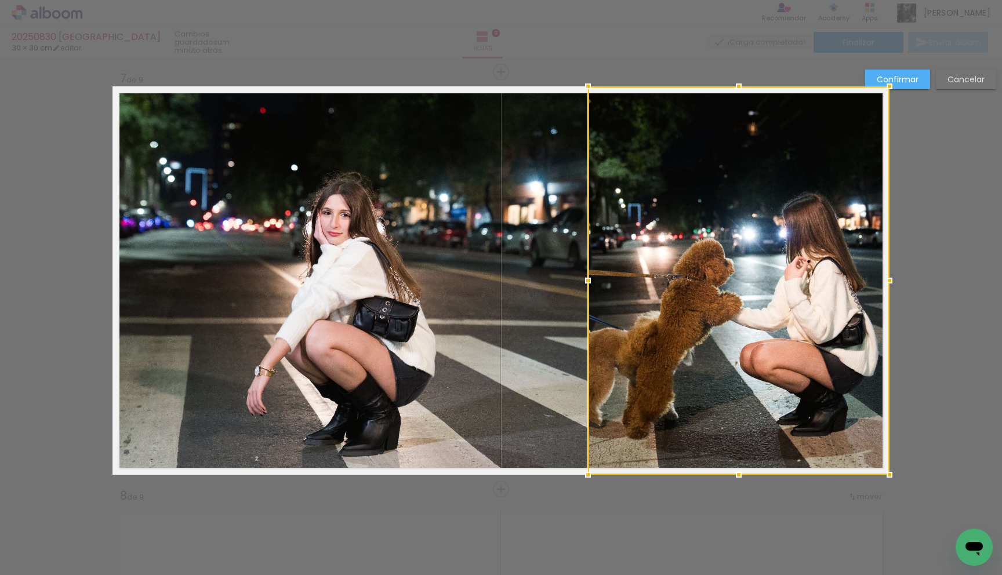
drag, startPoint x: 631, startPoint y: 282, endPoint x: 589, endPoint y: 293, distance: 42.8
click at [589, 293] on div at bounding box center [738, 280] width 301 height 388
drag, startPoint x: 687, startPoint y: 282, endPoint x: 704, endPoint y: 281, distance: 16.8
click at [704, 281] on div at bounding box center [738, 280] width 301 height 388
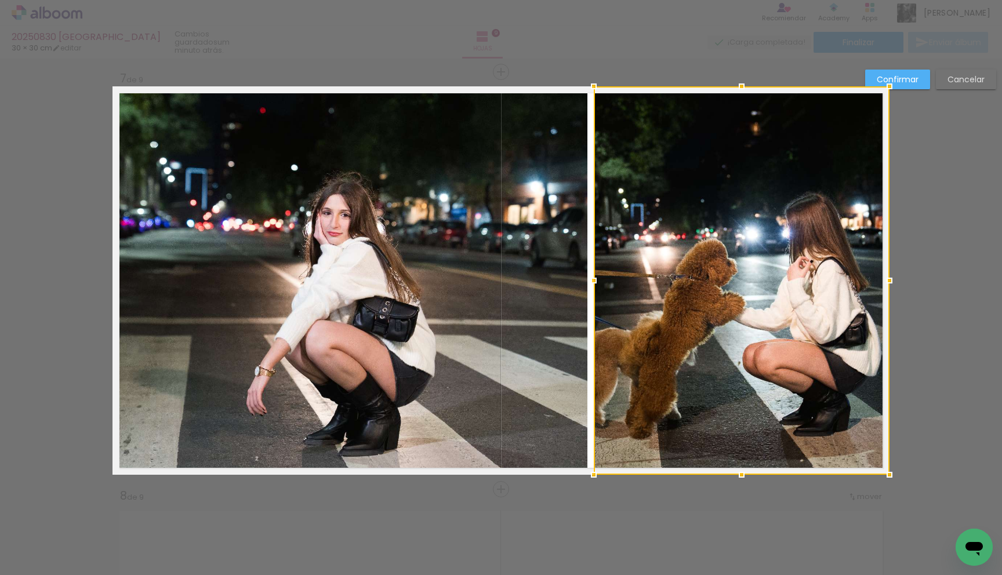
drag, startPoint x: 585, startPoint y: 279, endPoint x: 574, endPoint y: 279, distance: 11.0
click at [574, 279] on album-spread "7 de 9" at bounding box center [500, 280] width 777 height 388
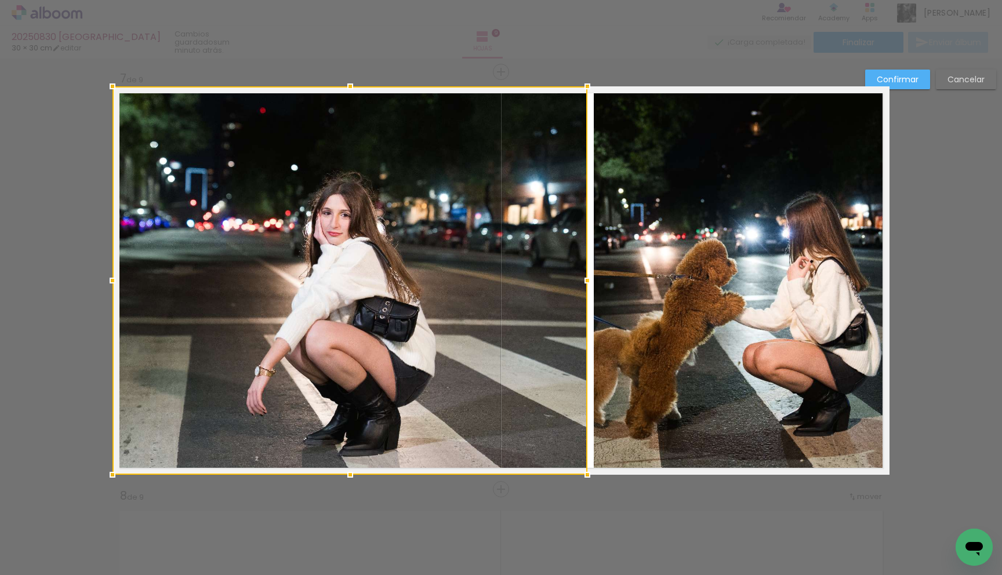
click at [552, 289] on div at bounding box center [349, 280] width 475 height 388
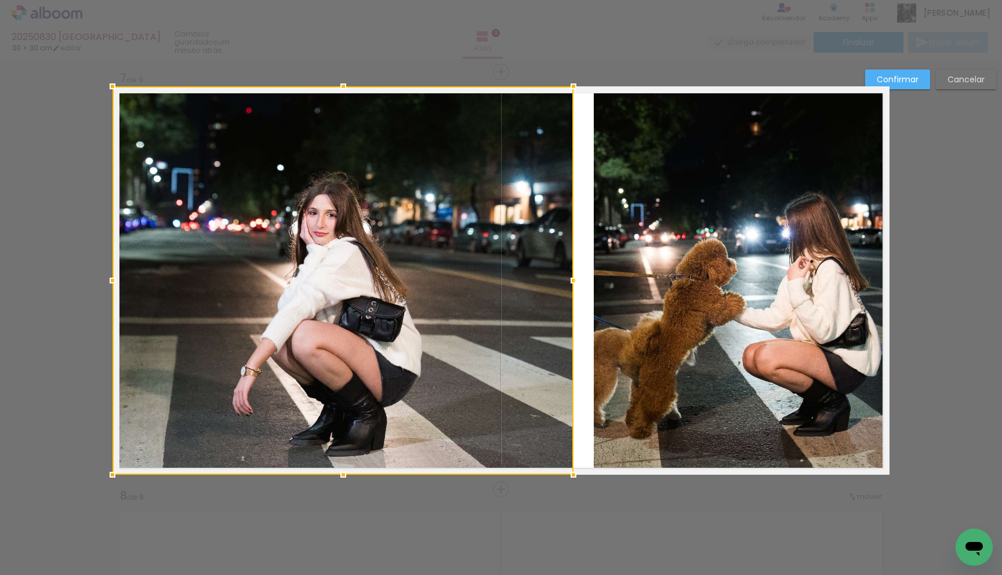
drag, startPoint x: 582, startPoint y: 281, endPoint x: 567, endPoint y: 285, distance: 15.5
click at [567, 285] on div at bounding box center [573, 280] width 23 height 23
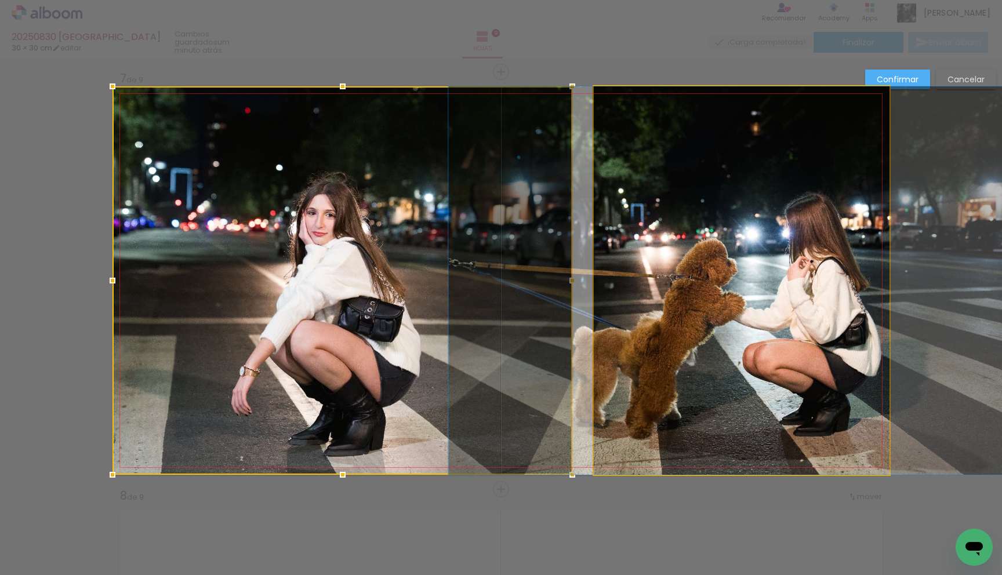
click at [601, 279] on quentale-photo at bounding box center [742, 280] width 296 height 388
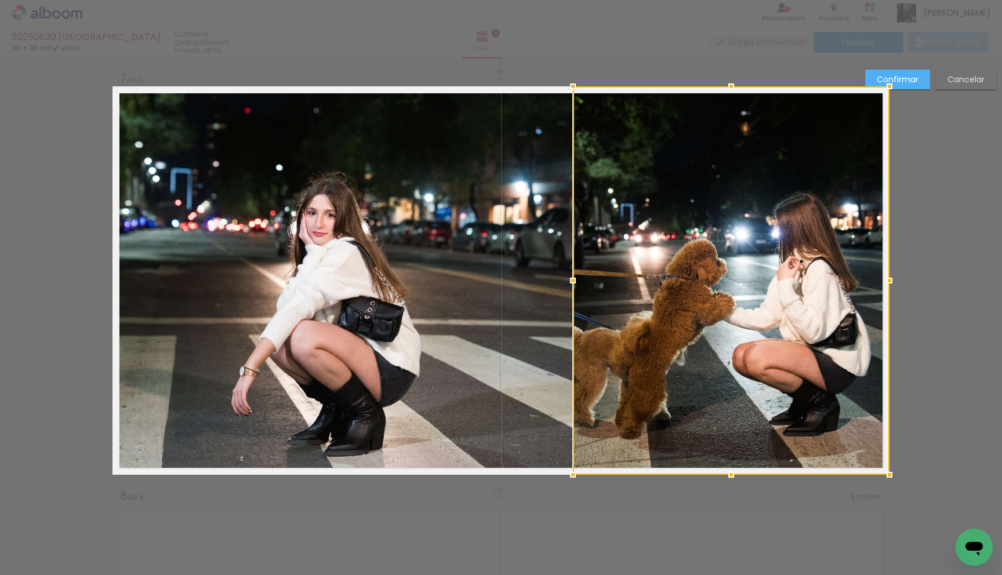
drag, startPoint x: 594, startPoint y: 280, endPoint x: 573, endPoint y: 285, distance: 21.5
click at [573, 285] on div at bounding box center [572, 280] width 23 height 23
drag, startPoint x: 631, startPoint y: 282, endPoint x: 641, endPoint y: 281, distance: 10.4
click at [641, 281] on div at bounding box center [731, 280] width 316 height 388
drag, startPoint x: 777, startPoint y: 194, endPoint x: 820, endPoint y: 189, distance: 43.1
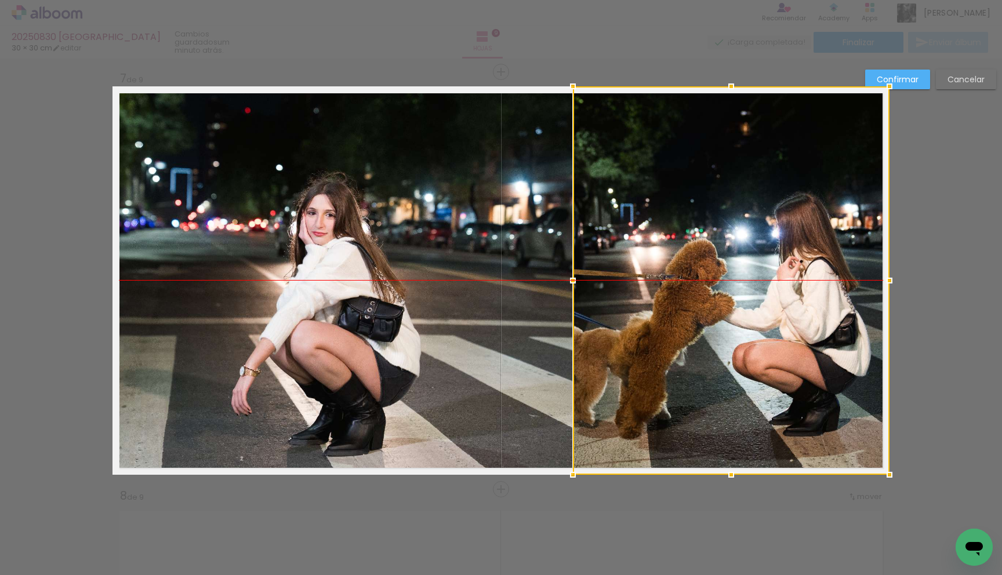
click at [820, 189] on div at bounding box center [731, 280] width 316 height 388
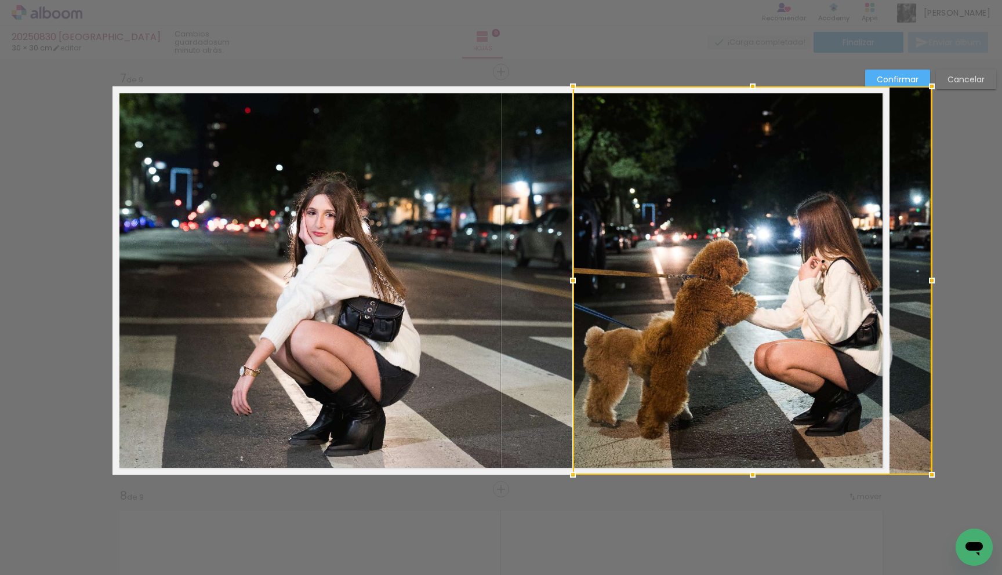
drag, startPoint x: 889, startPoint y: 279, endPoint x: 896, endPoint y: 279, distance: 6.4
click at [896, 279] on div at bounding box center [752, 280] width 359 height 388
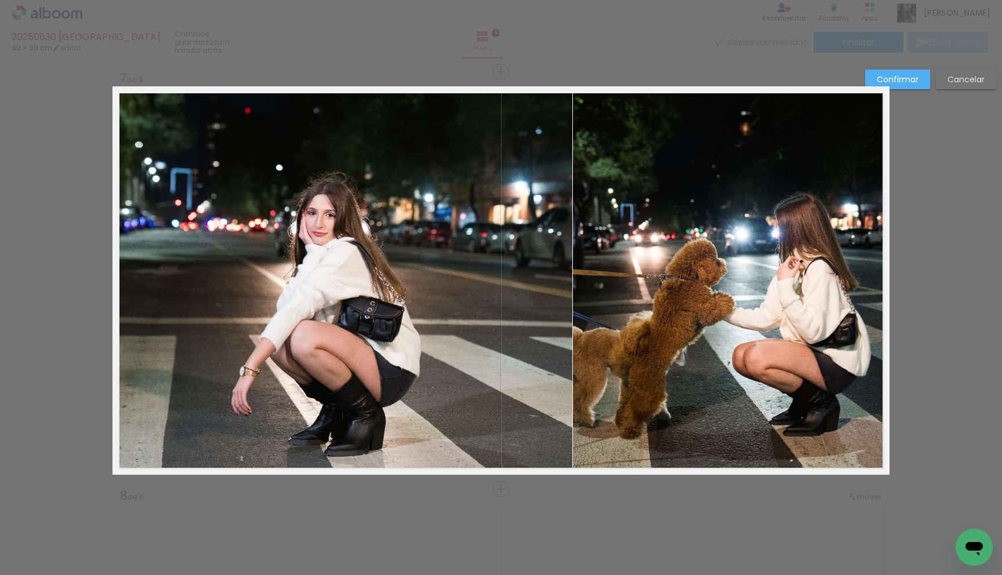
click at [454, 339] on quentale-photo at bounding box center [342, 280] width 460 height 388
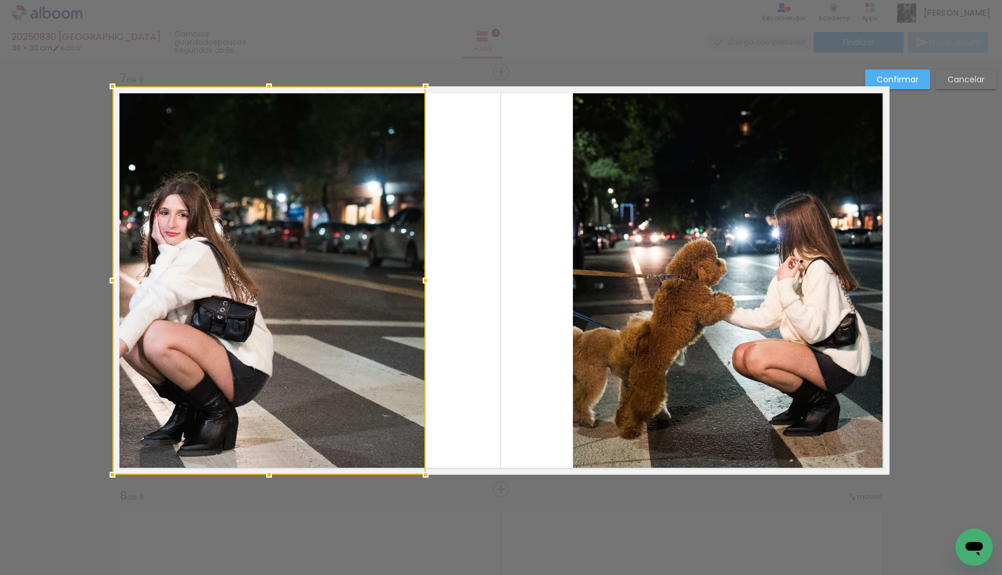
drag, startPoint x: 570, startPoint y: 281, endPoint x: 416, endPoint y: 312, distance: 157.3
click at [415, 312] on div at bounding box center [268, 280] width 313 height 388
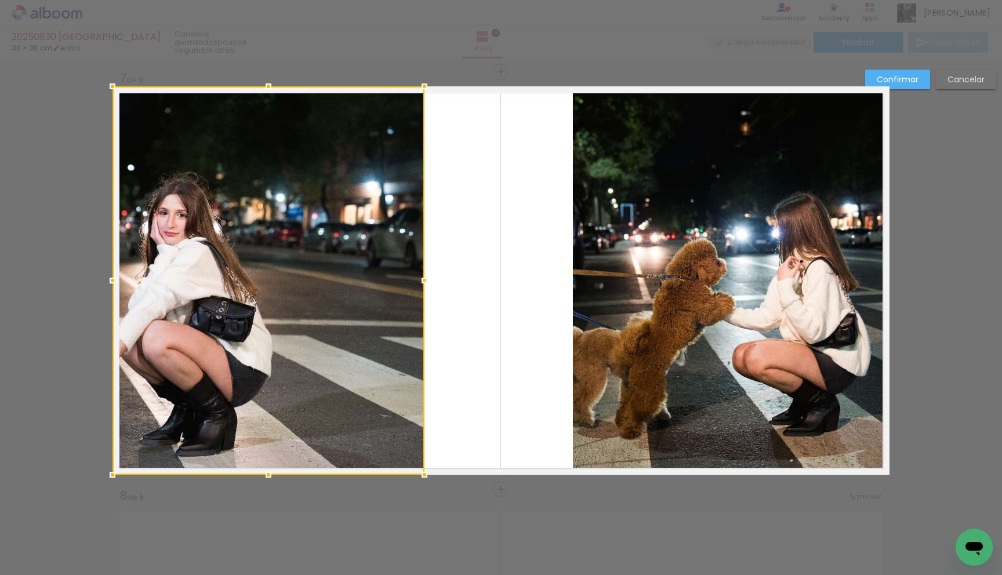
click at [330, 326] on div at bounding box center [268, 280] width 312 height 388
click at [321, 329] on div at bounding box center [269, 280] width 312 height 388
click at [589, 307] on quentale-photo at bounding box center [731, 280] width 316 height 388
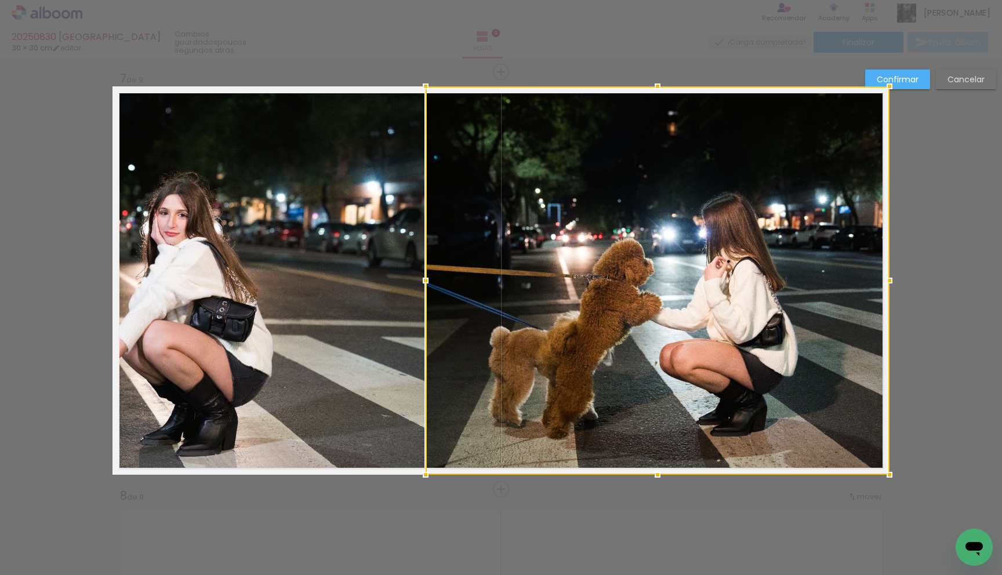
drag, startPoint x: 573, startPoint y: 280, endPoint x: 426, endPoint y: 315, distance: 151.3
click at [426, 315] on div at bounding box center [657, 280] width 464 height 388
drag, startPoint x: 603, startPoint y: 267, endPoint x: 630, endPoint y: 267, distance: 26.7
click at [630, 267] on div at bounding box center [657, 280] width 464 height 388
click at [0, 0] on slot "Confirmar" at bounding box center [0, 0] width 0 height 0
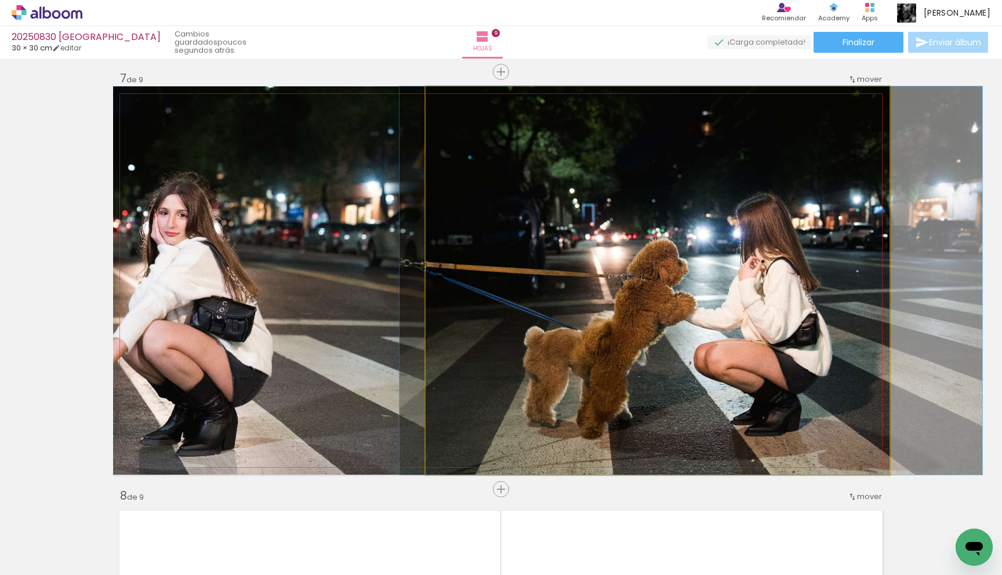
drag, startPoint x: 736, startPoint y: 218, endPoint x: 770, endPoint y: 214, distance: 34.4
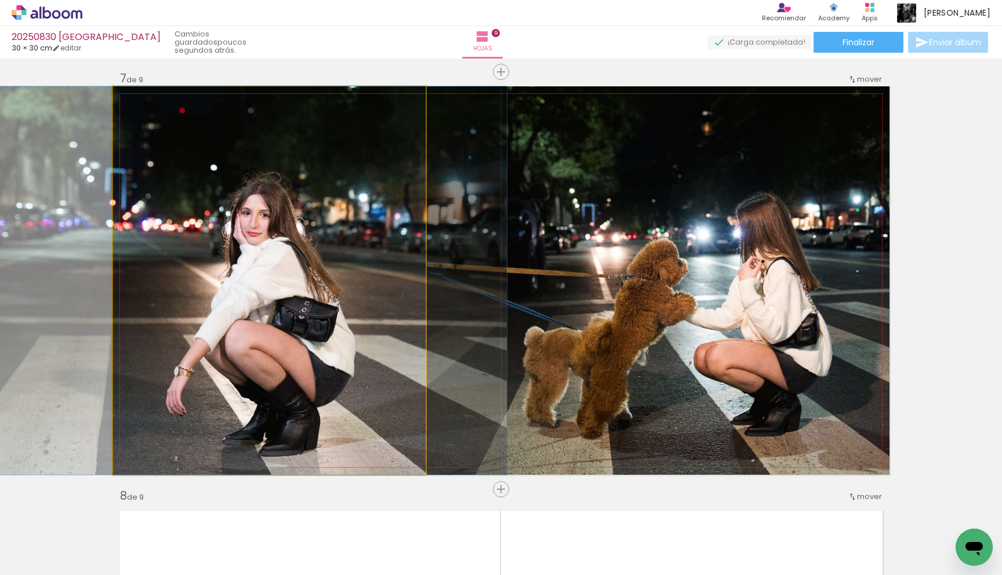
drag, startPoint x: 295, startPoint y: 287, endPoint x: 377, endPoint y: 275, distance: 83.1
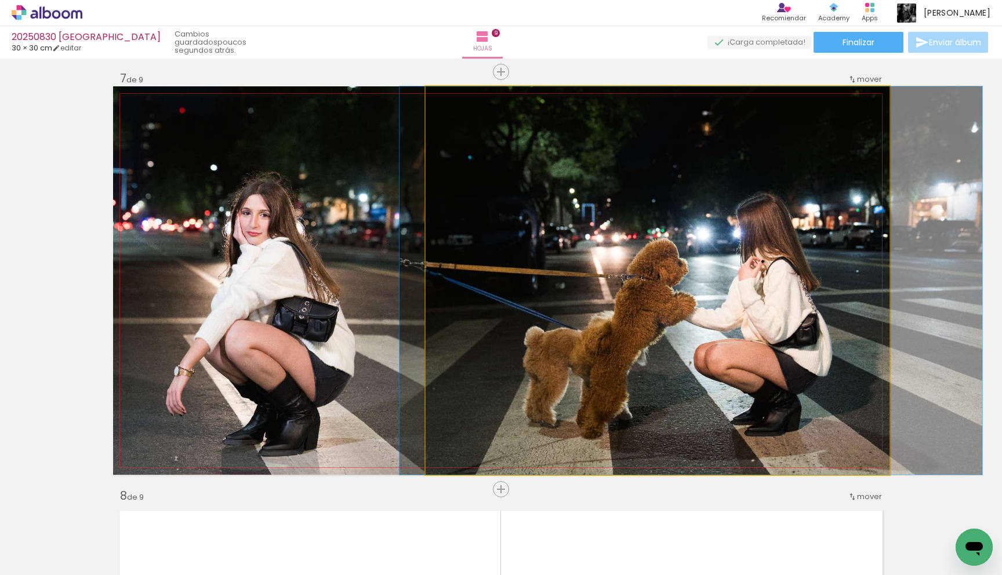
click at [557, 198] on quentale-photo at bounding box center [657, 280] width 464 height 388
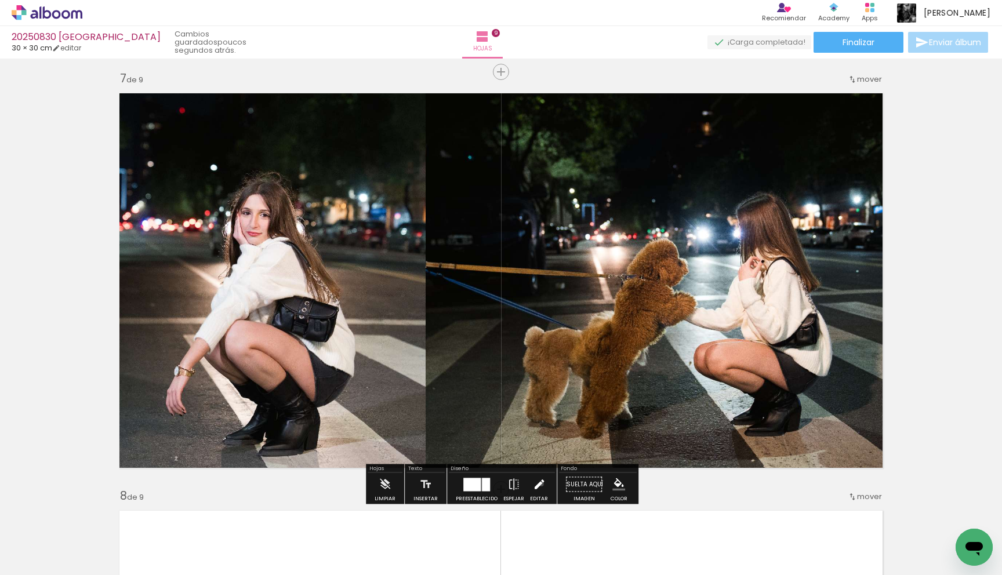
click at [539, 484] on iron-icon at bounding box center [539, 484] width 13 height 23
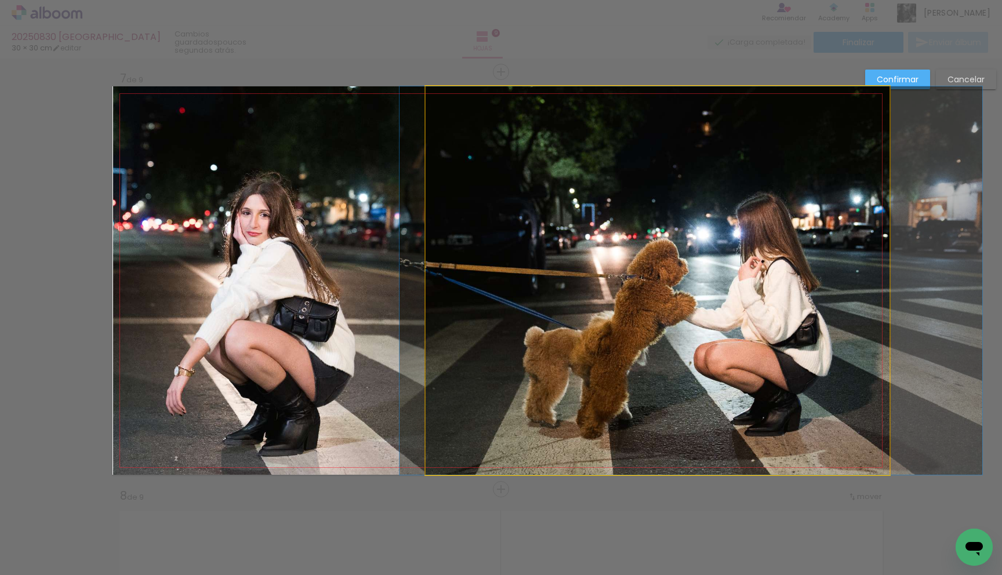
click at [440, 285] on quentale-photo at bounding box center [657, 280] width 464 height 388
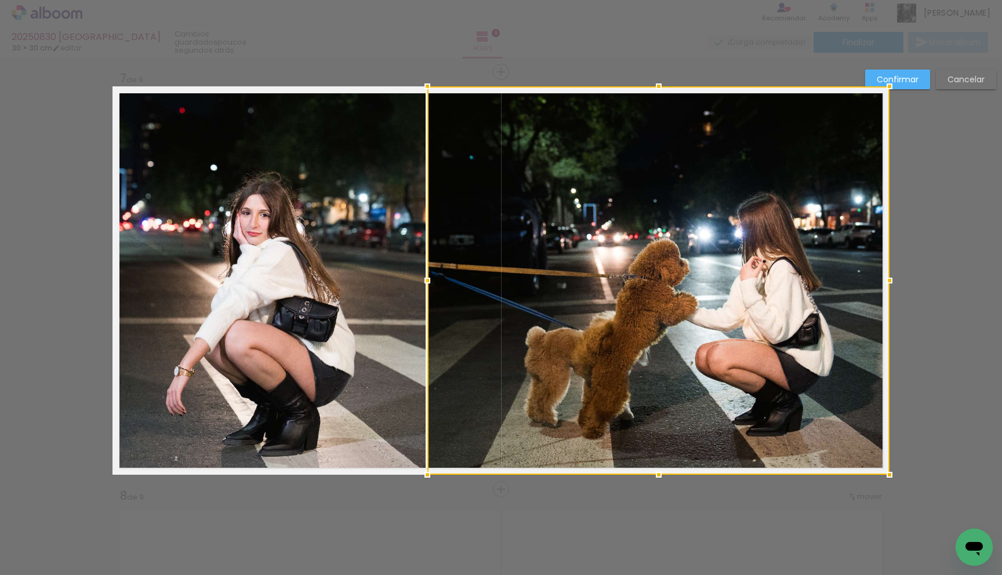
drag, startPoint x: 427, startPoint y: 281, endPoint x: 401, endPoint y: 281, distance: 25.5
click at [401, 281] on album-spread "7 de 9" at bounding box center [500, 280] width 777 height 388
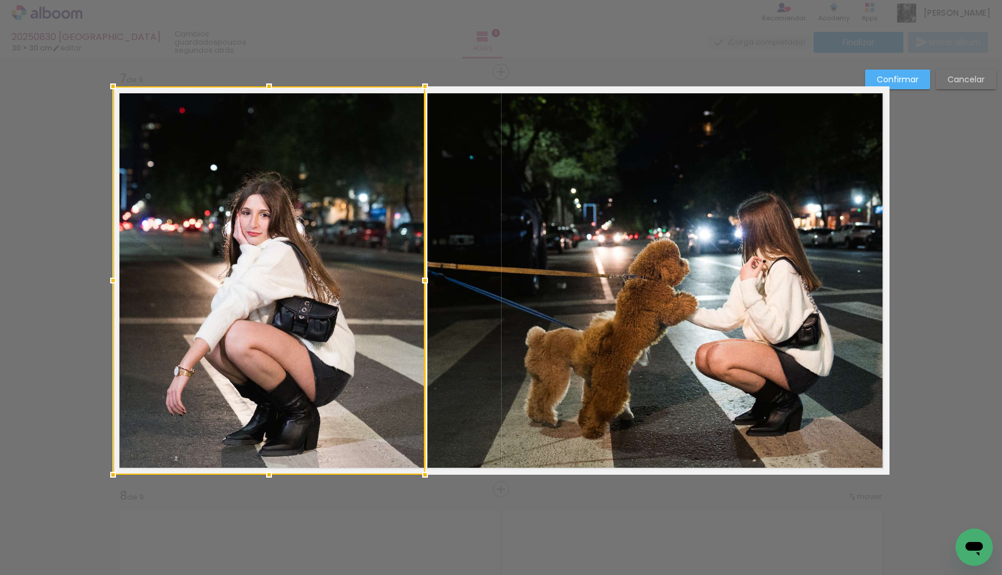
click at [0, 0] on slot "Confirmar" at bounding box center [0, 0] width 0 height 0
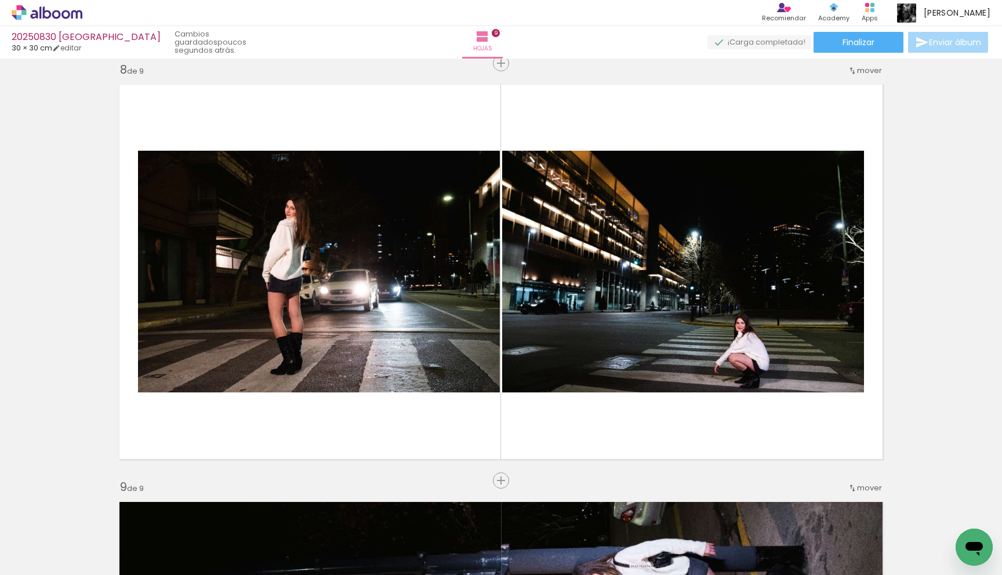
scroll to position [2933, 0]
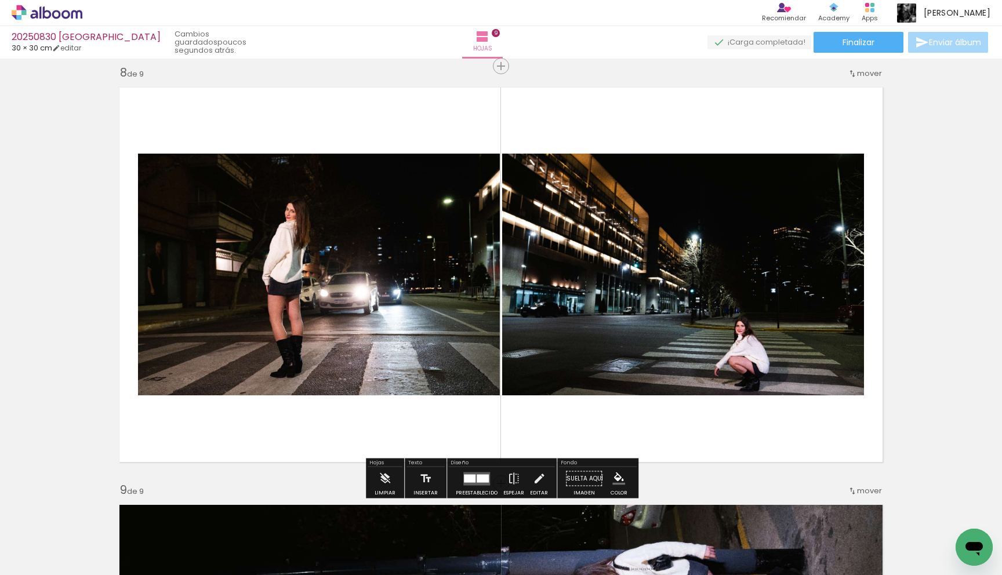
click at [471, 472] on quentale-layouter at bounding box center [476, 478] width 27 height 13
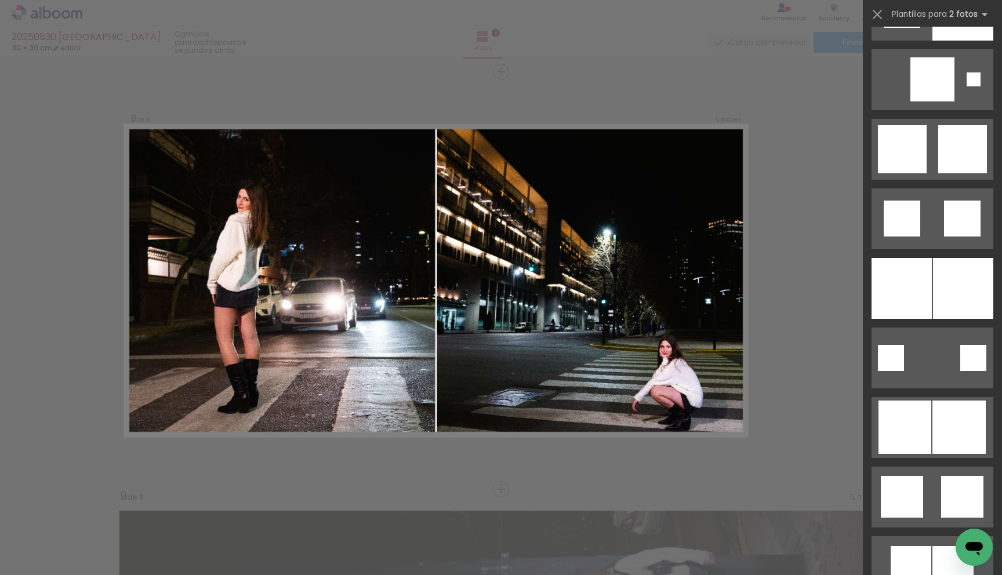
scroll to position [2909, 0]
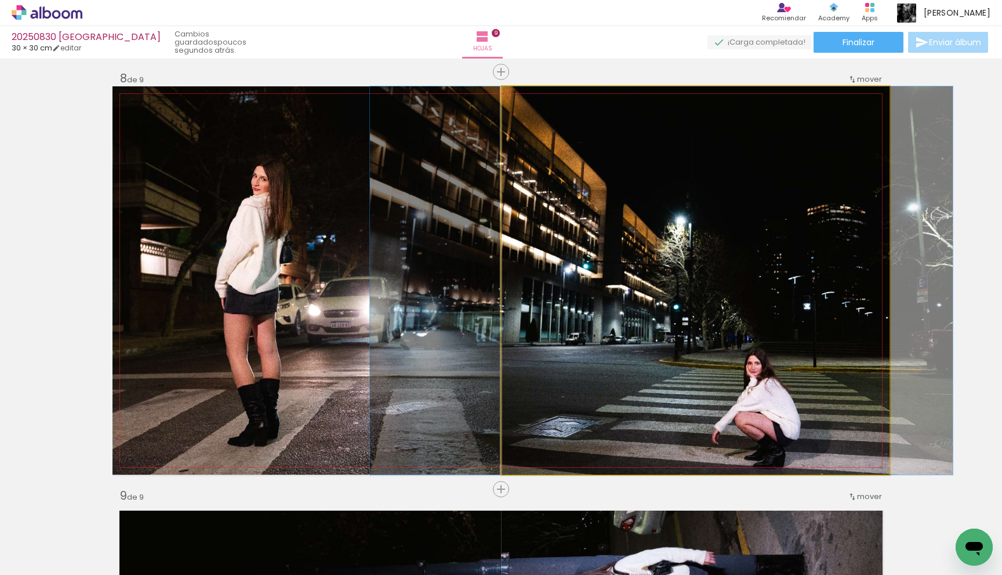
drag, startPoint x: 819, startPoint y: 361, endPoint x: 785, endPoint y: 337, distance: 42.0
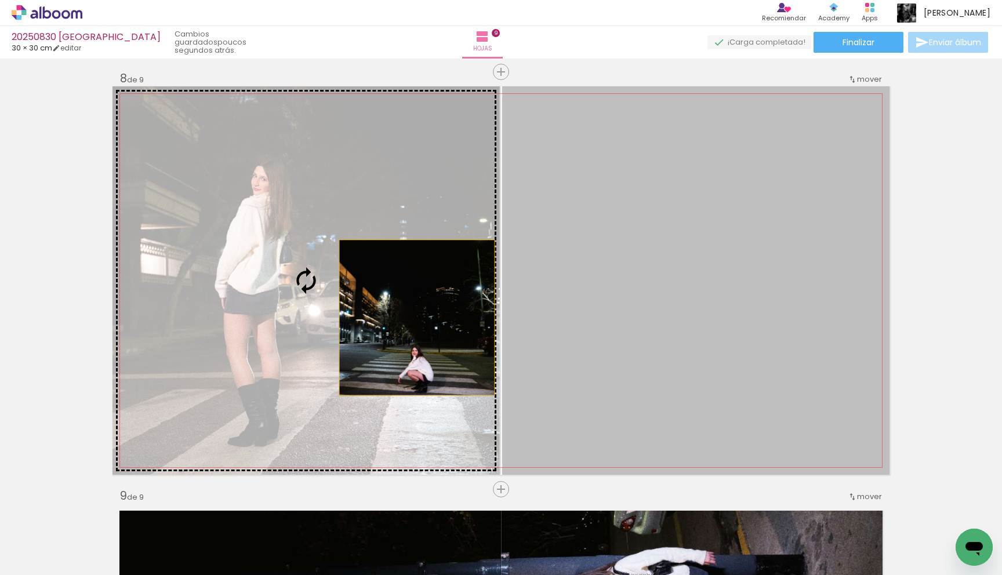
drag, startPoint x: 731, startPoint y: 321, endPoint x: 416, endPoint y: 318, distance: 315.3
click at [0, 0] on slot at bounding box center [0, 0] width 0 height 0
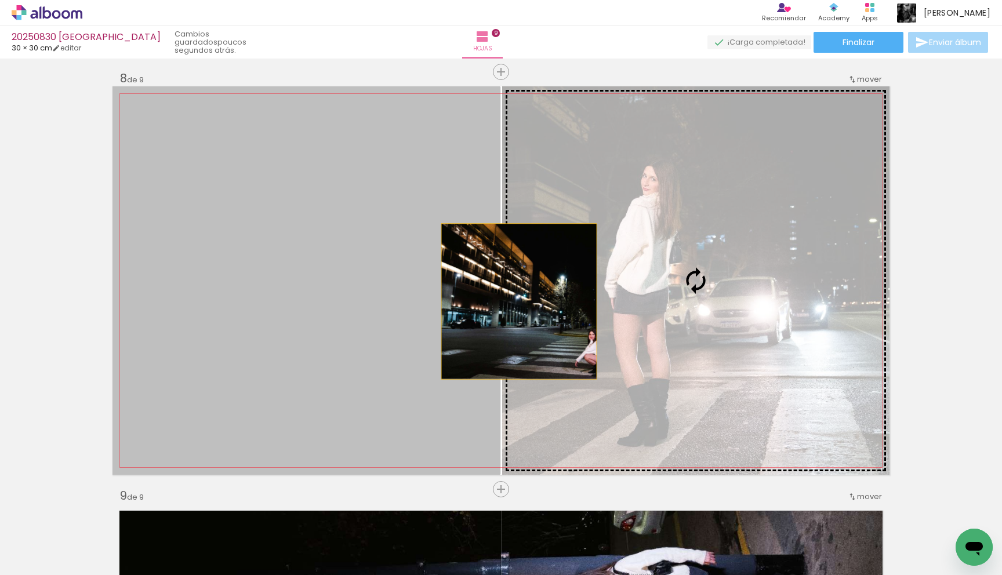
drag, startPoint x: 413, startPoint y: 311, endPoint x: 523, endPoint y: 301, distance: 109.9
click at [0, 0] on slot at bounding box center [0, 0] width 0 height 0
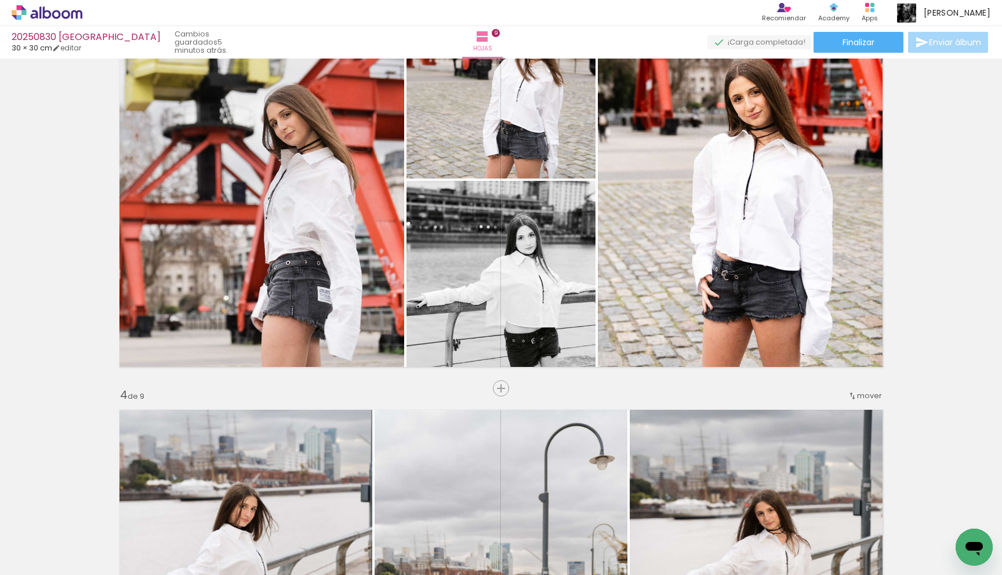
scroll to position [949, 0]
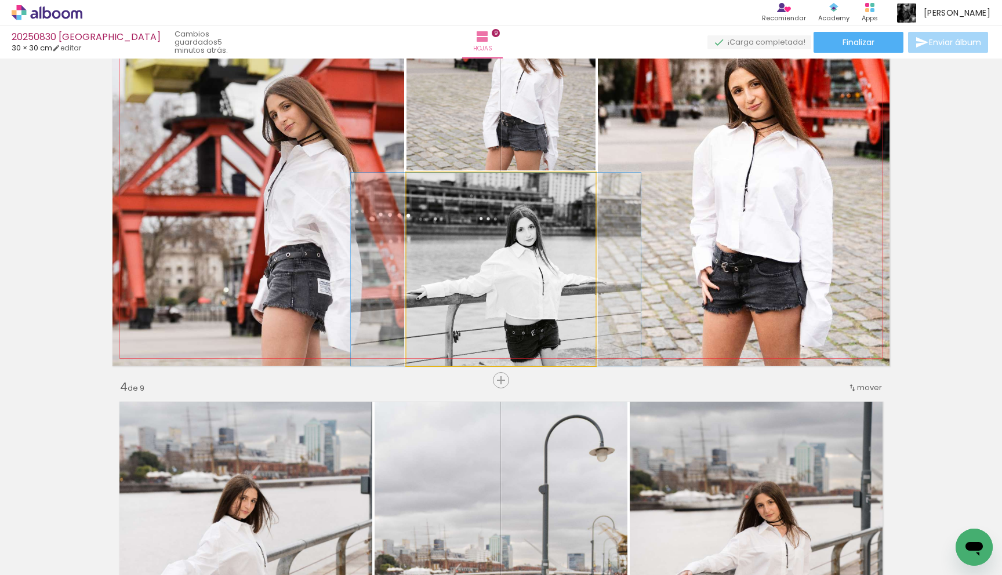
click at [563, 256] on quentale-photo at bounding box center [500, 269] width 189 height 193
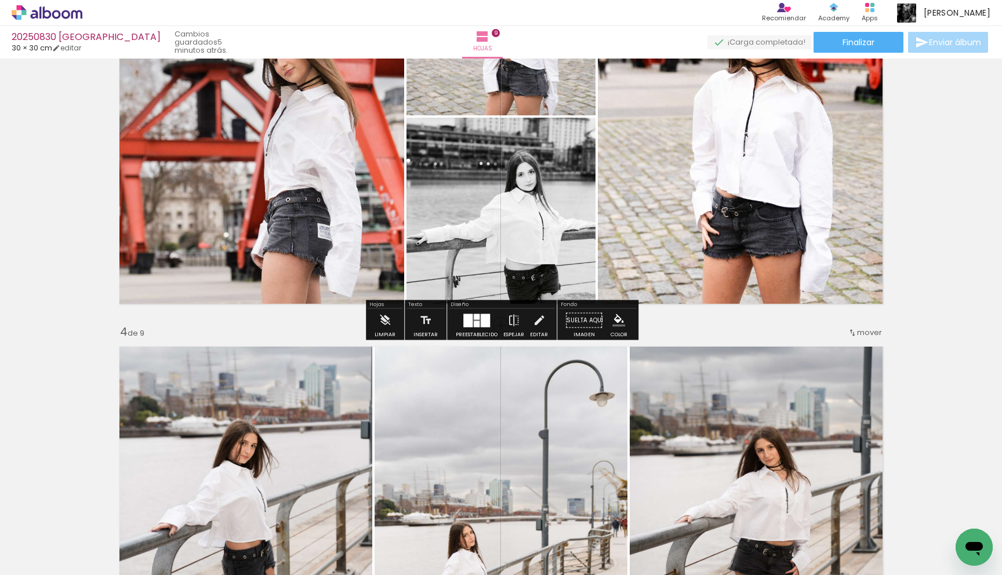
scroll to position [1004, 0]
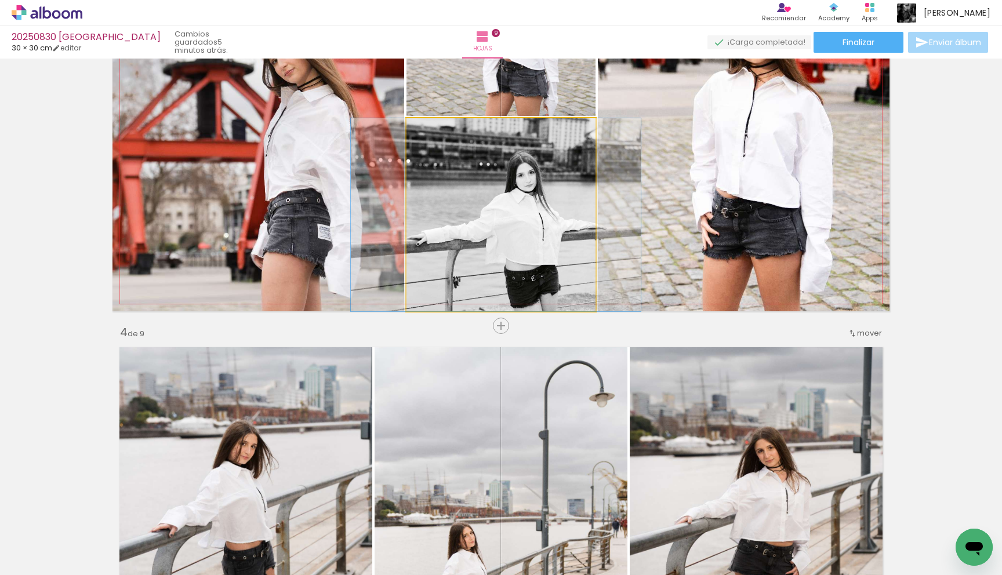
click at [549, 257] on quentale-photo at bounding box center [500, 214] width 189 height 193
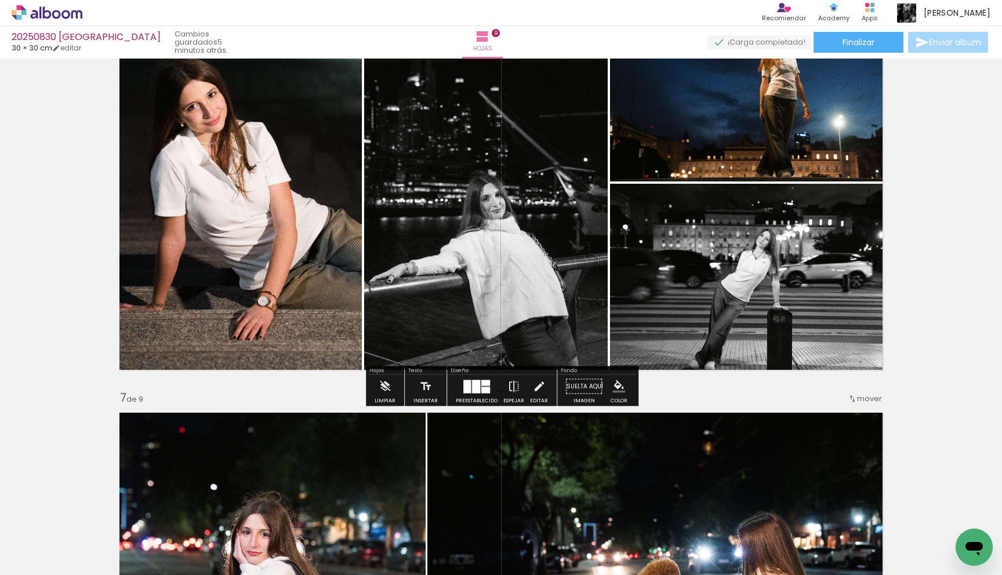
scroll to position [2160, 0]
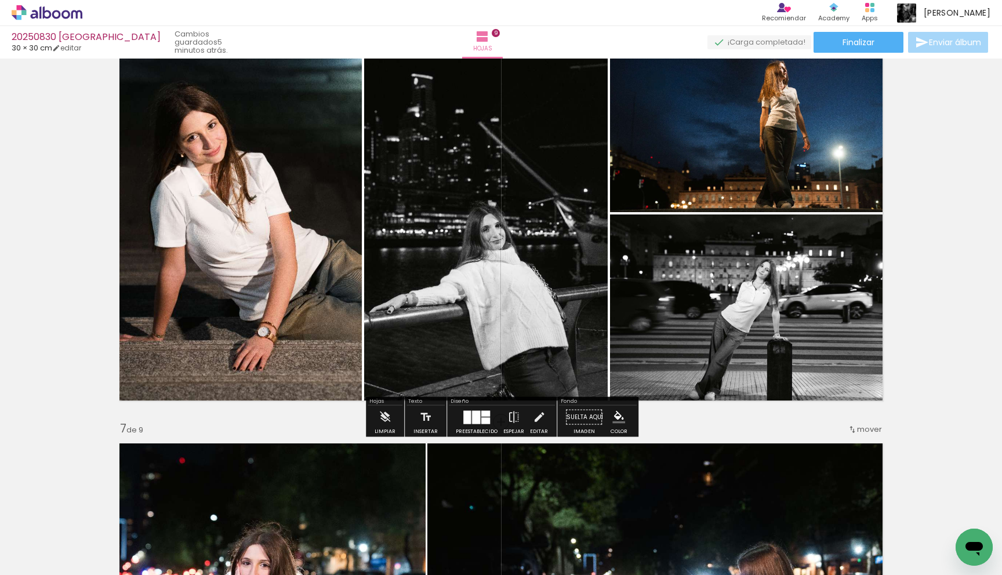
scroll to position [0, 720]
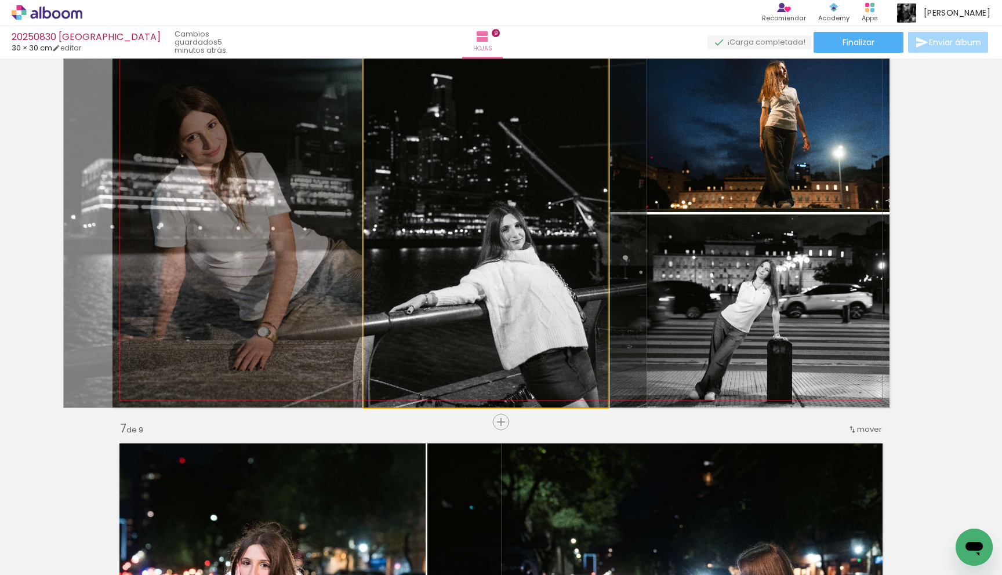
drag, startPoint x: 540, startPoint y: 264, endPoint x: 560, endPoint y: 343, distance: 81.8
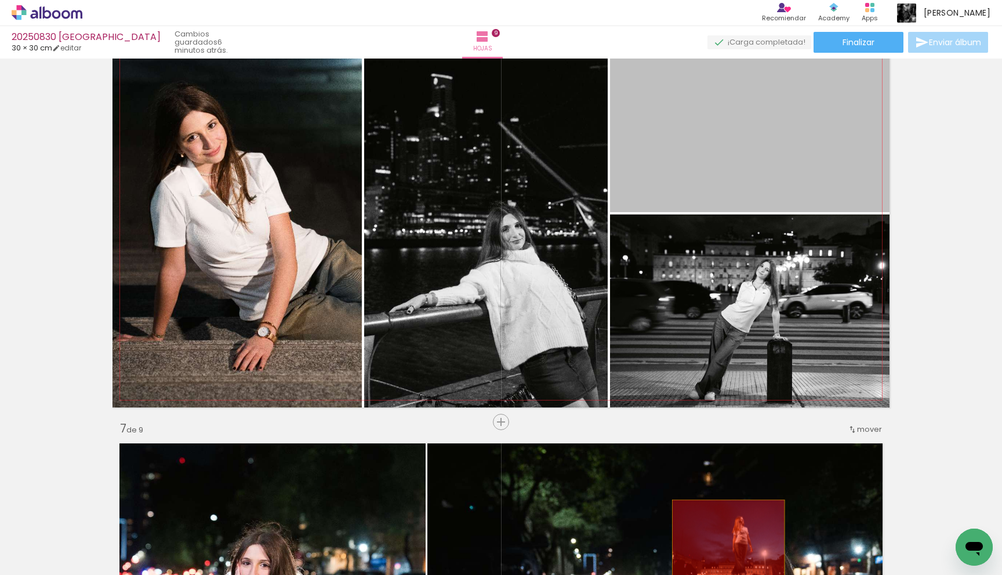
drag, startPoint x: 847, startPoint y: 162, endPoint x: 728, endPoint y: 539, distance: 395.8
click at [728, 539] on quentale-workspace at bounding box center [501, 287] width 1002 height 575
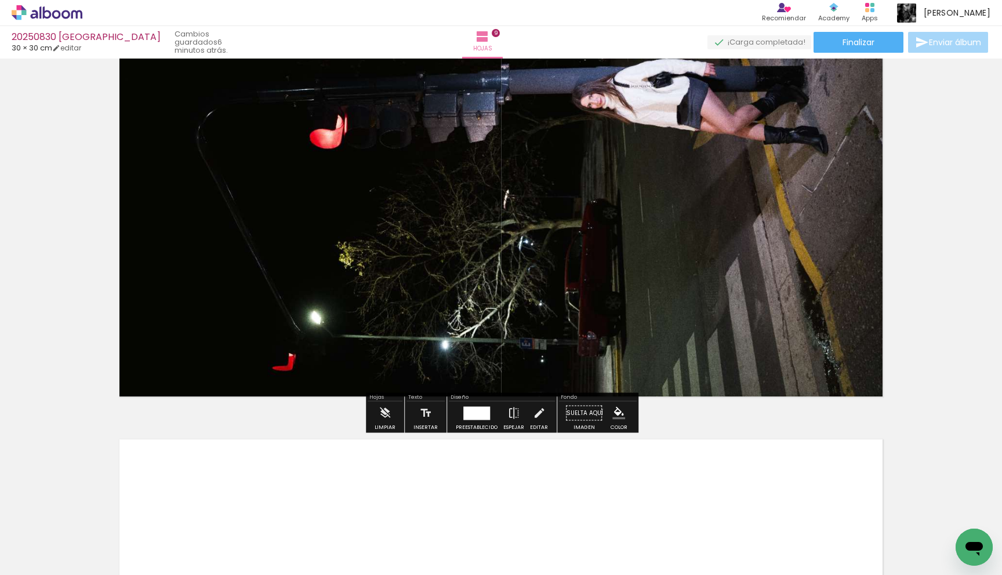
scroll to position [3429, 0]
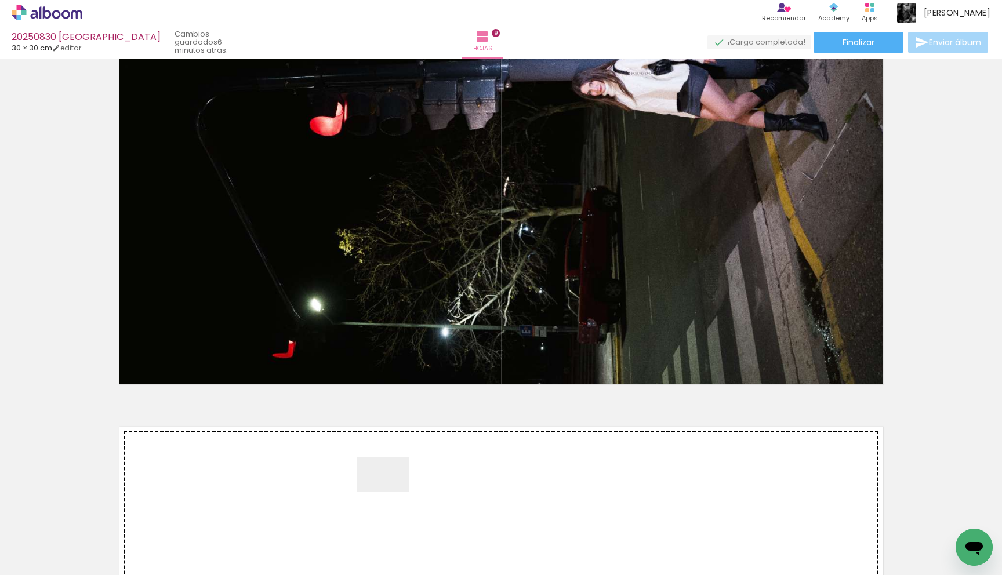
drag, startPoint x: 369, startPoint y: 538, endPoint x: 392, endPoint y: 492, distance: 51.6
click at [392, 492] on quentale-workspace at bounding box center [501, 287] width 1002 height 575
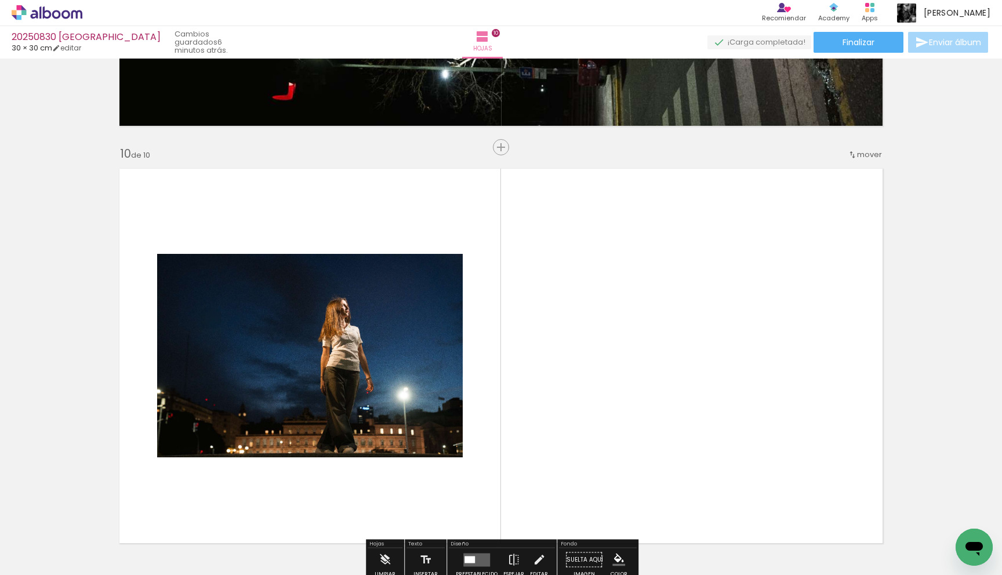
scroll to position [3762, 0]
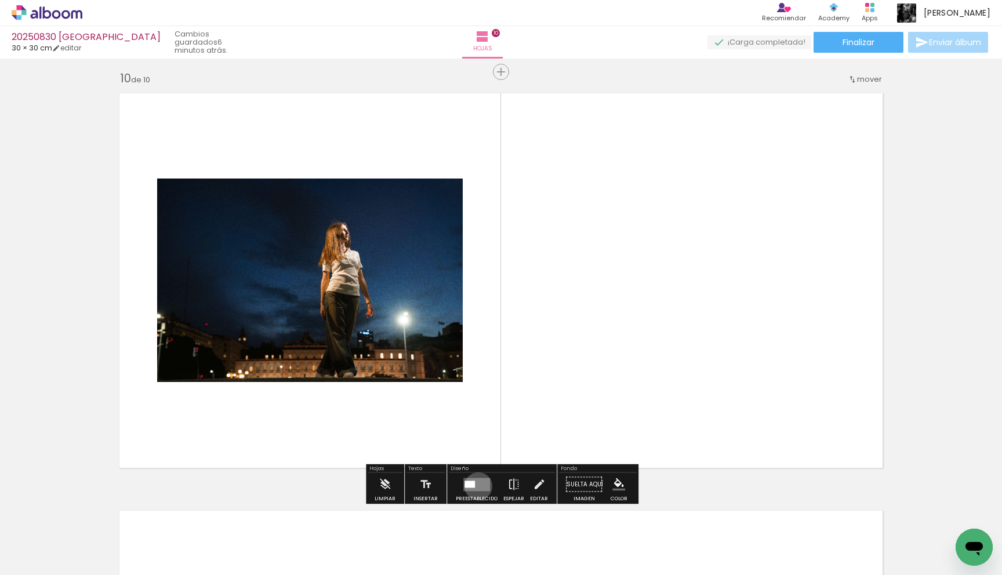
click at [475, 486] on quentale-layouter at bounding box center [476, 484] width 27 height 13
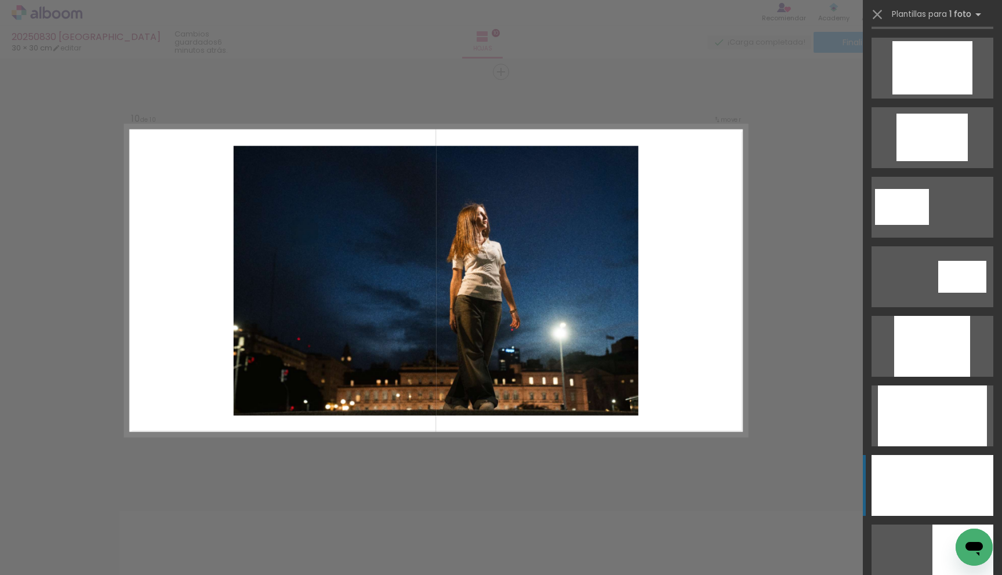
scroll to position [416, 0]
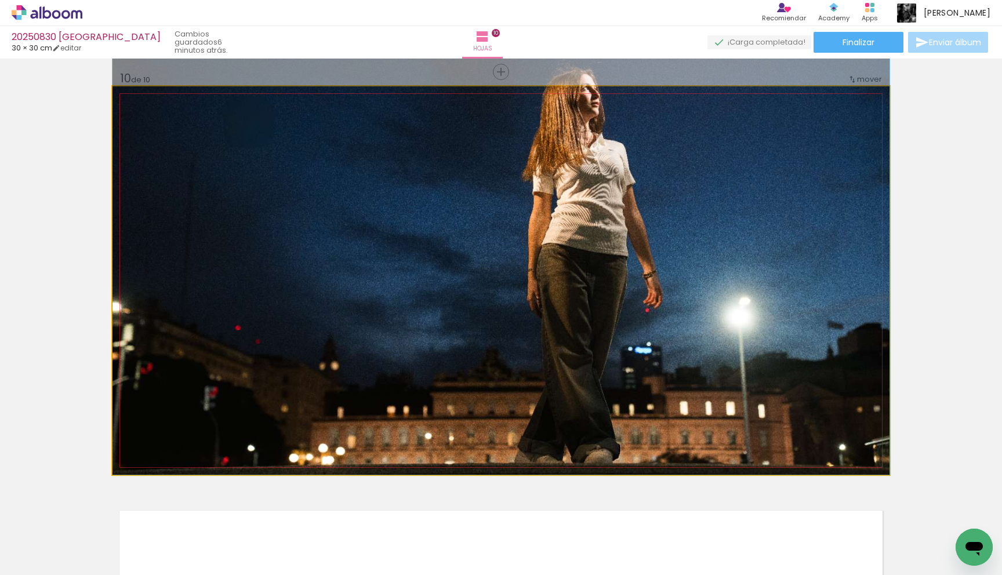
drag, startPoint x: 762, startPoint y: 311, endPoint x: 759, endPoint y: 263, distance: 48.8
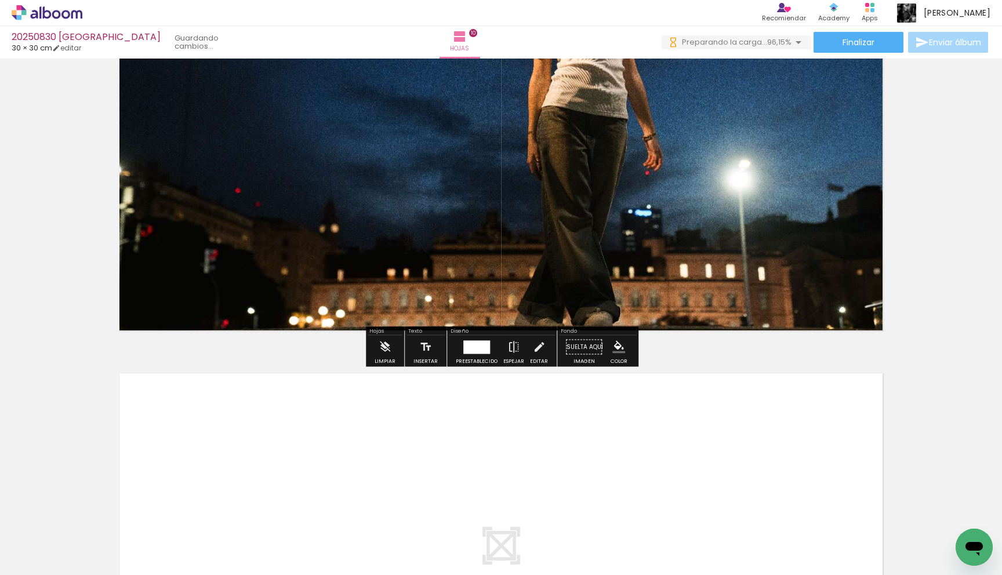
scroll to position [3903, 0]
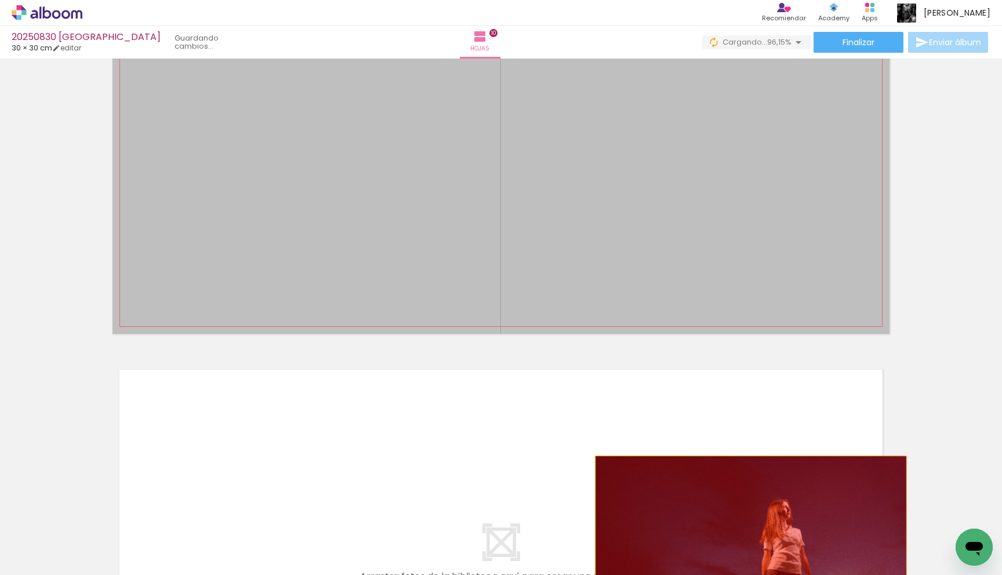
drag, startPoint x: 712, startPoint y: 209, endPoint x: 751, endPoint y: 534, distance: 327.6
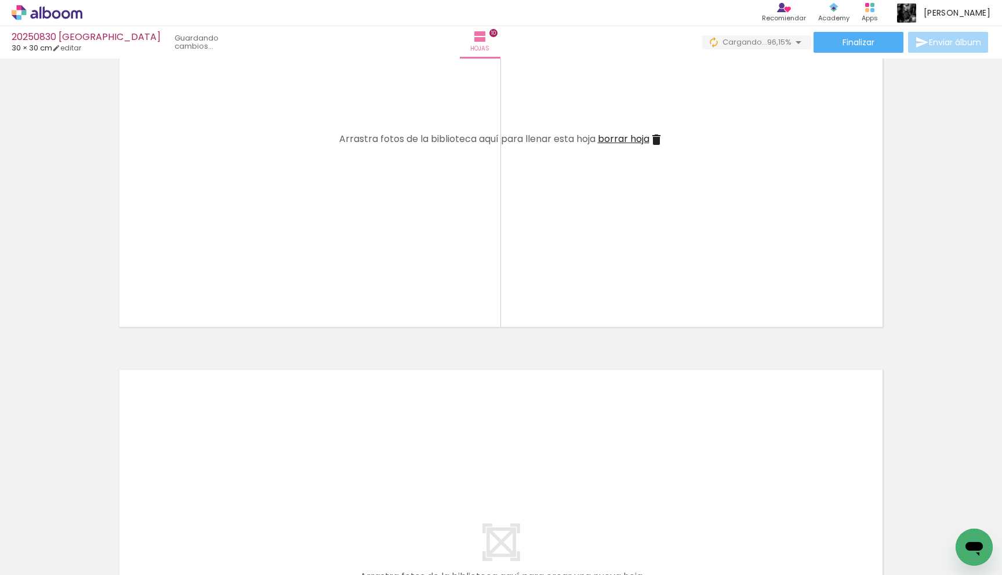
scroll to position [0, 785]
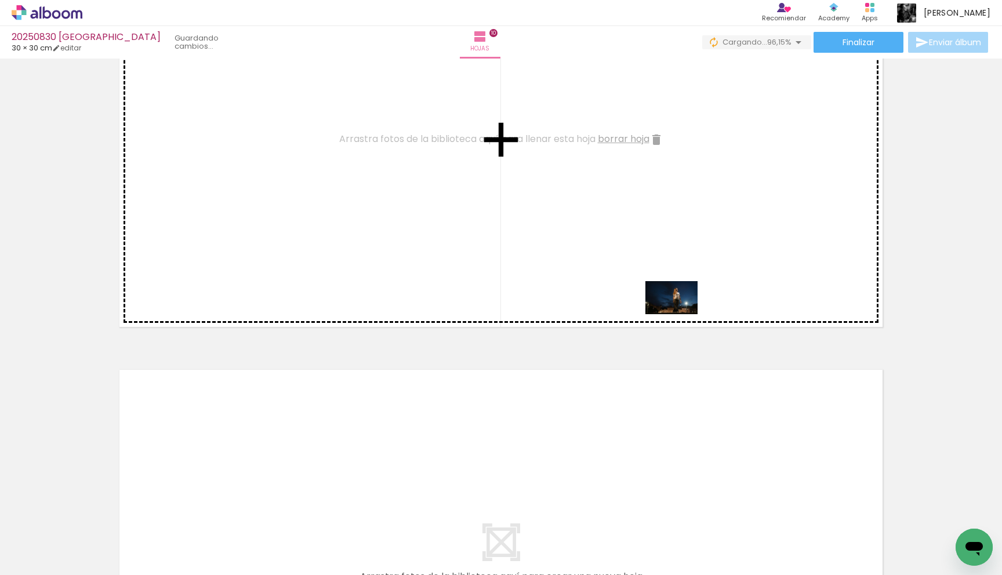
drag, startPoint x: 944, startPoint y: 534, endPoint x: 678, endPoint y: 314, distance: 345.0
click at [678, 314] on quentale-workspace at bounding box center [501, 287] width 1002 height 575
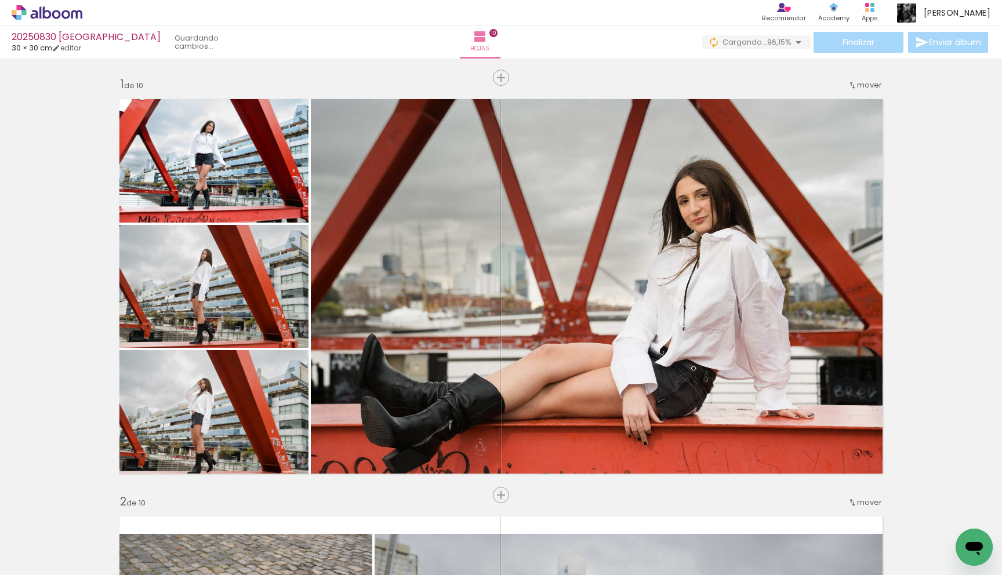
scroll to position [0, 785]
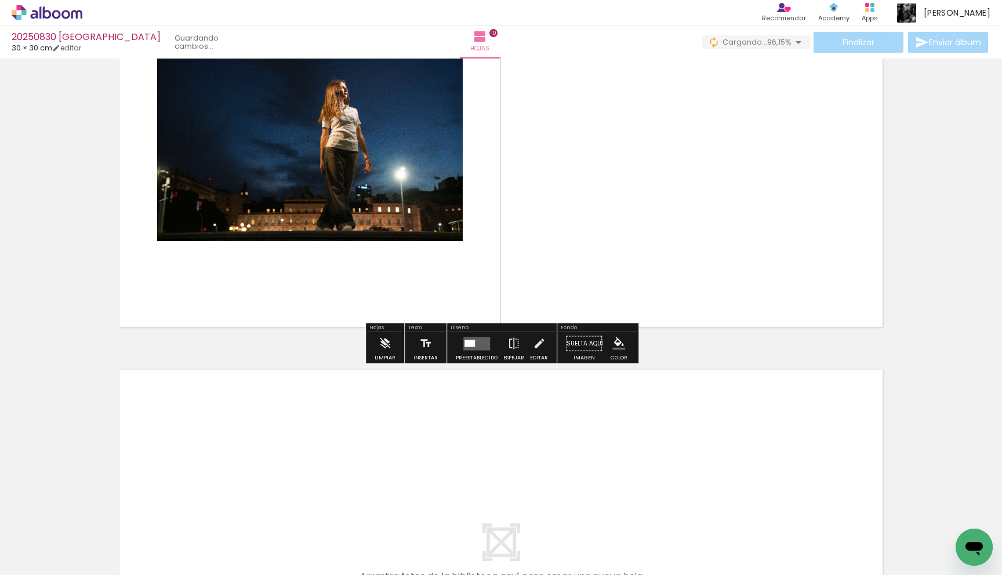
click at [482, 343] on quentale-layouter at bounding box center [476, 343] width 27 height 13
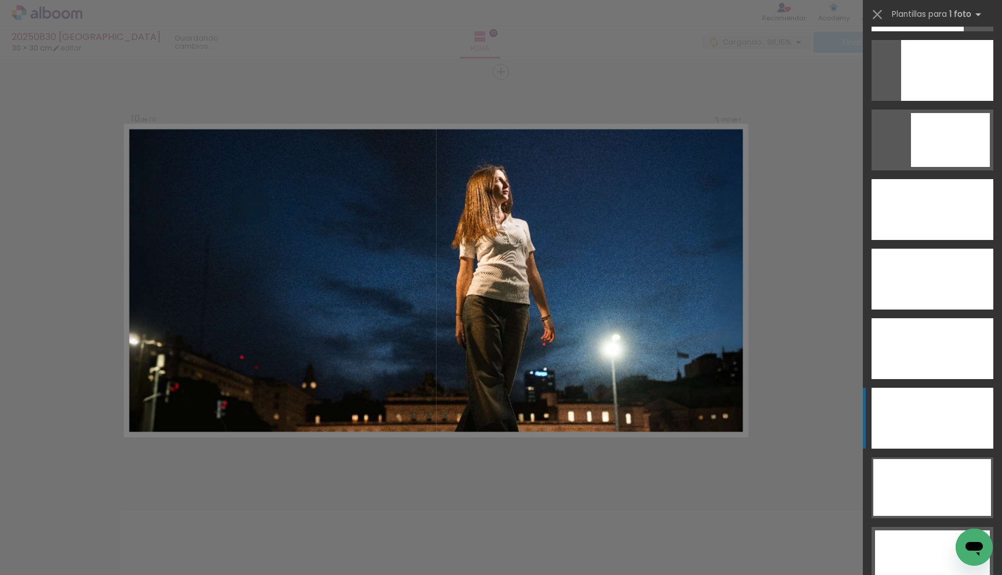
scroll to position [3196, 0]
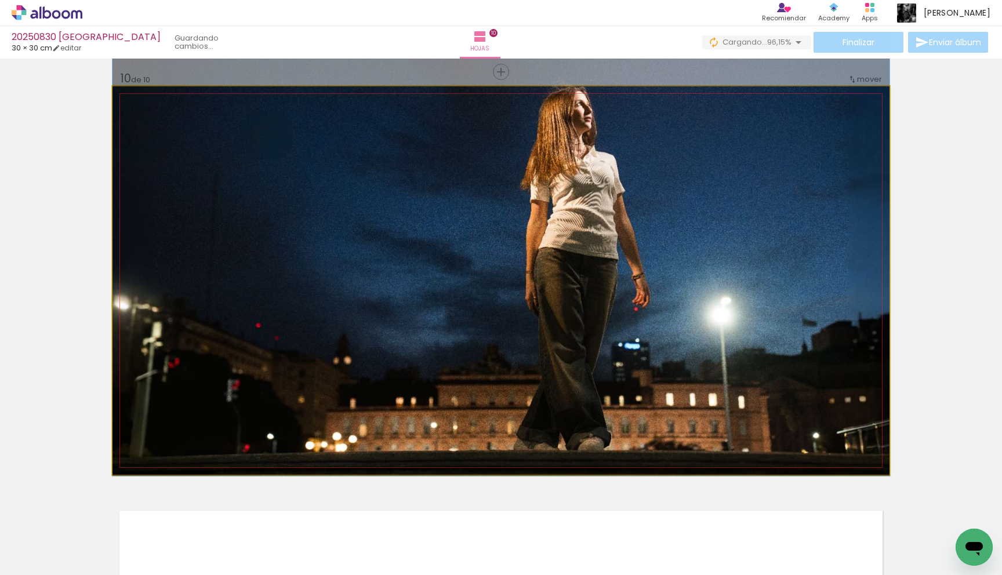
drag, startPoint x: 771, startPoint y: 382, endPoint x: 769, endPoint y: 333, distance: 48.8
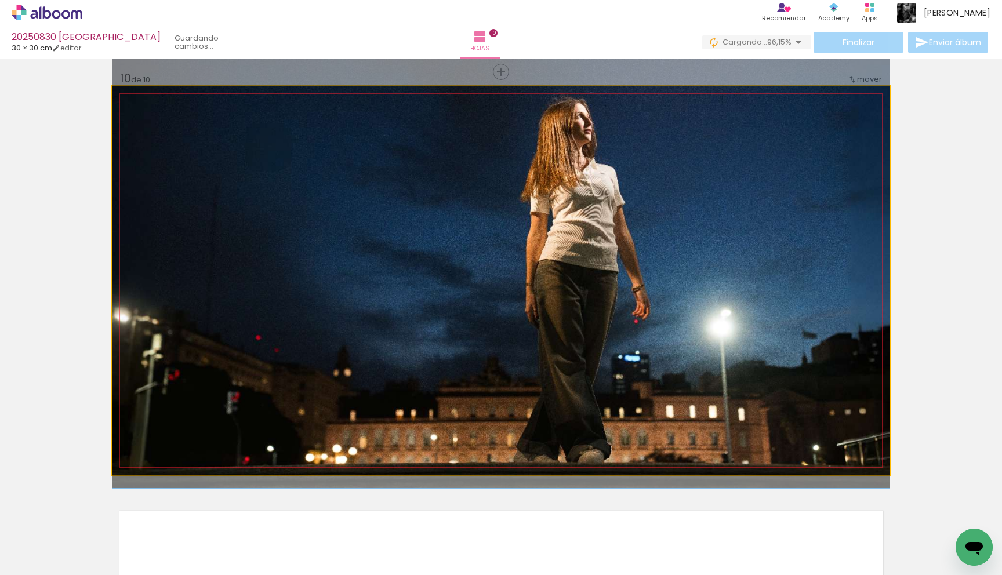
drag, startPoint x: 767, startPoint y: 332, endPoint x: 766, endPoint y: 342, distance: 9.9
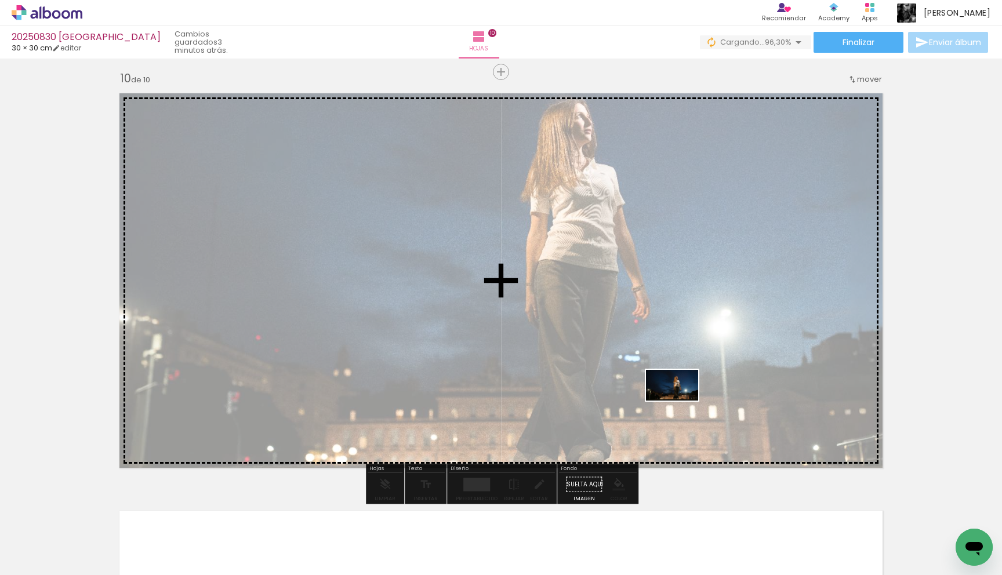
drag, startPoint x: 945, startPoint y: 536, endPoint x: 680, endPoint y: 405, distance: 295.3
click at [680, 405] on quentale-workspace at bounding box center [501, 287] width 1002 height 575
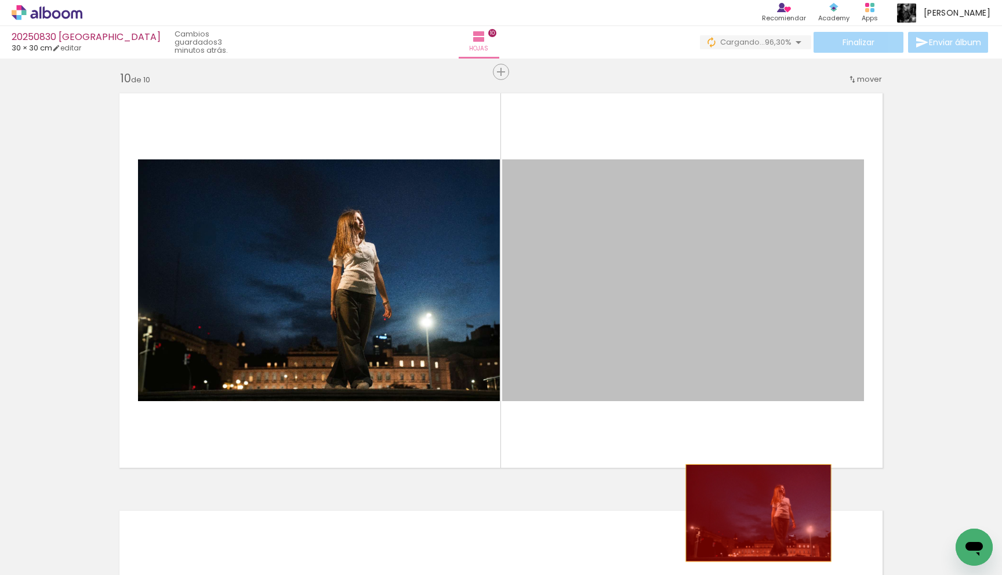
drag, startPoint x: 693, startPoint y: 365, endPoint x: 769, endPoint y: 544, distance: 194.8
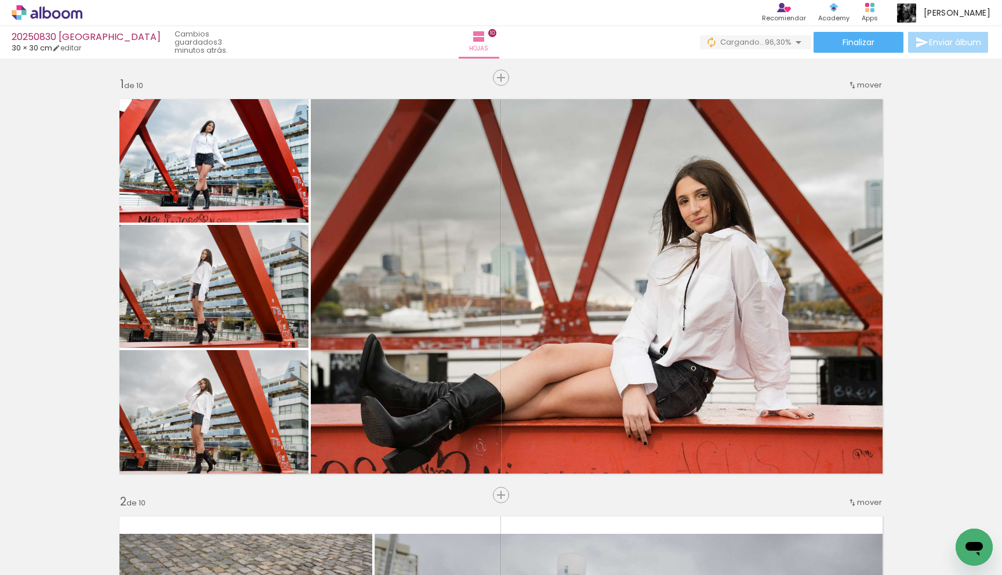
scroll to position [0, 850]
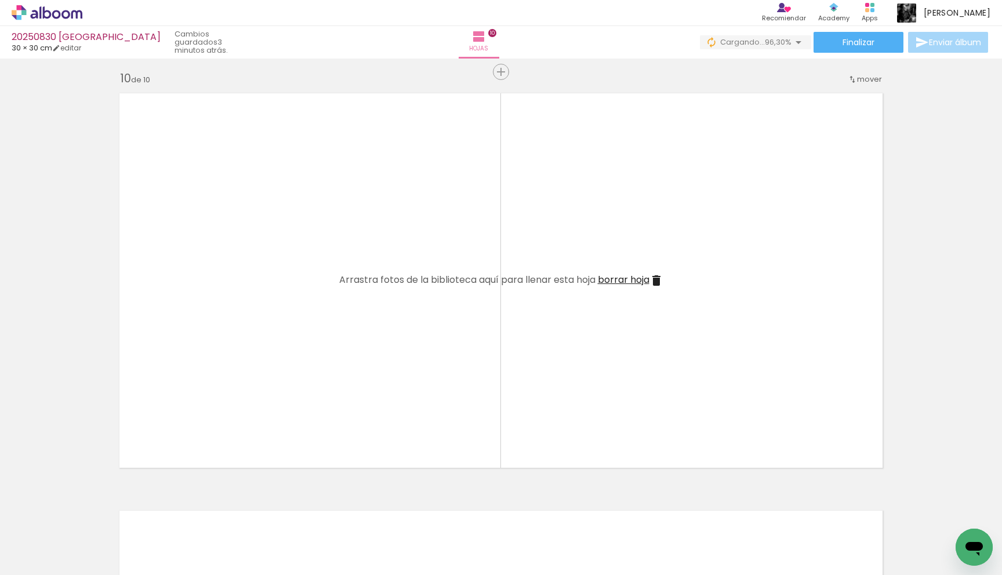
click at [945, 529] on div at bounding box center [941, 536] width 57 height 34
click at [719, 43] on span "carga(s) interrumpida(s)!" at bounding box center [742, 42] width 99 height 11
click at [0, 0] on slot "Buscar archivos interrumpidos" at bounding box center [0, 0] width 0 height 0
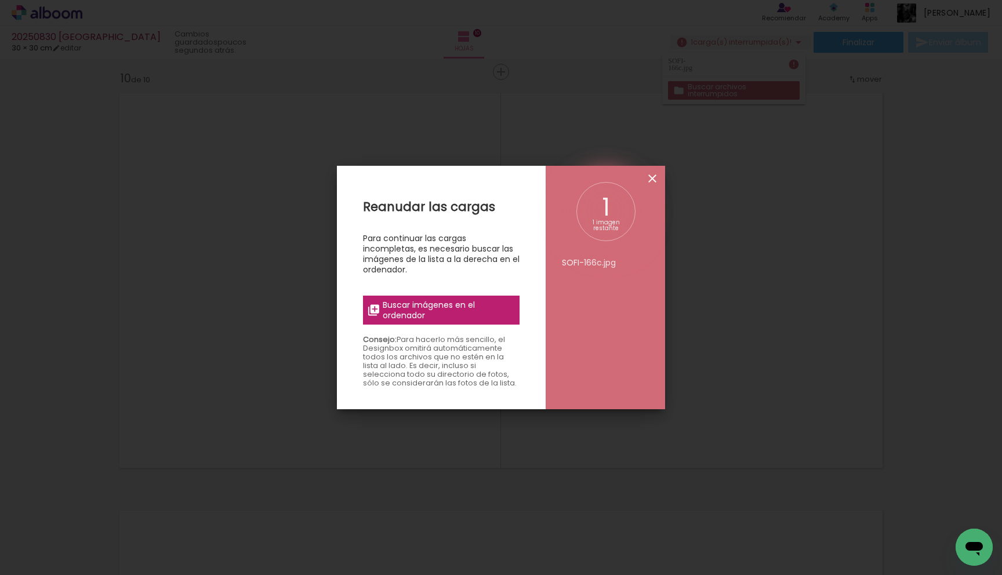
click at [649, 177] on iron-icon at bounding box center [652, 179] width 14 height 14
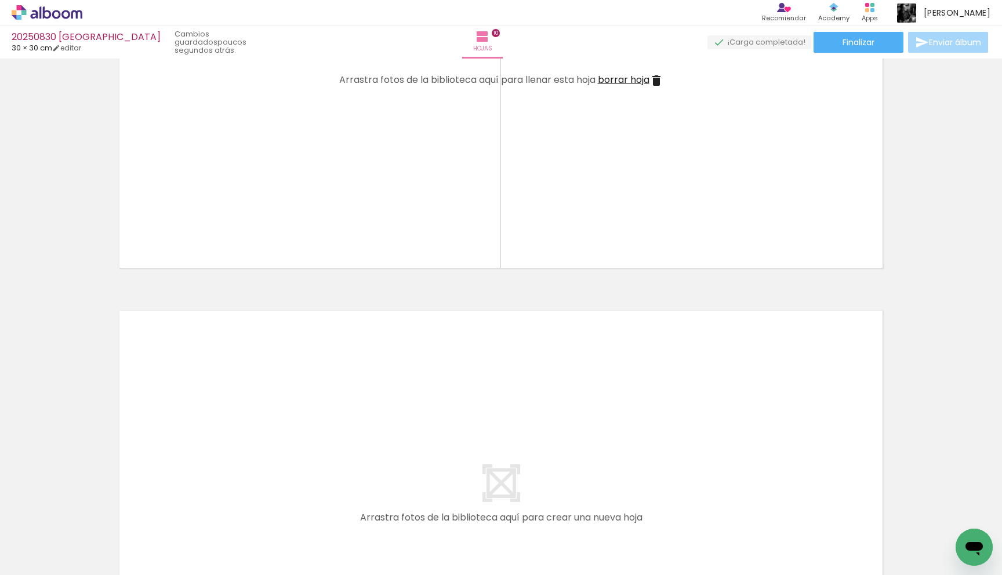
scroll to position [3962, 0]
click at [903, 528] on div at bounding box center [877, 535] width 52 height 33
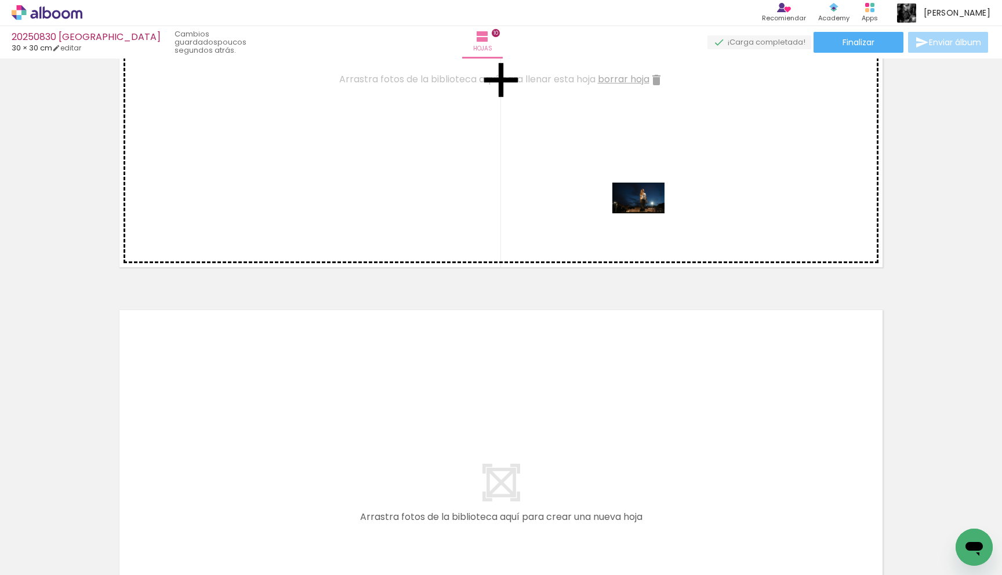
drag, startPoint x: 951, startPoint y: 528, endPoint x: 638, endPoint y: 214, distance: 443.1
click at [638, 214] on quentale-workspace at bounding box center [501, 287] width 1002 height 575
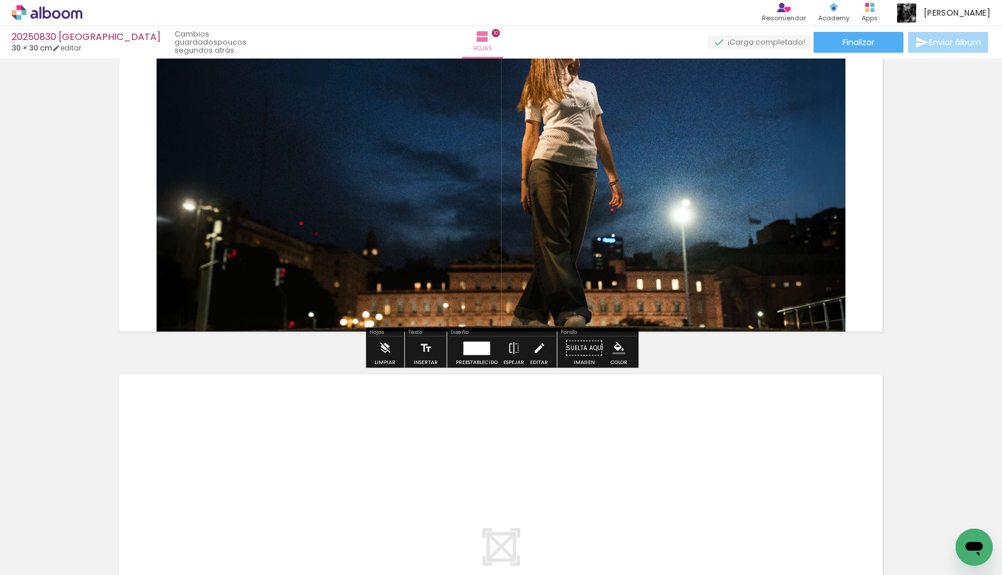
scroll to position [3899, 0]
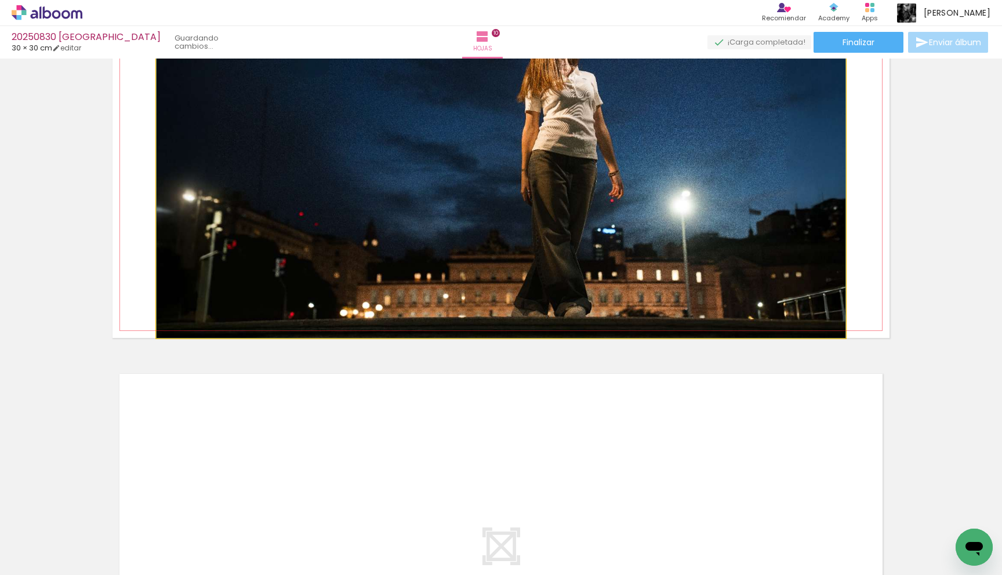
drag, startPoint x: 636, startPoint y: 214, endPoint x: 636, endPoint y: 199, distance: 15.1
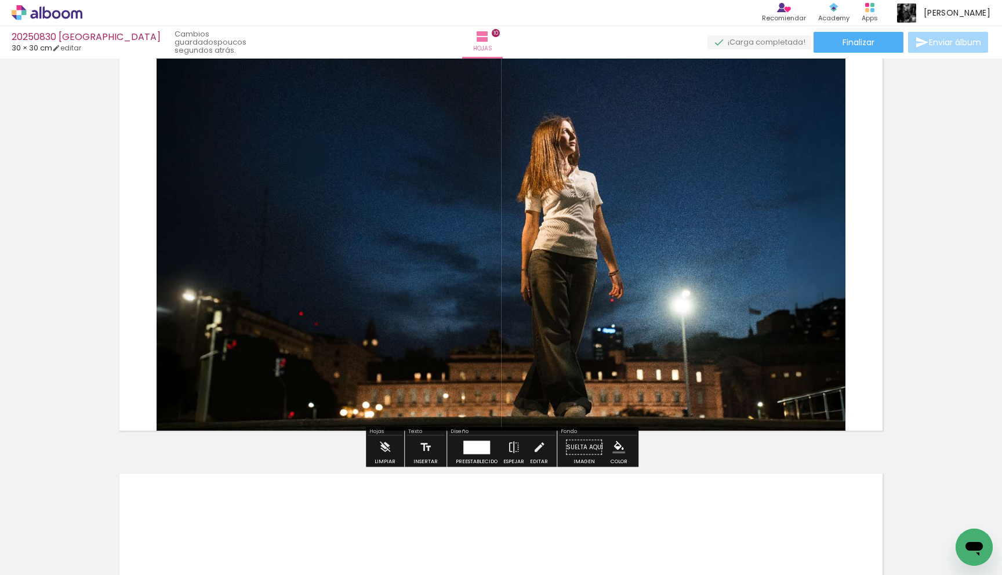
scroll to position [3754, 0]
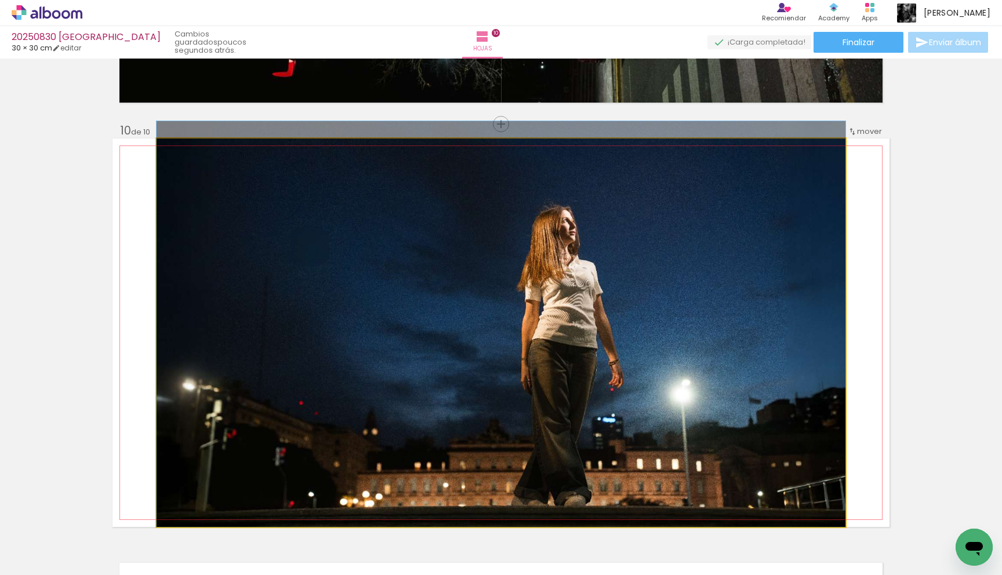
scroll to position [3708, 0]
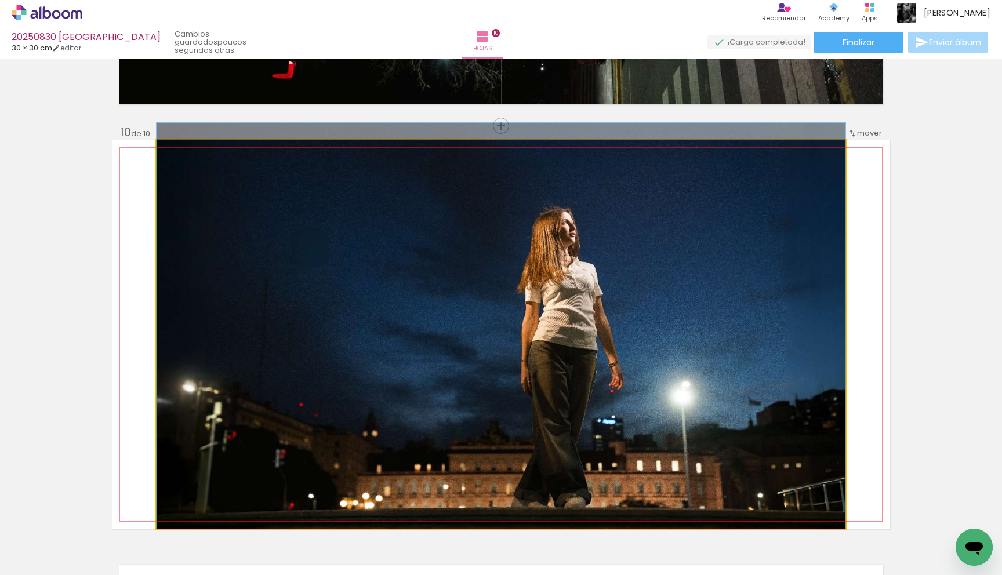
drag, startPoint x: 0, startPoint y: 0, endPoint x: 645, endPoint y: 177, distance: 668.9
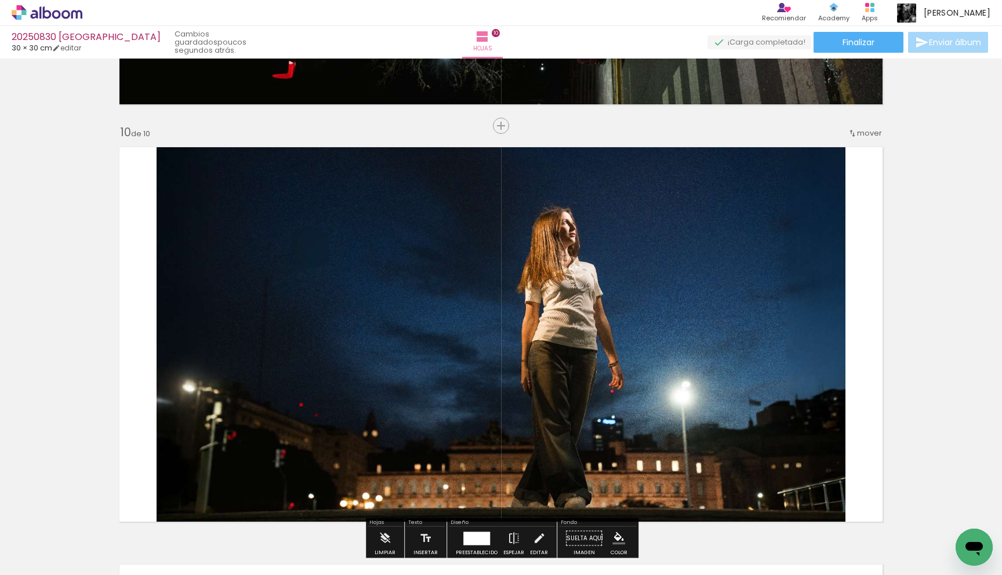
click at [870, 129] on span "mover" at bounding box center [869, 133] width 25 height 11
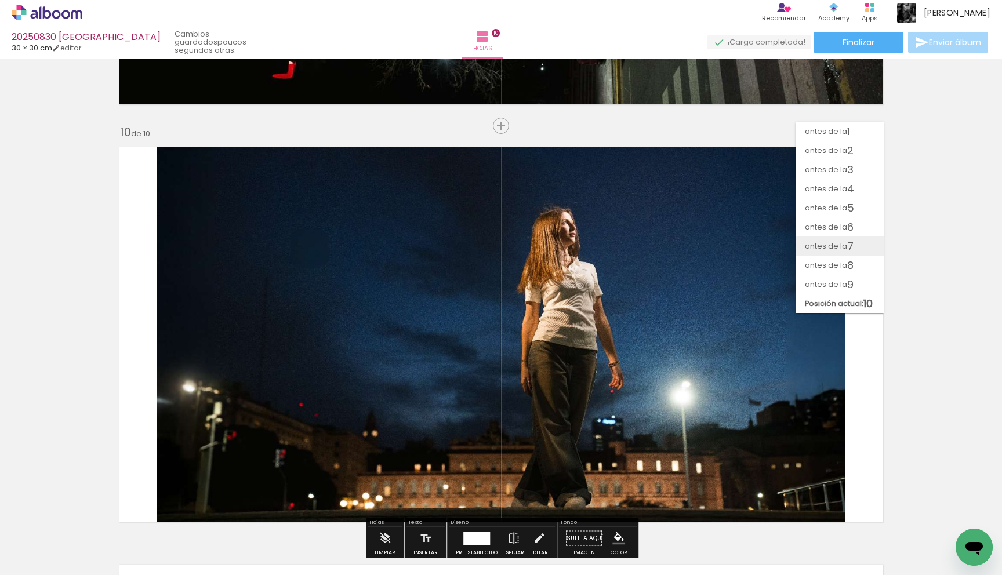
click at [829, 245] on span "antes de la" at bounding box center [826, 245] width 42 height 19
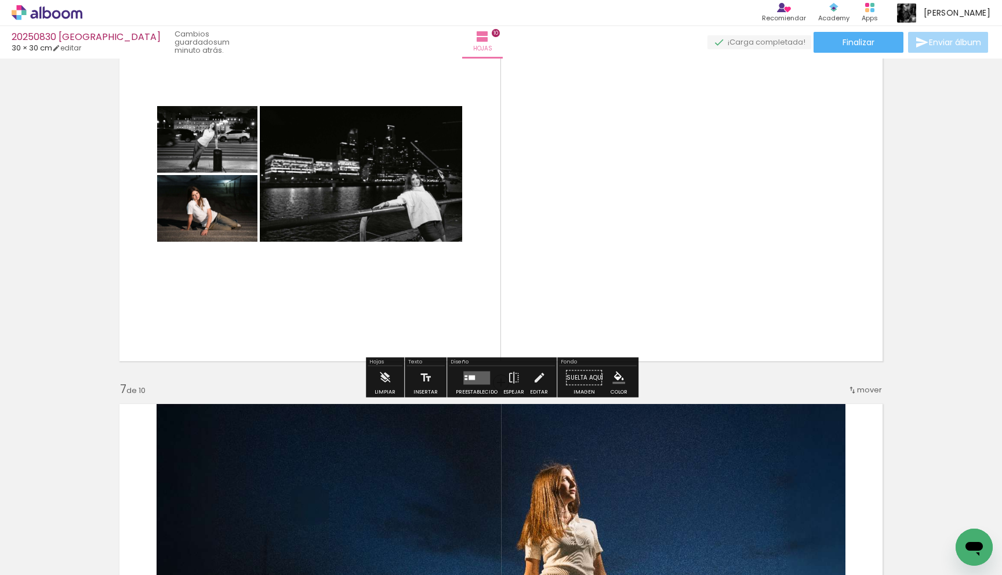
scroll to position [2154, 0]
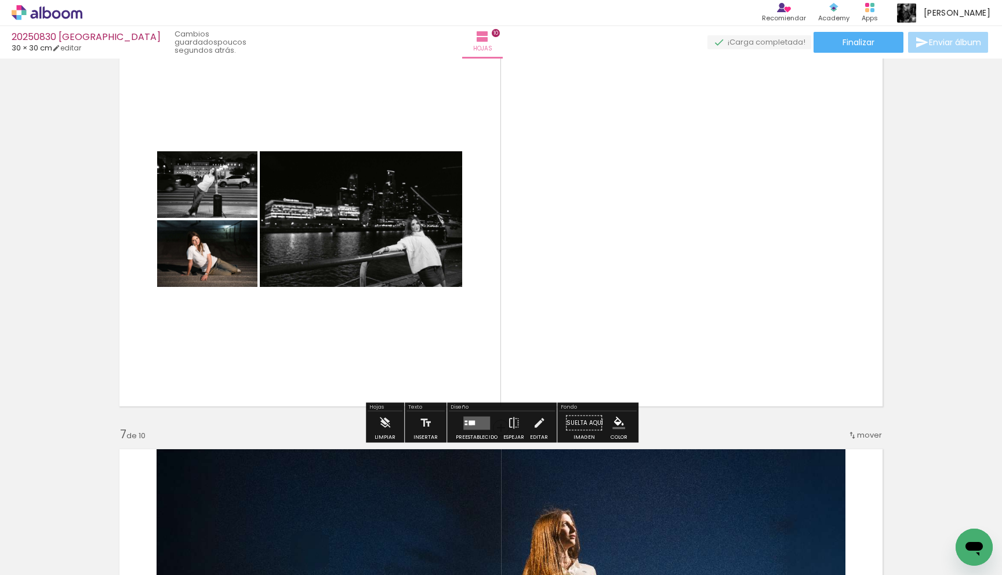
click at [468, 424] on div at bounding box center [471, 422] width 6 height 5
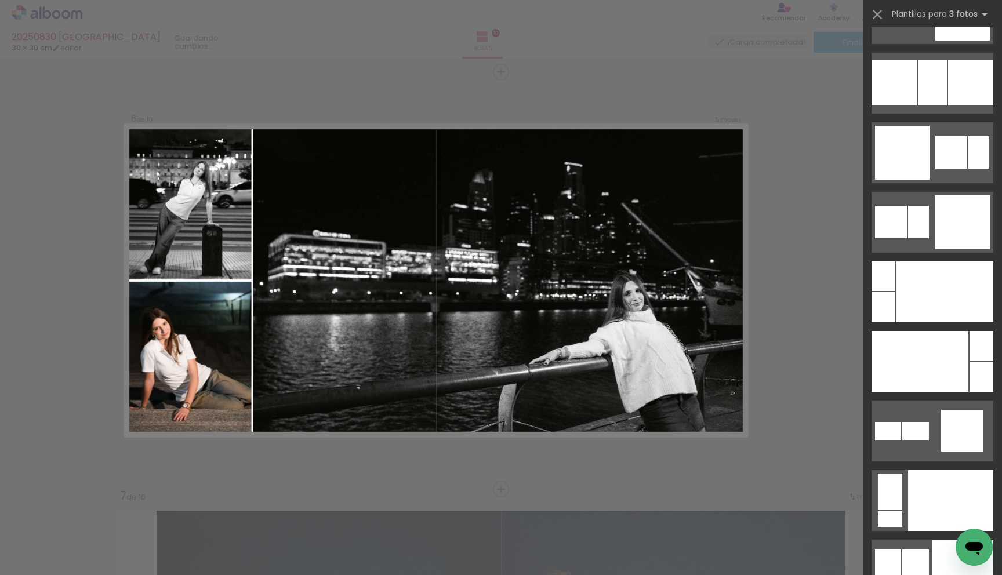
scroll to position [10973, 0]
click at [924, 266] on div at bounding box center [944, 291] width 97 height 61
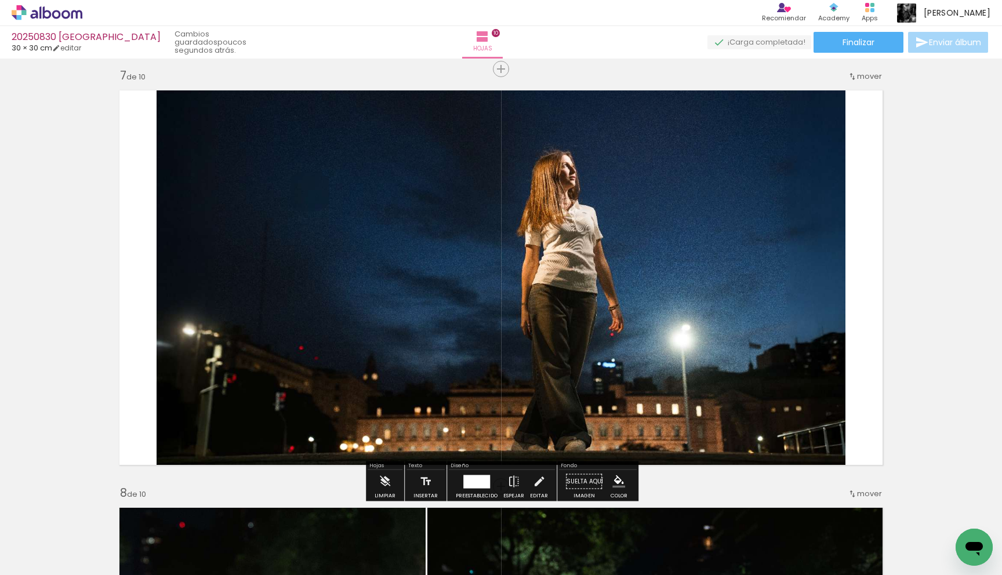
scroll to position [2495, 0]
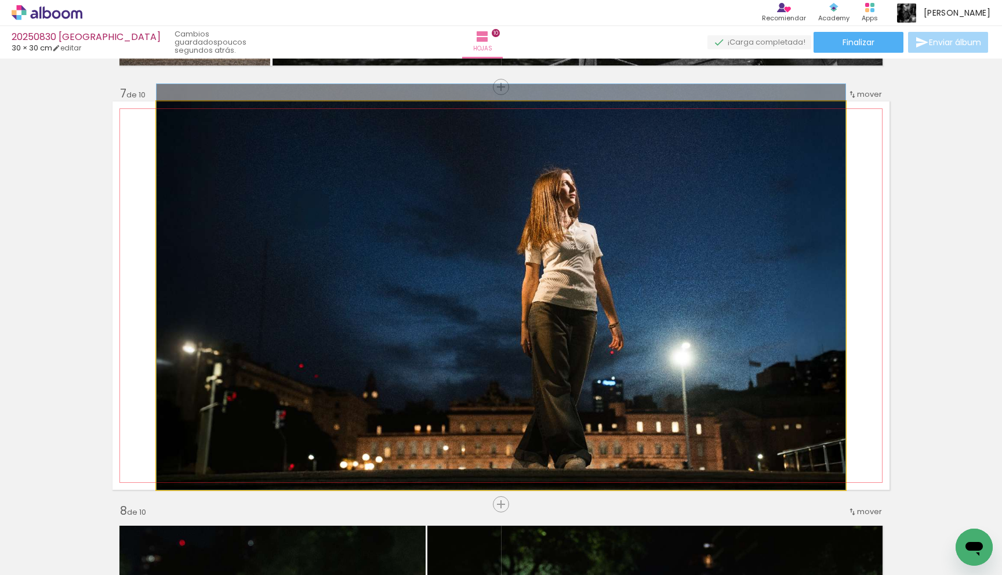
click at [618, 303] on quentale-photo at bounding box center [501, 295] width 689 height 388
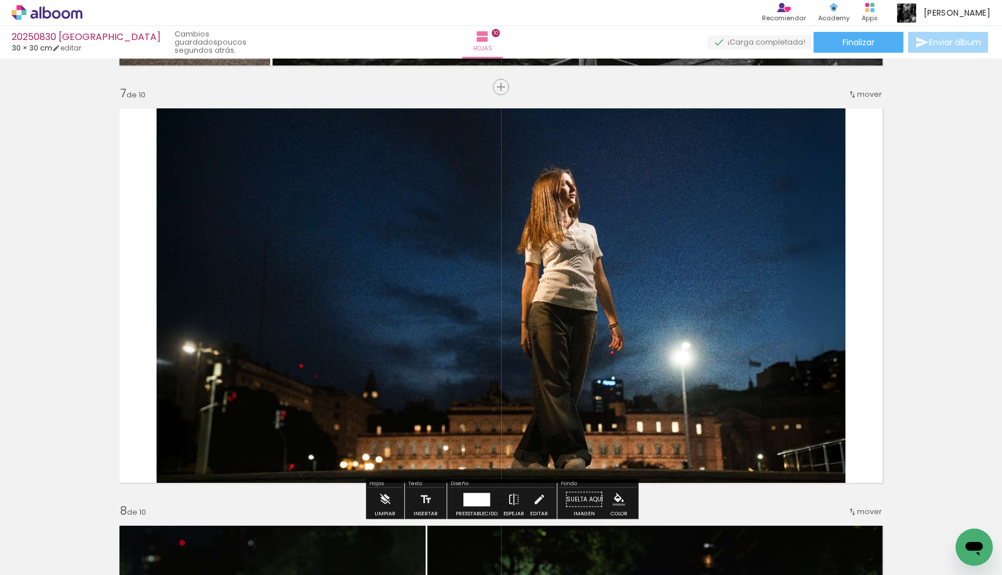
click at [482, 498] on div at bounding box center [476, 499] width 27 height 13
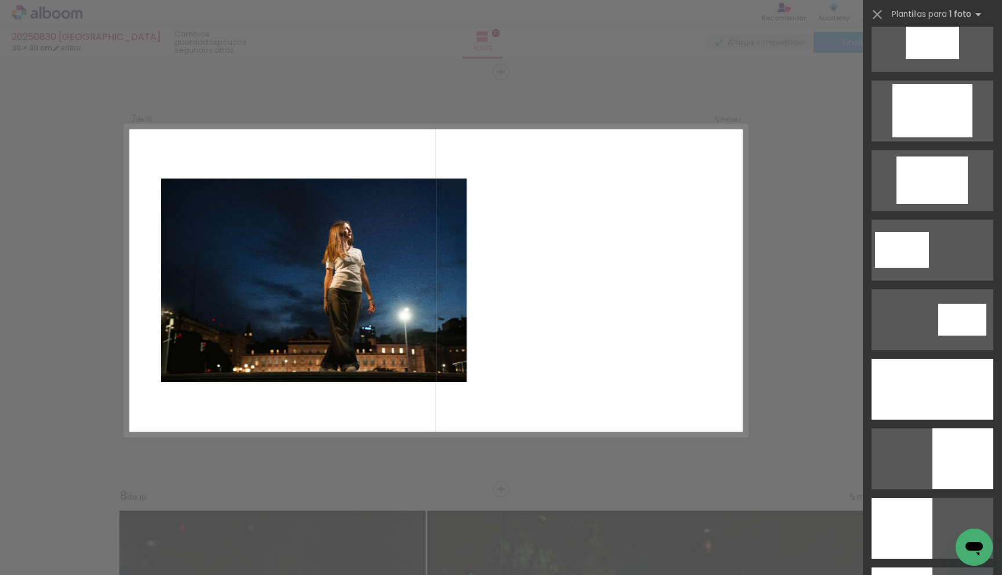
scroll to position [443, 0]
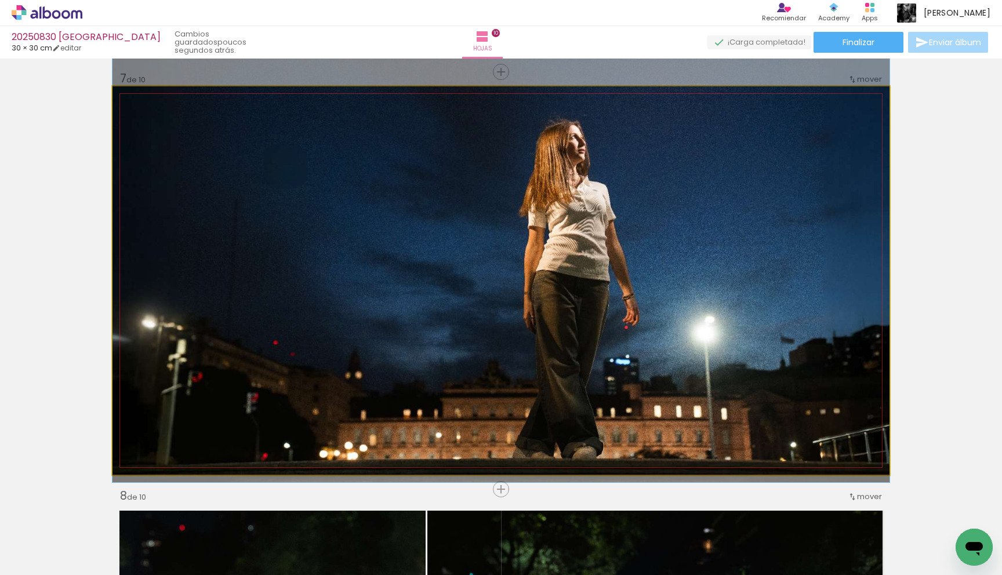
drag, startPoint x: 727, startPoint y: 397, endPoint x: 729, endPoint y: 370, distance: 26.7
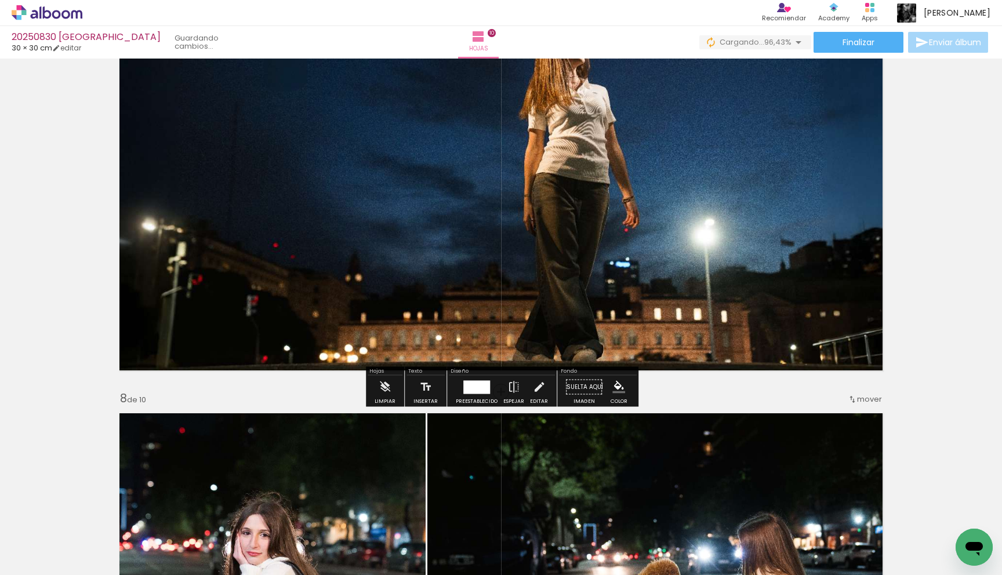
scroll to position [2609, 0]
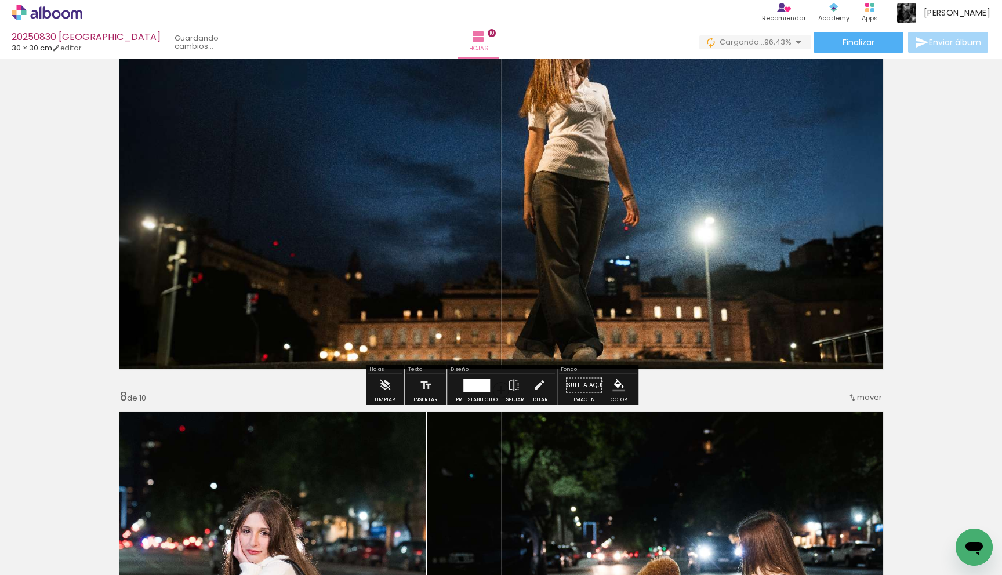
click at [773, 273] on quentale-photo at bounding box center [500, 181] width 777 height 388
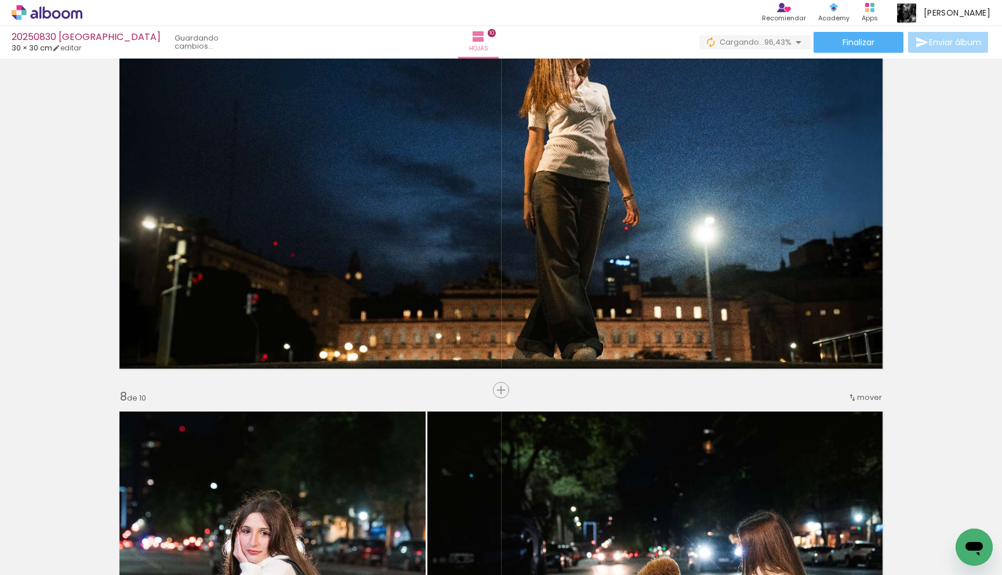
scroll to position [0, 915]
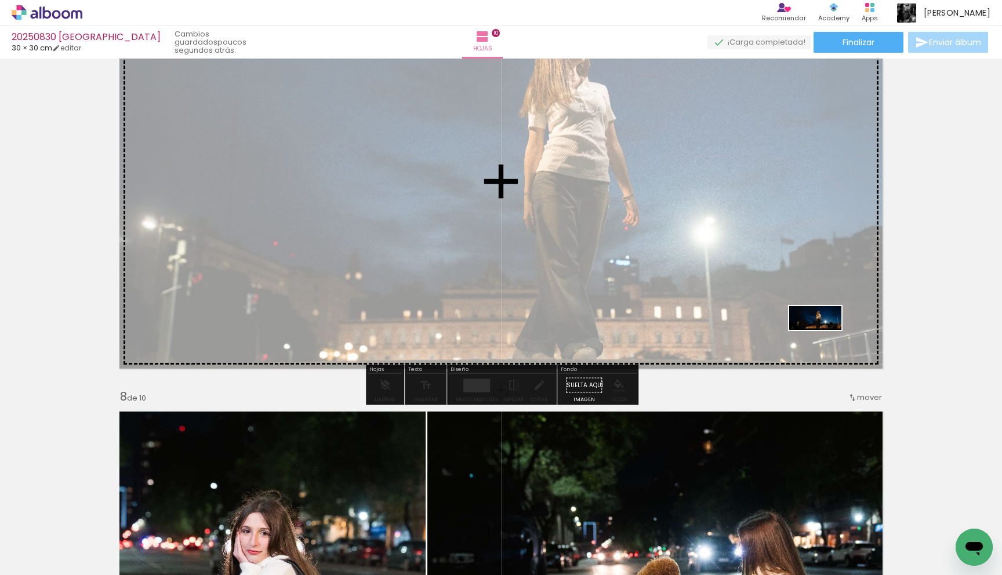
drag, startPoint x: 946, startPoint y: 533, endPoint x: 824, endPoint y: 341, distance: 228.0
click at [824, 341] on quentale-workspace at bounding box center [501, 287] width 1002 height 575
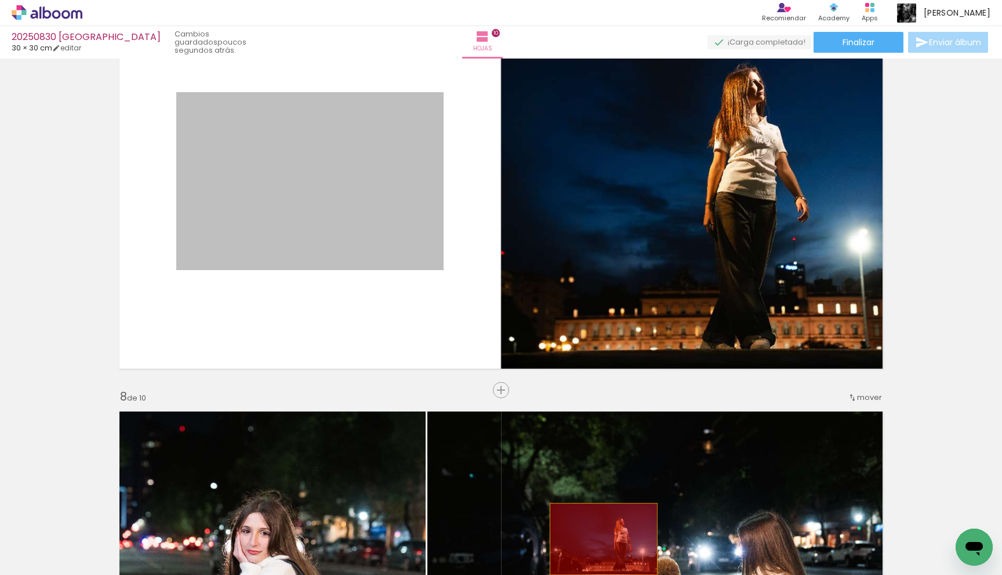
drag, startPoint x: 412, startPoint y: 248, endPoint x: 603, endPoint y: 543, distance: 351.4
click at [603, 543] on quentale-workspace at bounding box center [501, 287] width 1002 height 575
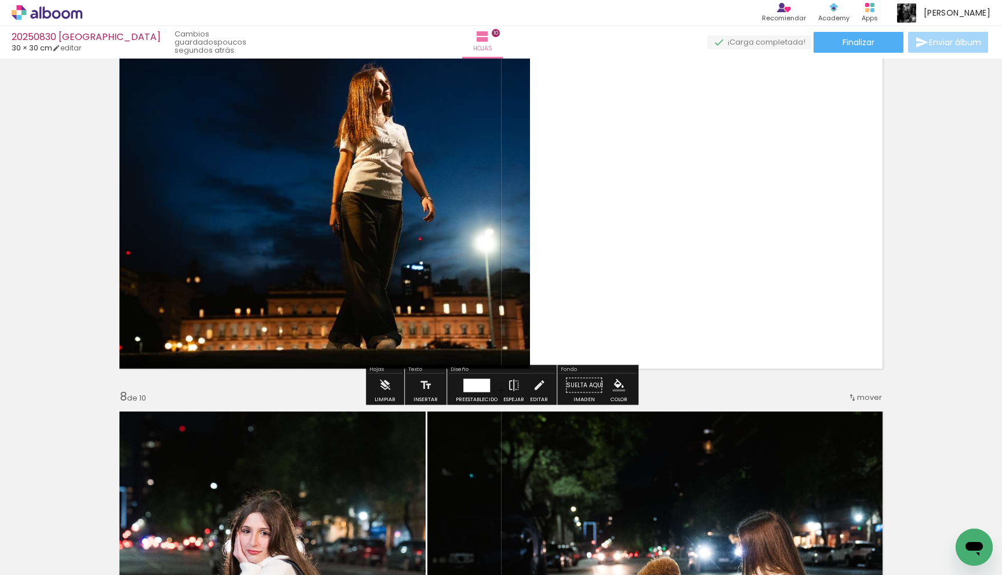
click at [480, 388] on div at bounding box center [476, 384] width 27 height 13
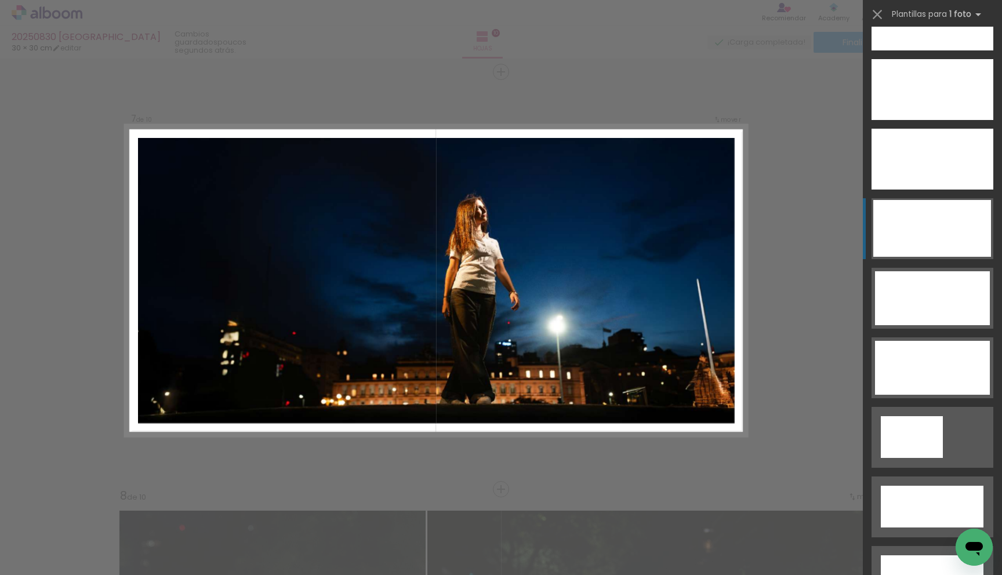
scroll to position [3426, 0]
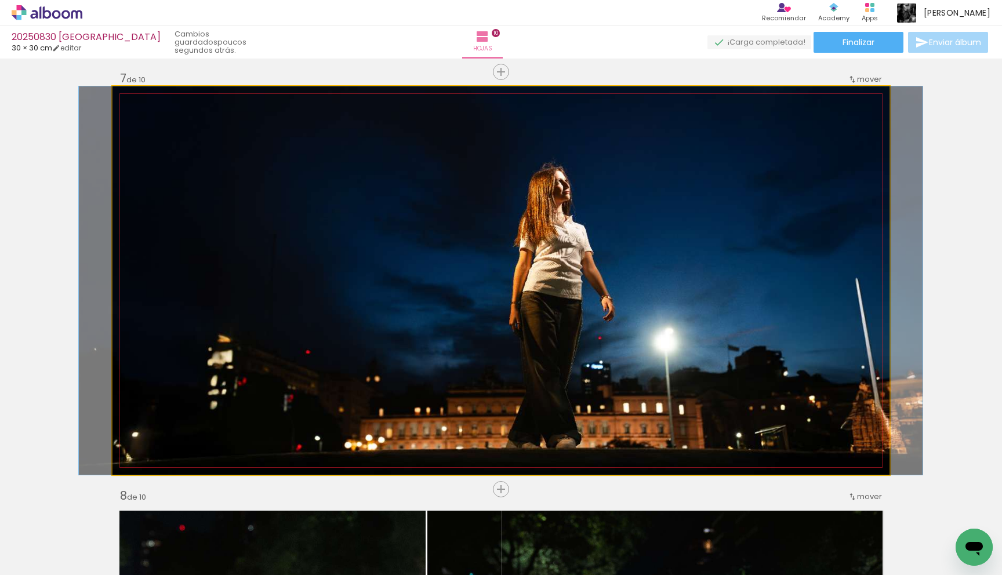
click at [757, 193] on quentale-photo at bounding box center [500, 280] width 777 height 388
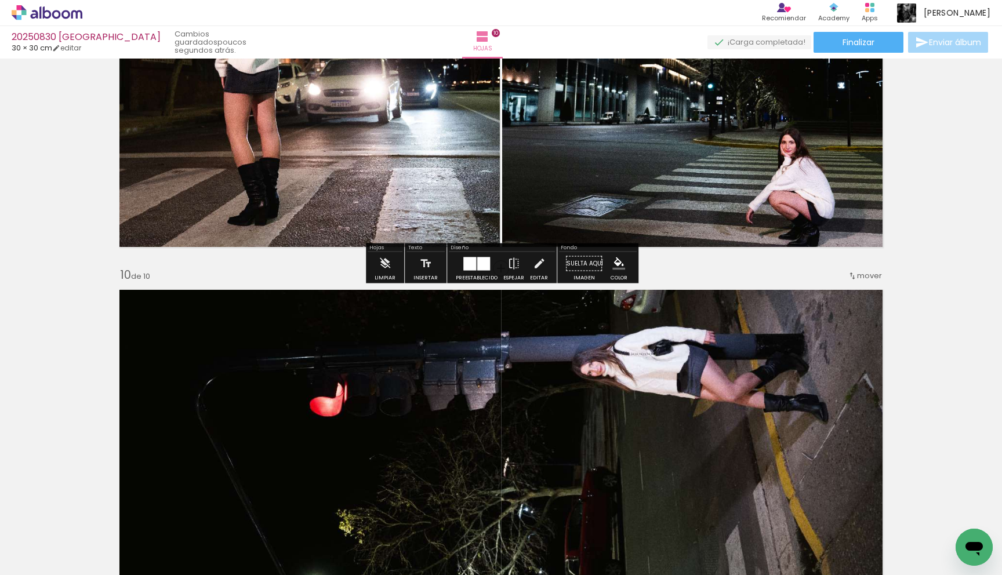
scroll to position [3572, 0]
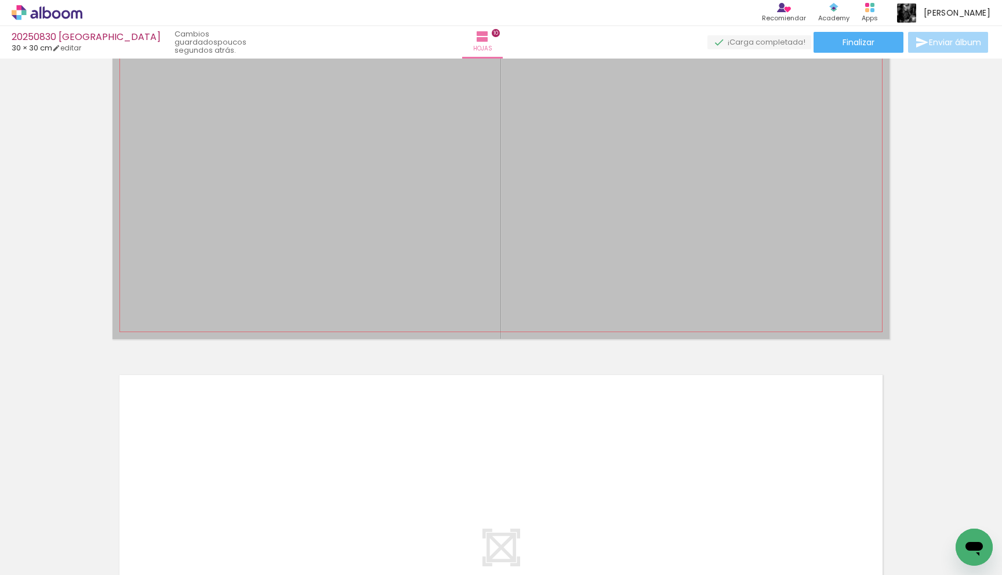
drag, startPoint x: 749, startPoint y: 344, endPoint x: 741, endPoint y: 207, distance: 137.0
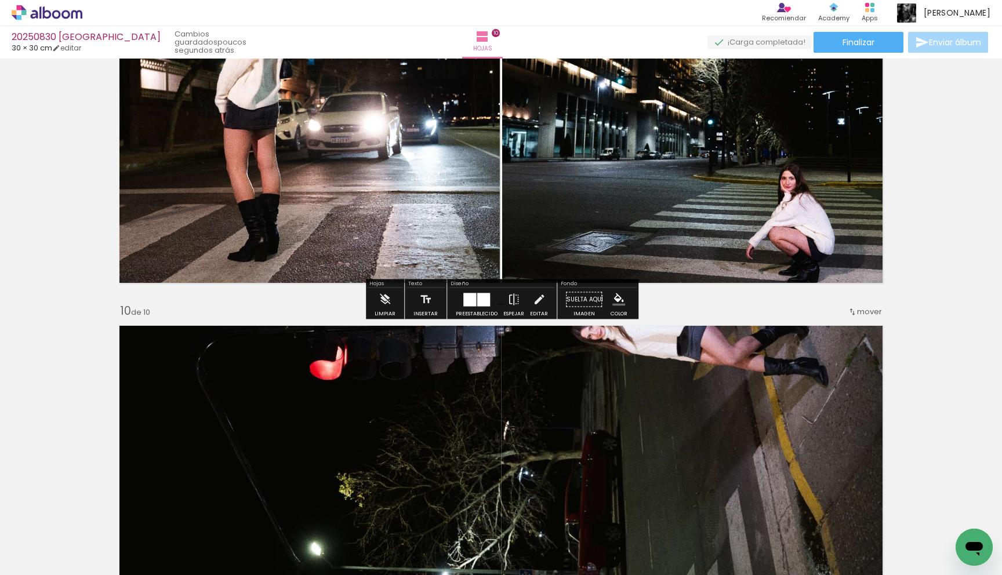
scroll to position [3531, 0]
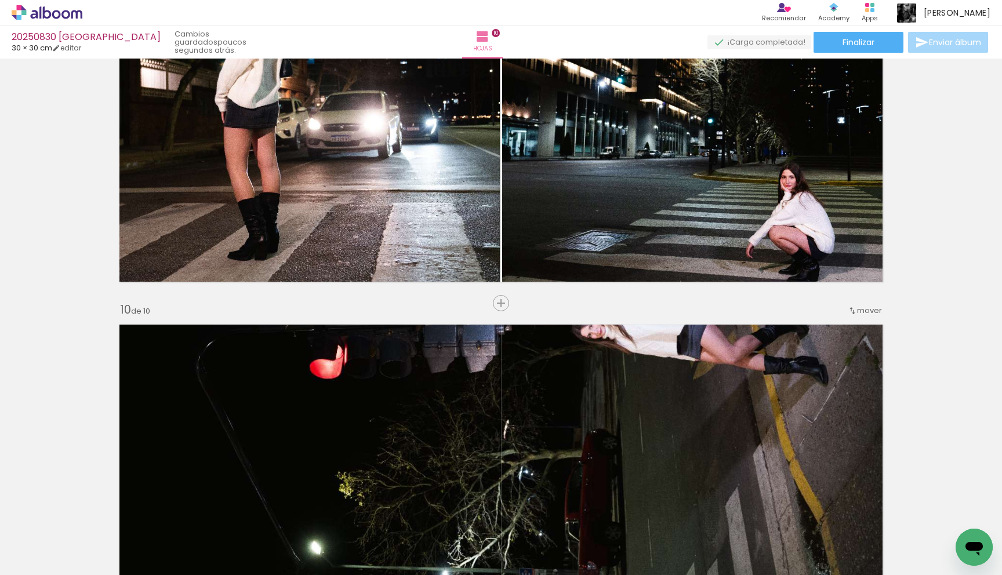
click at [773, 352] on quentale-photo at bounding box center [500, 512] width 777 height 388
click at [866, 315] on span "mover" at bounding box center [869, 310] width 25 height 11
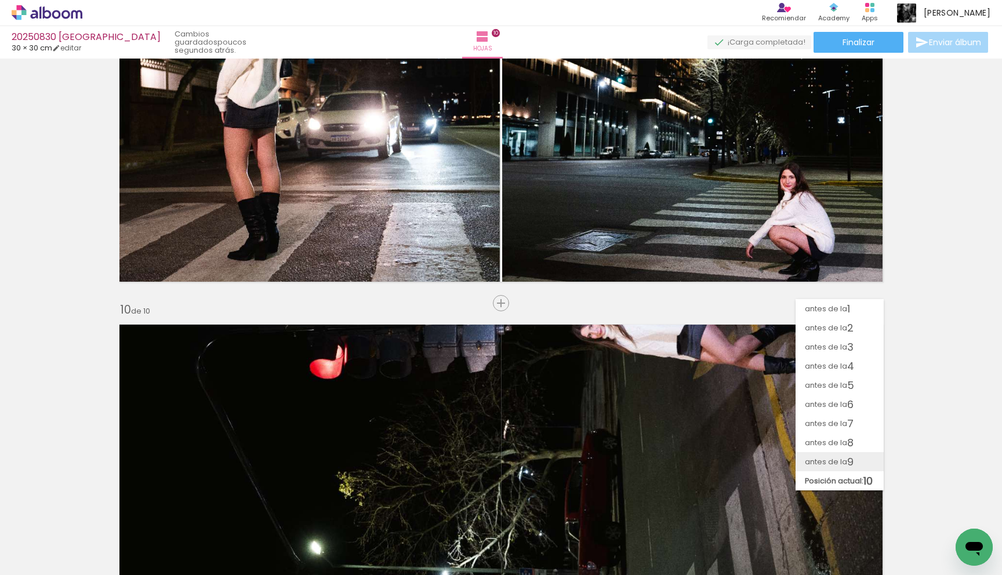
click at [830, 467] on span "antes de la" at bounding box center [826, 461] width 42 height 19
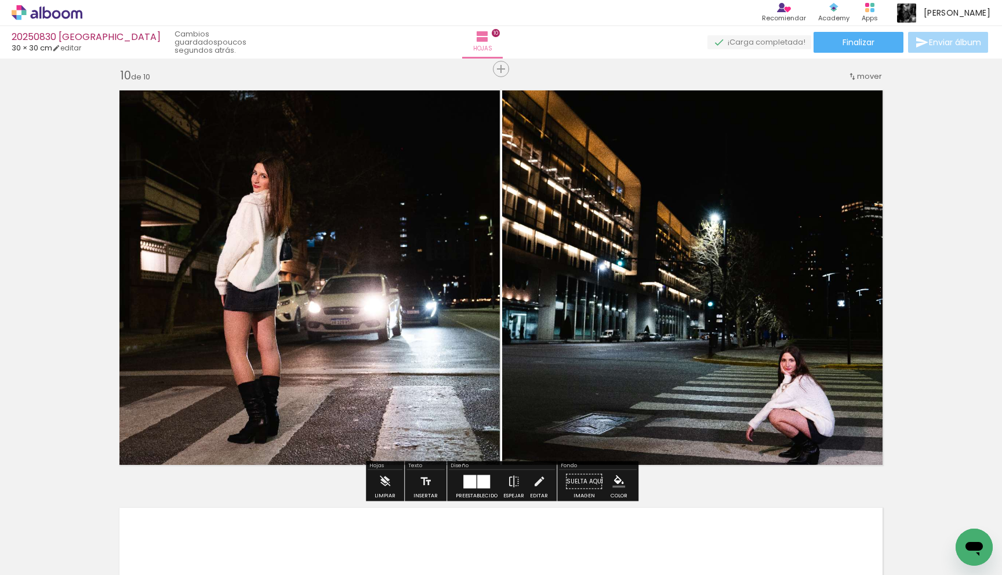
scroll to position [3573, 0]
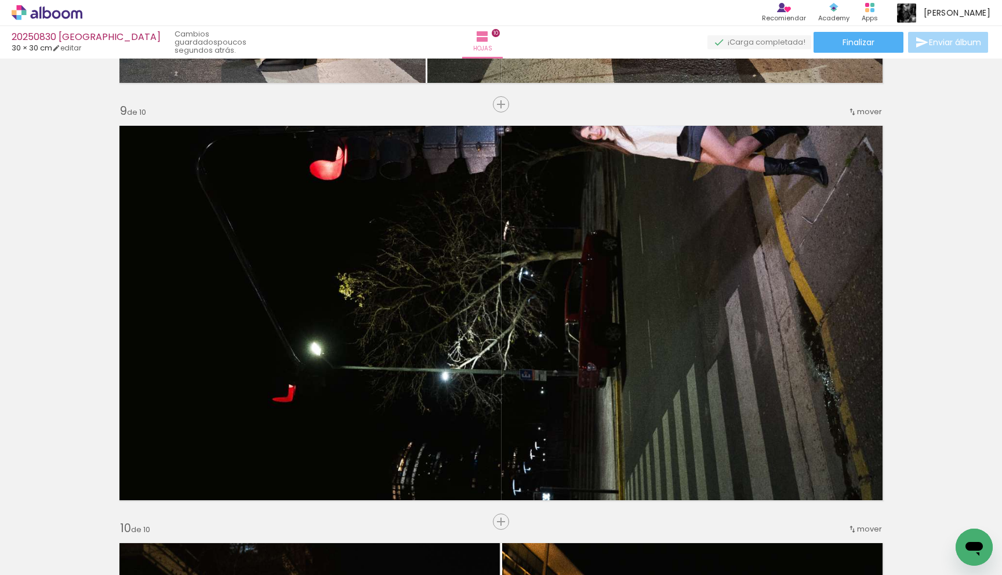
scroll to position [0, 915]
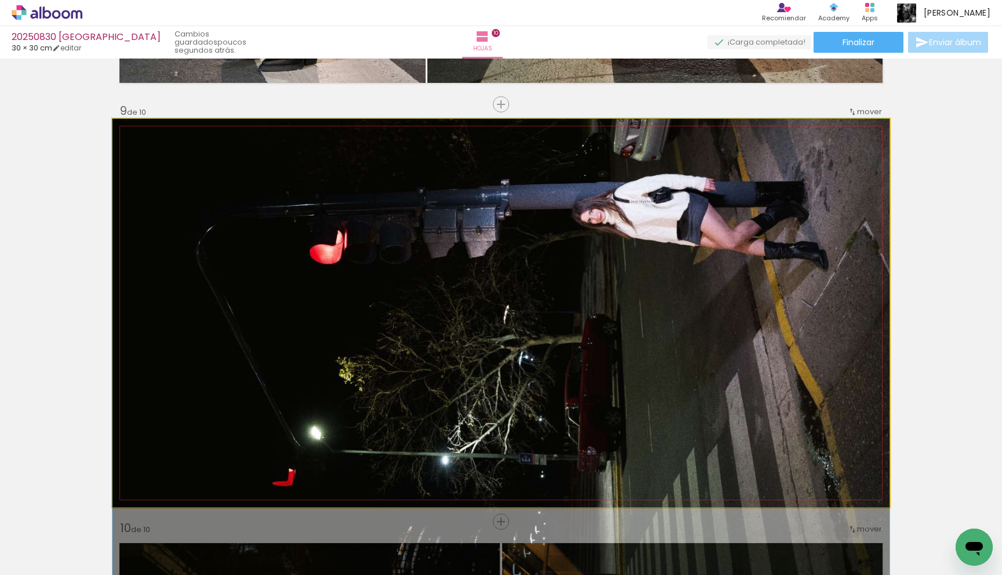
drag, startPoint x: 773, startPoint y: 316, endPoint x: 787, endPoint y: 407, distance: 92.0
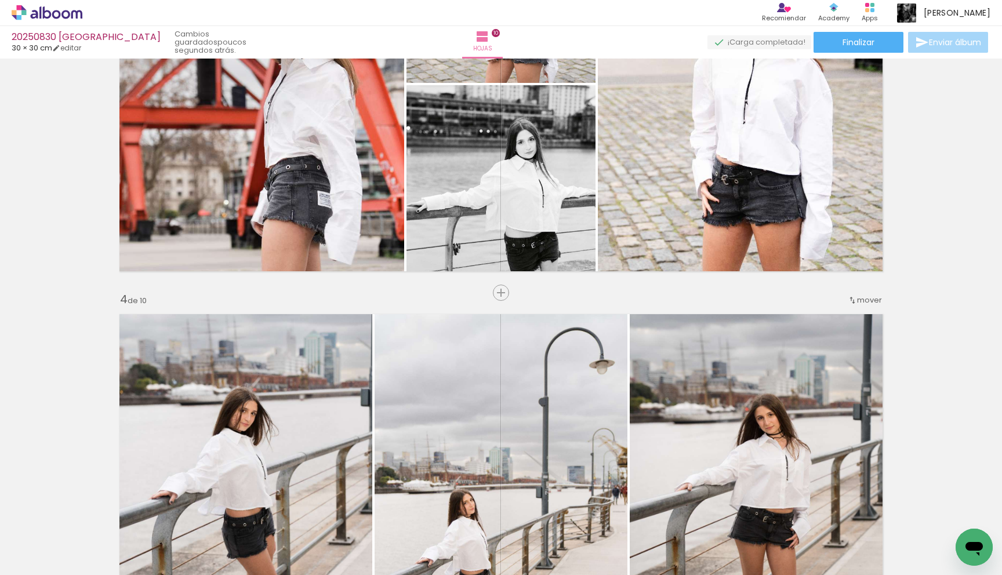
scroll to position [999, 0]
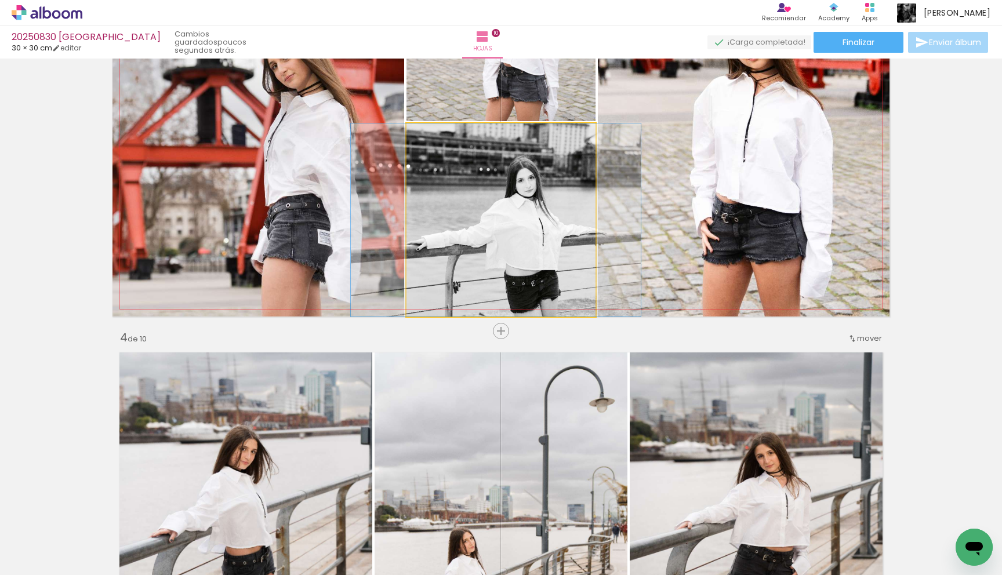
click at [566, 187] on quentale-photo at bounding box center [500, 219] width 189 height 193
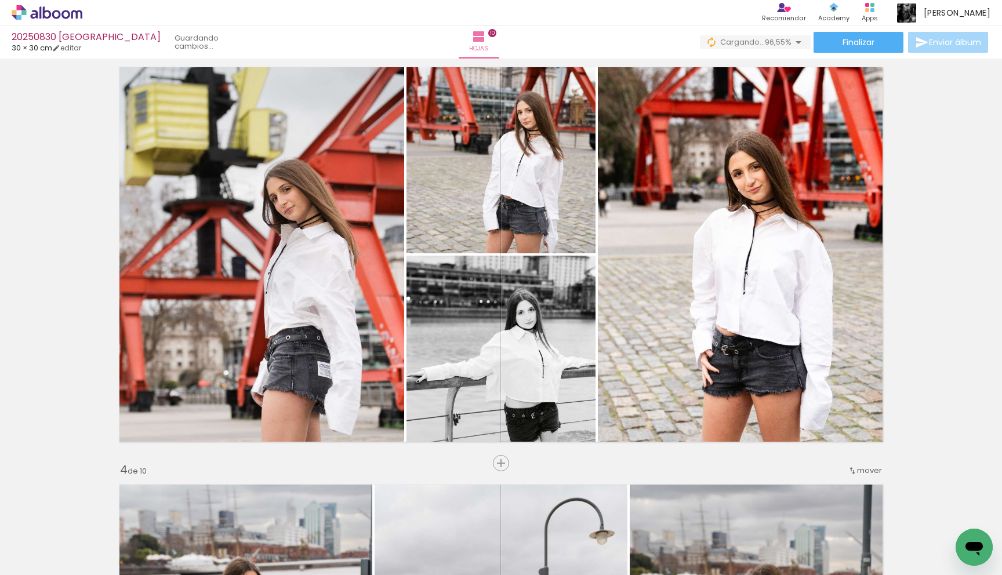
scroll to position [865, 0]
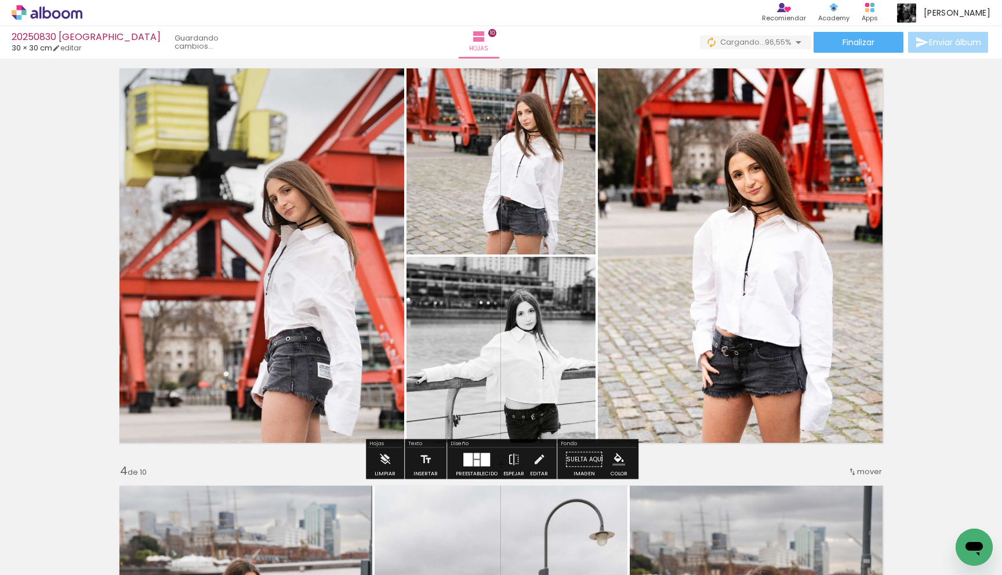
click at [522, 398] on quentale-photo at bounding box center [500, 353] width 189 height 193
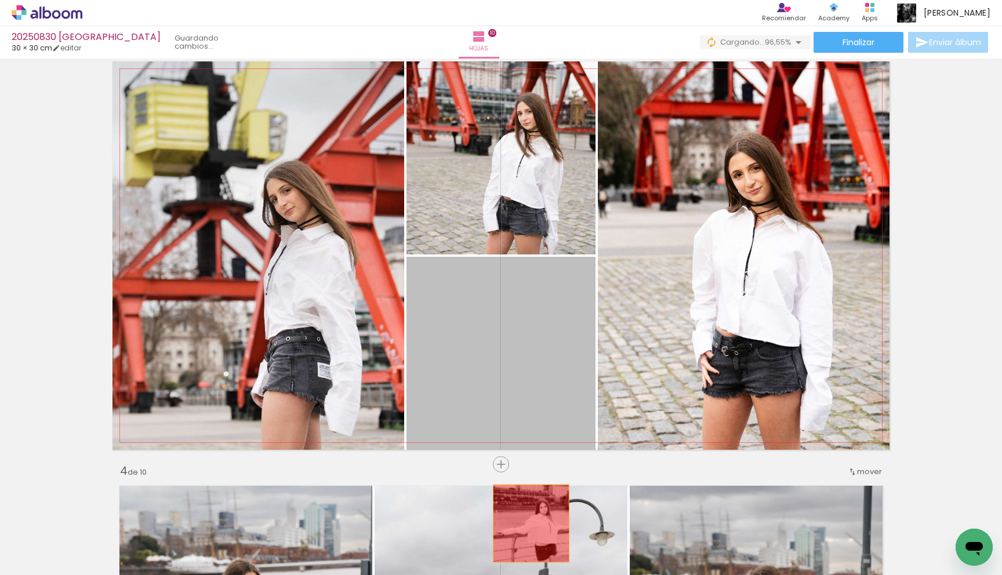
drag, startPoint x: 522, startPoint y: 397, endPoint x: 531, endPoint y: 523, distance: 126.7
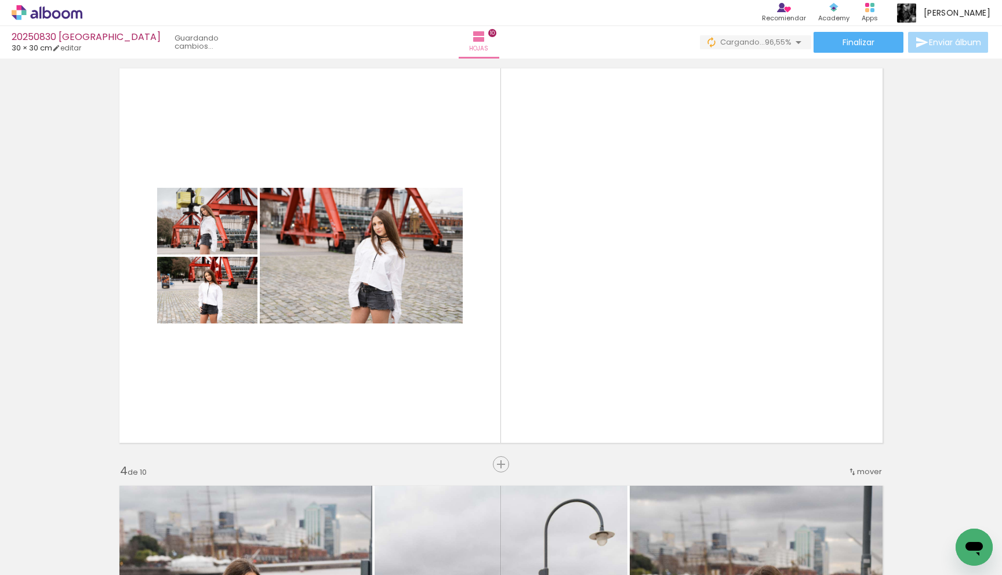
scroll to position [0, 980]
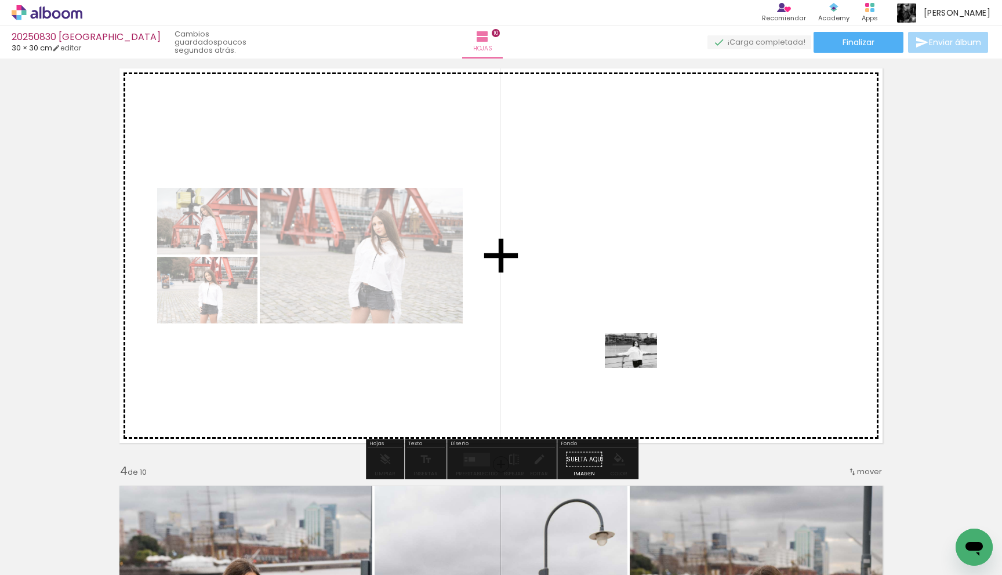
drag, startPoint x: 938, startPoint y: 531, endPoint x: 639, endPoint y: 369, distance: 340.3
click at [639, 369] on quentale-workspace at bounding box center [501, 287] width 1002 height 575
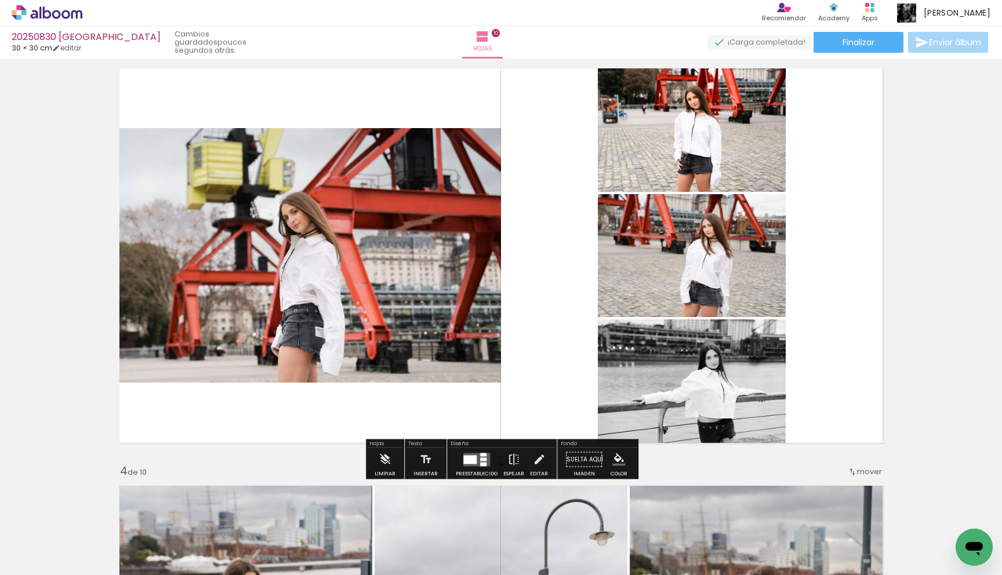
click at [472, 455] on div at bounding box center [469, 459] width 13 height 9
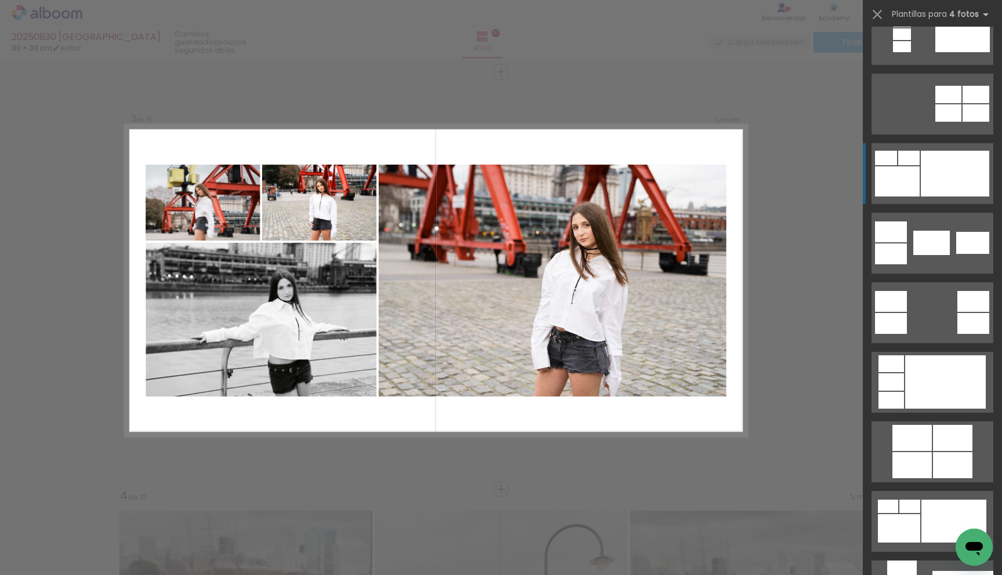
scroll to position [325, 0]
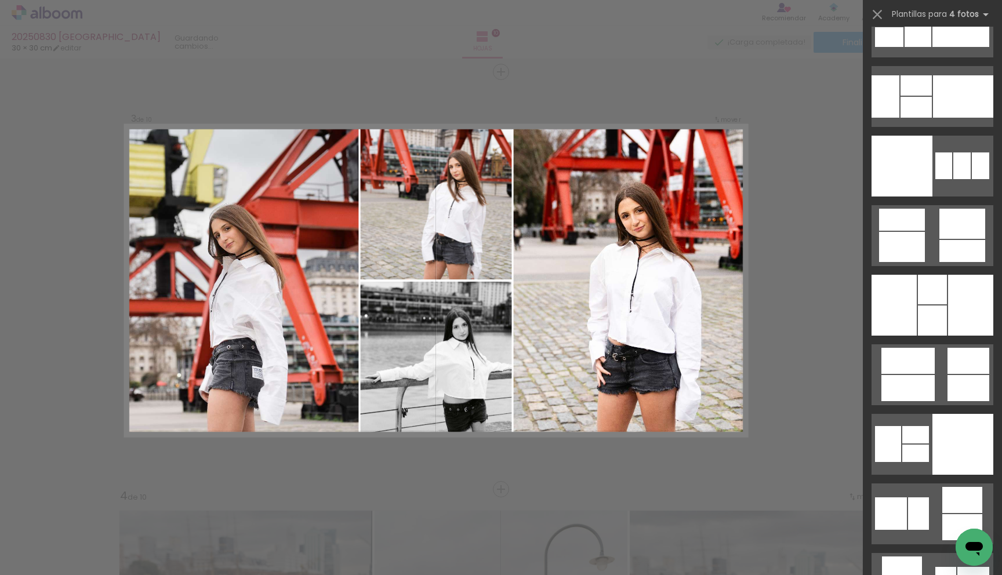
scroll to position [9699, 0]
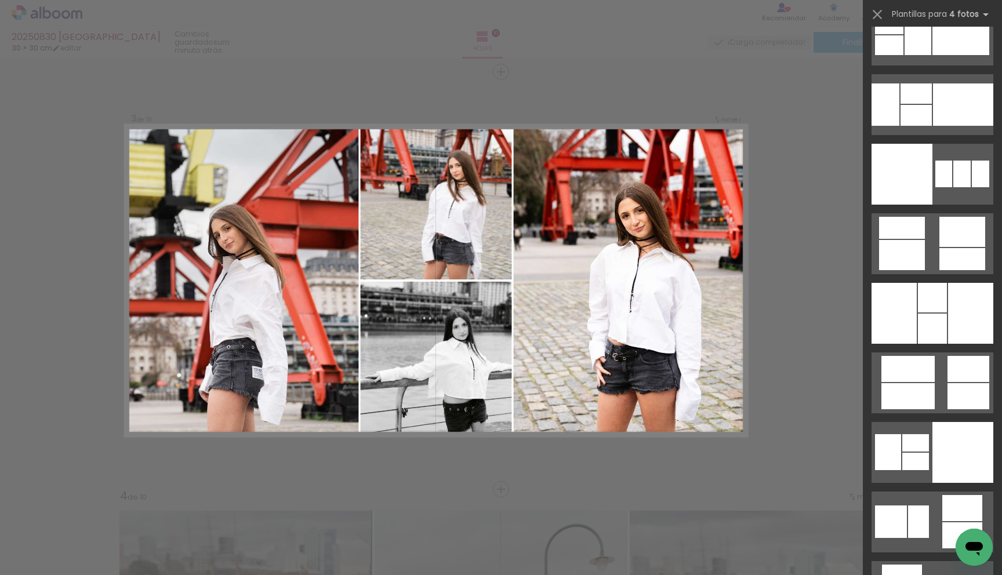
click at [935, 310] on div at bounding box center [932, 298] width 29 height 30
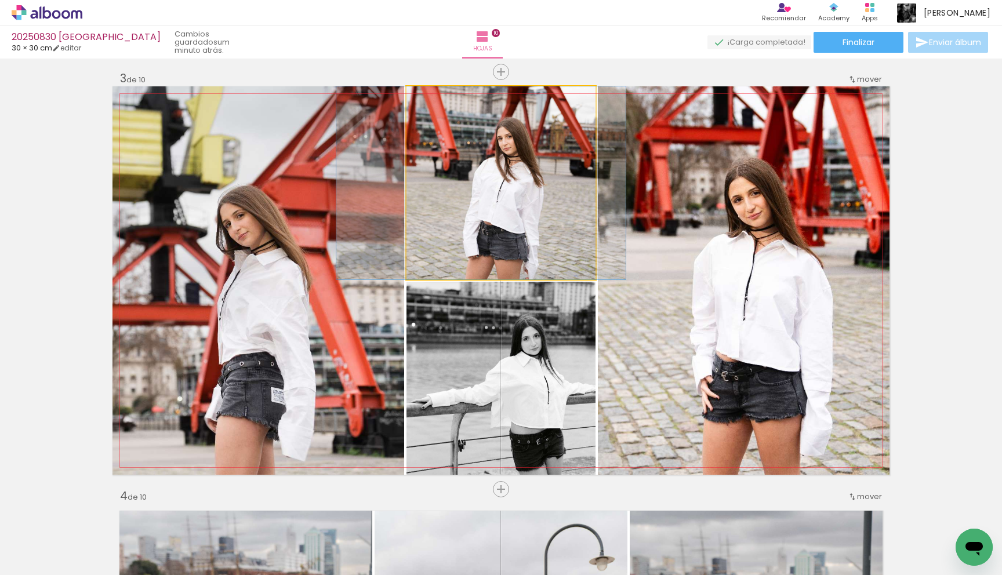
drag, startPoint x: 554, startPoint y: 228, endPoint x: 534, endPoint y: 221, distance: 21.1
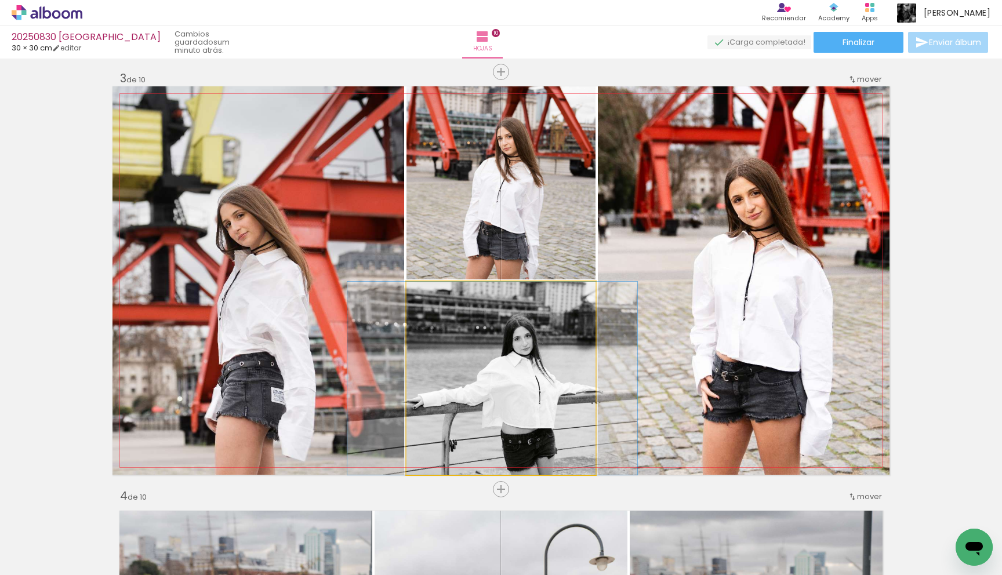
drag, startPoint x: 561, startPoint y: 333, endPoint x: 552, endPoint y: 332, distance: 9.3
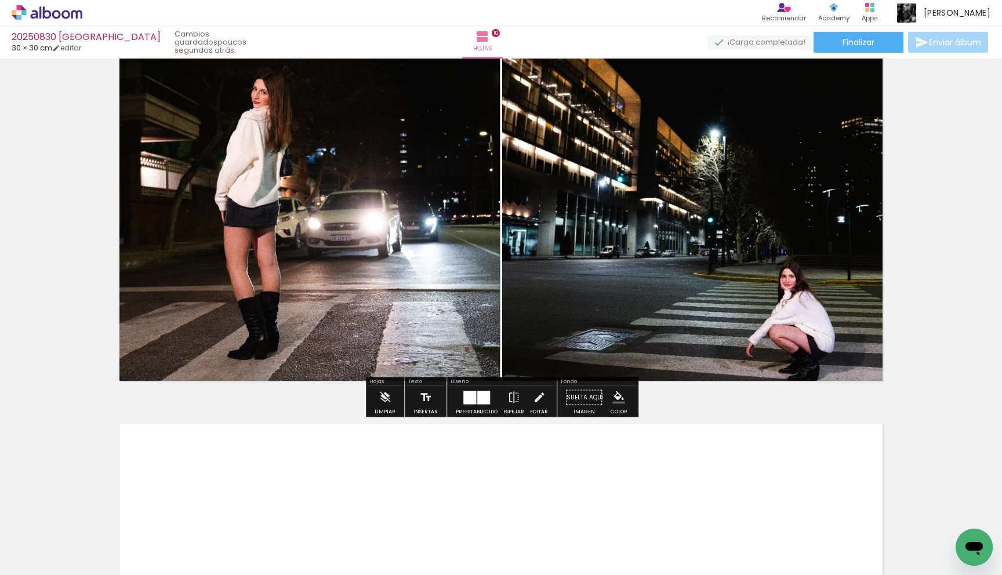
scroll to position [3853, 0]
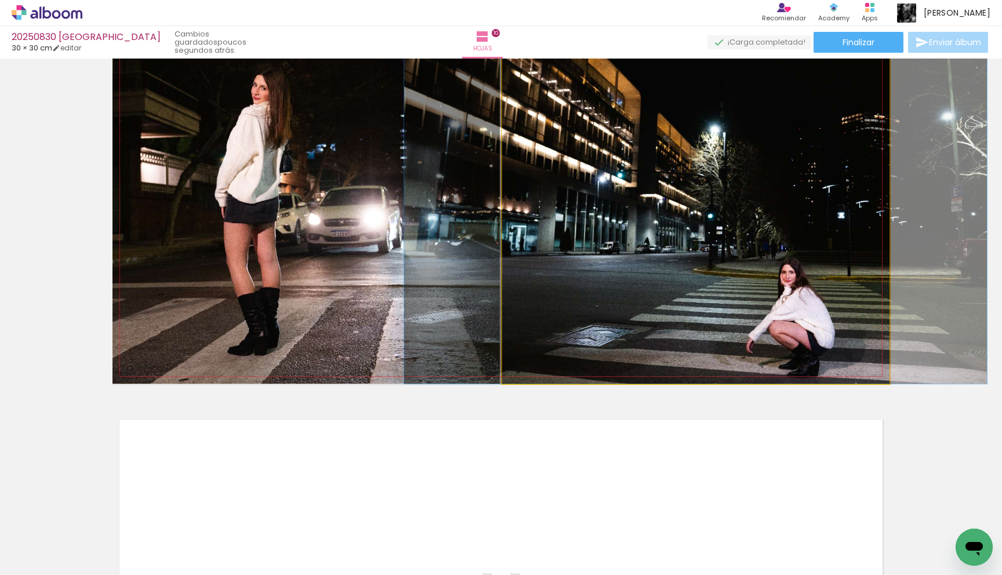
click at [707, 283] on quentale-photo at bounding box center [695, 189] width 387 height 388
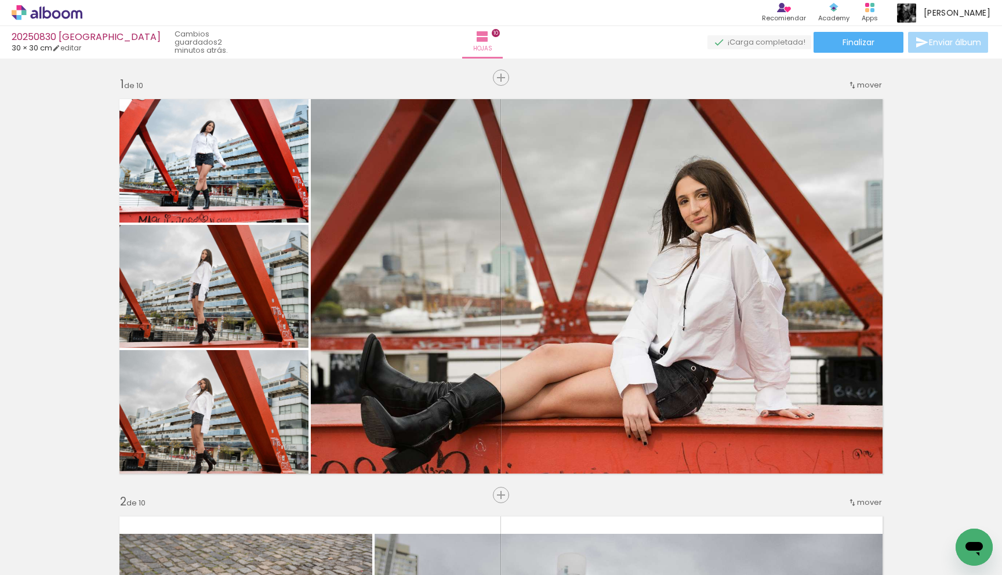
scroll to position [0, 980]
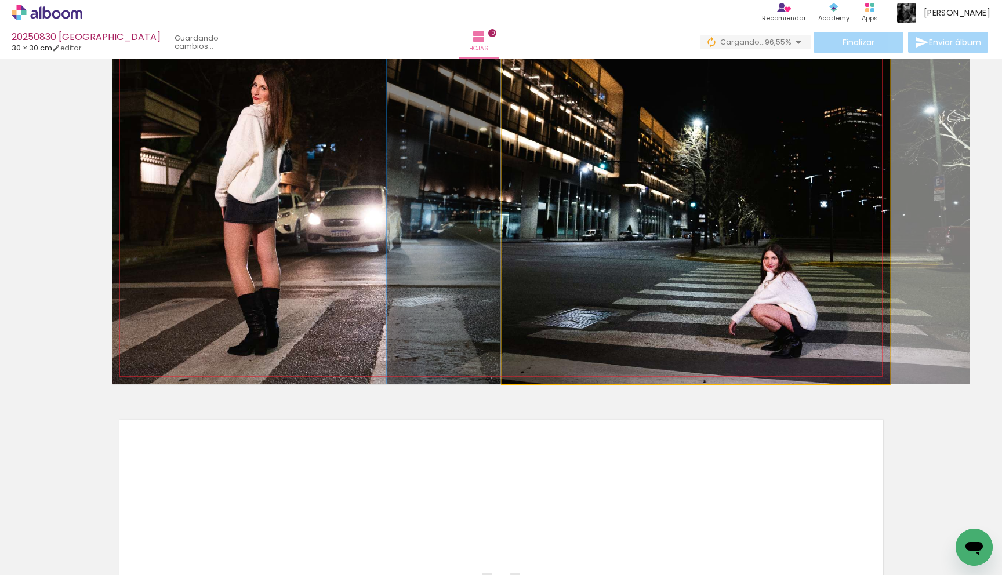
drag, startPoint x: 788, startPoint y: 302, endPoint x: 770, endPoint y: 348, distance: 49.5
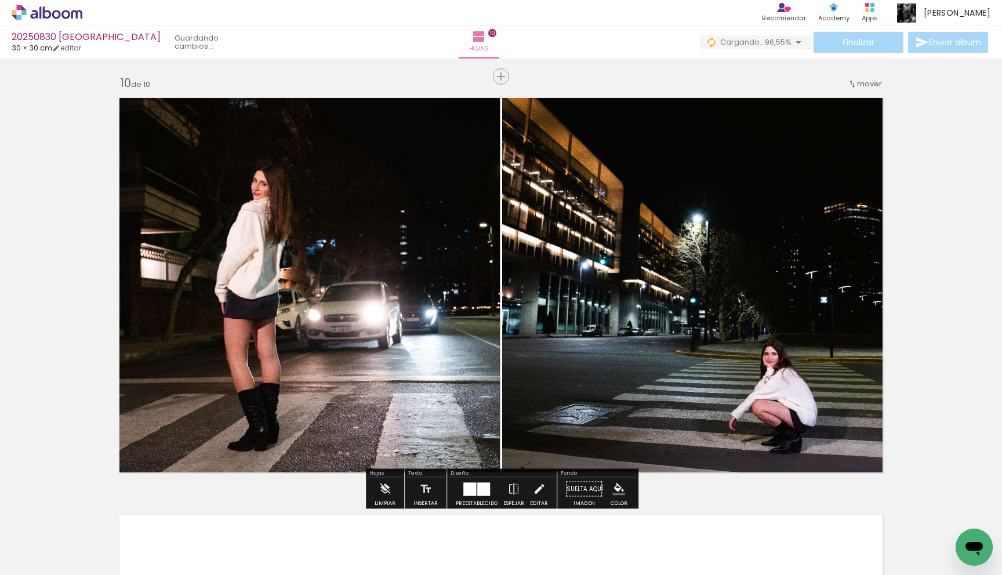
scroll to position [3742, 0]
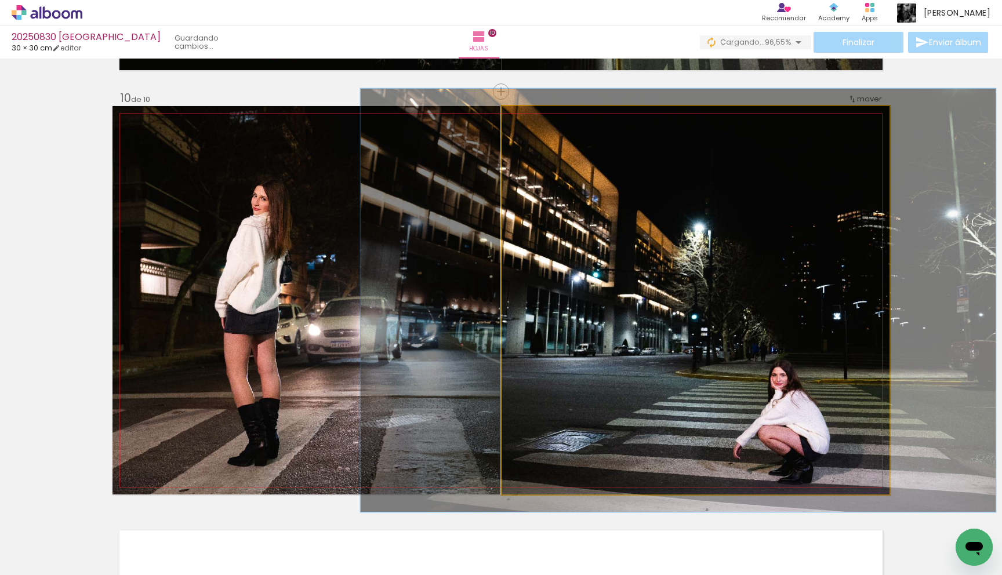
type paper-slider "109"
click at [533, 117] on div at bounding box center [532, 118] width 10 height 10
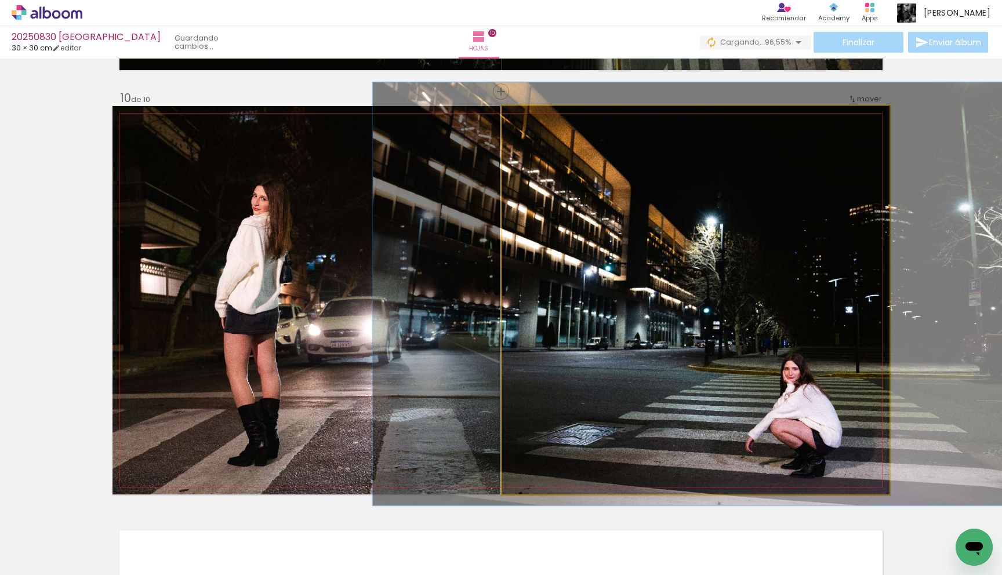
drag, startPoint x: 660, startPoint y: 235, endPoint x: 672, endPoint y: 228, distance: 13.7
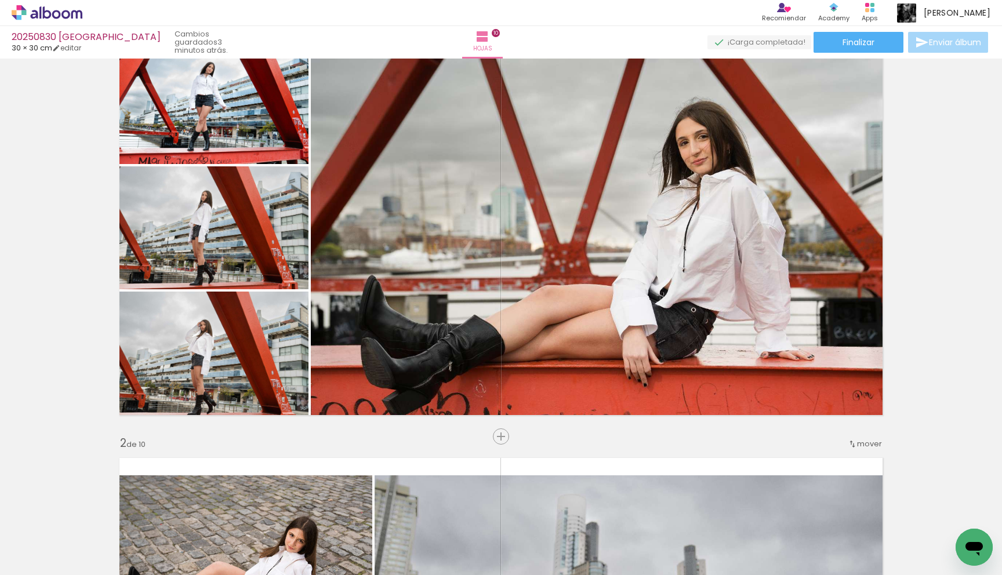
scroll to position [0, 0]
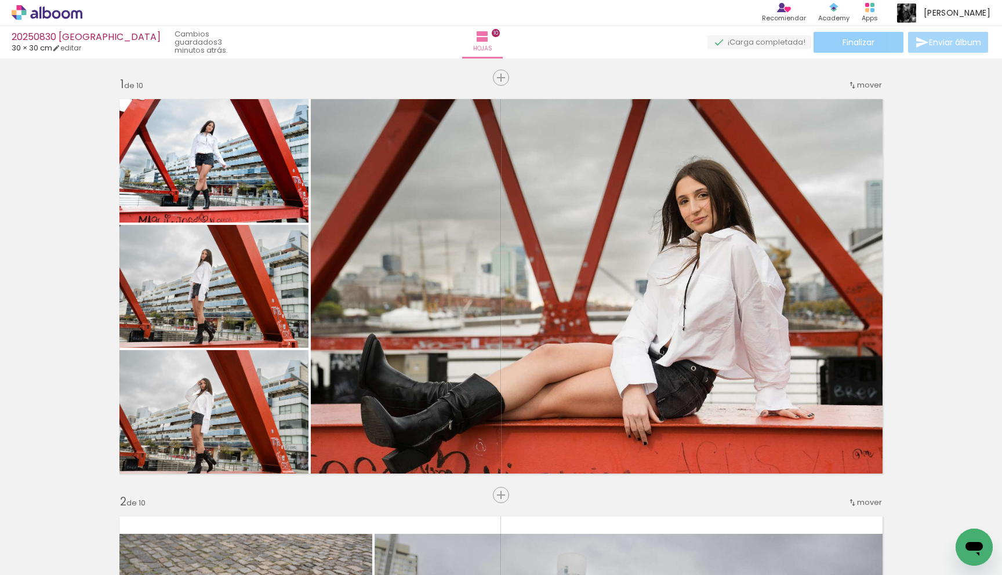
click at [860, 39] on span "Finalizar" at bounding box center [858, 42] width 32 height 8
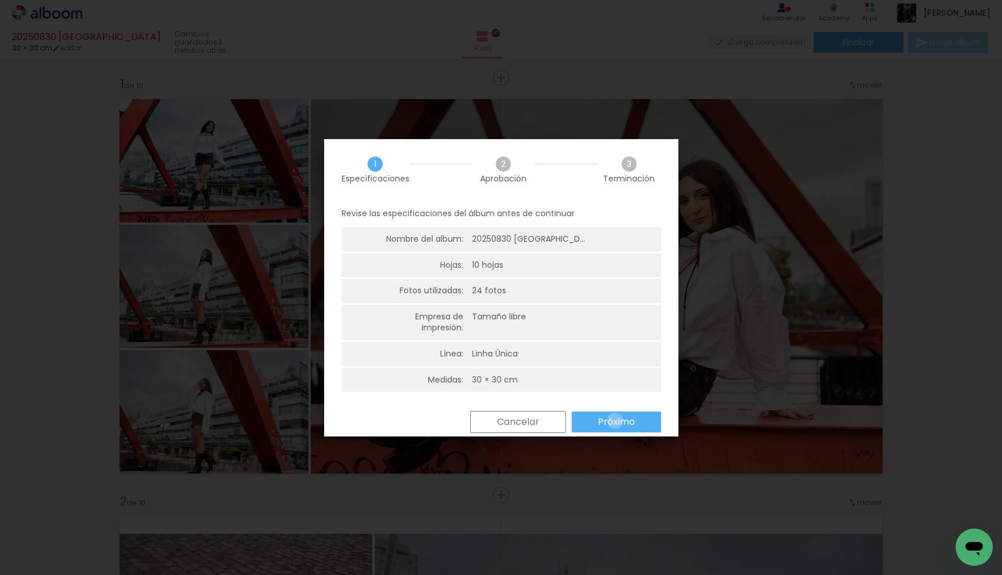
click at [0, 0] on slot "Próximo" at bounding box center [0, 0] width 0 height 0
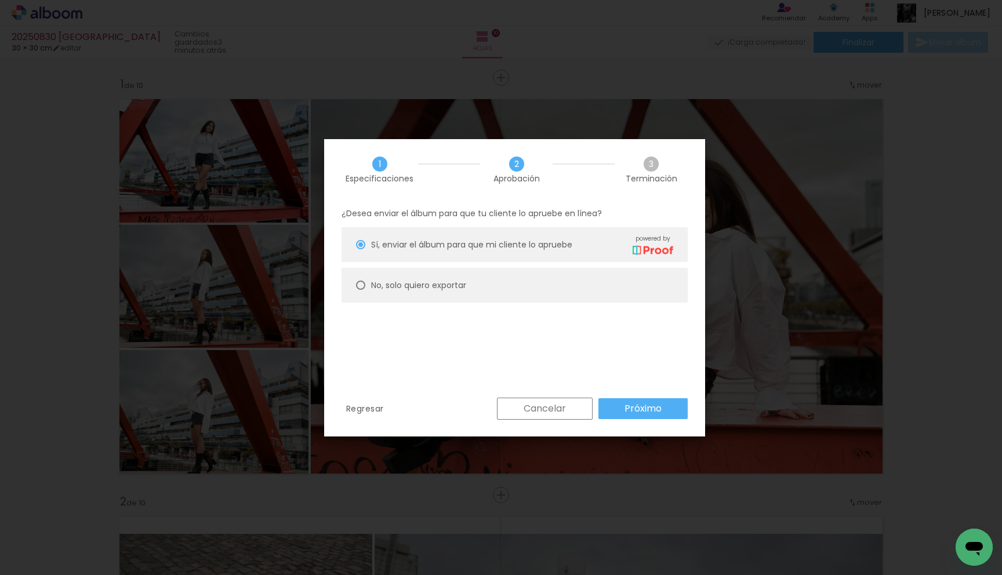
click at [0, 0] on slot "No, solo quiero exportar" at bounding box center [0, 0] width 0 height 0
type paper-radio-button "on"
click at [0, 0] on slot "Próximo" at bounding box center [0, 0] width 0 height 0
type input "Alta, 300 DPI"
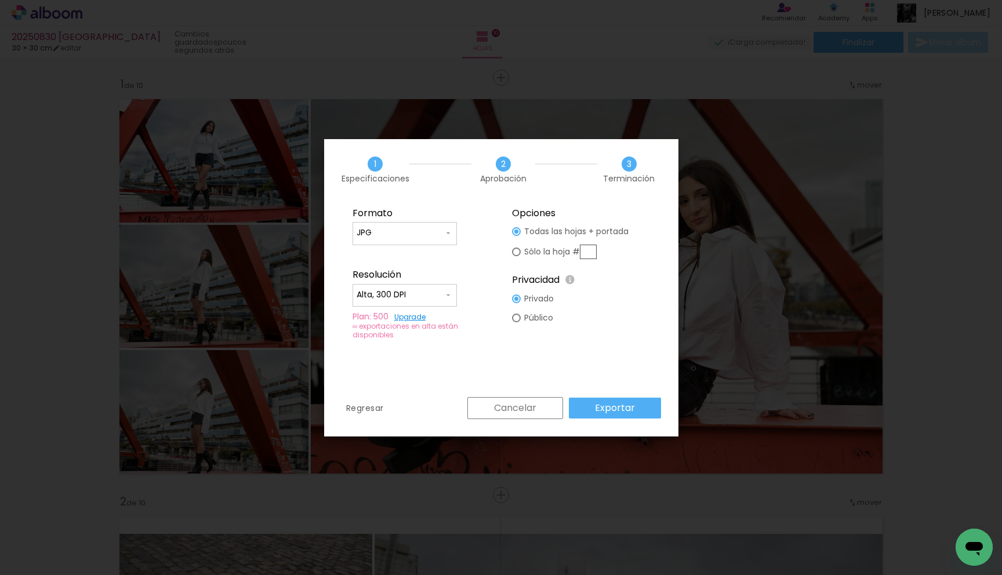
click at [0, 0] on slot "Exportar" at bounding box center [0, 0] width 0 height 0
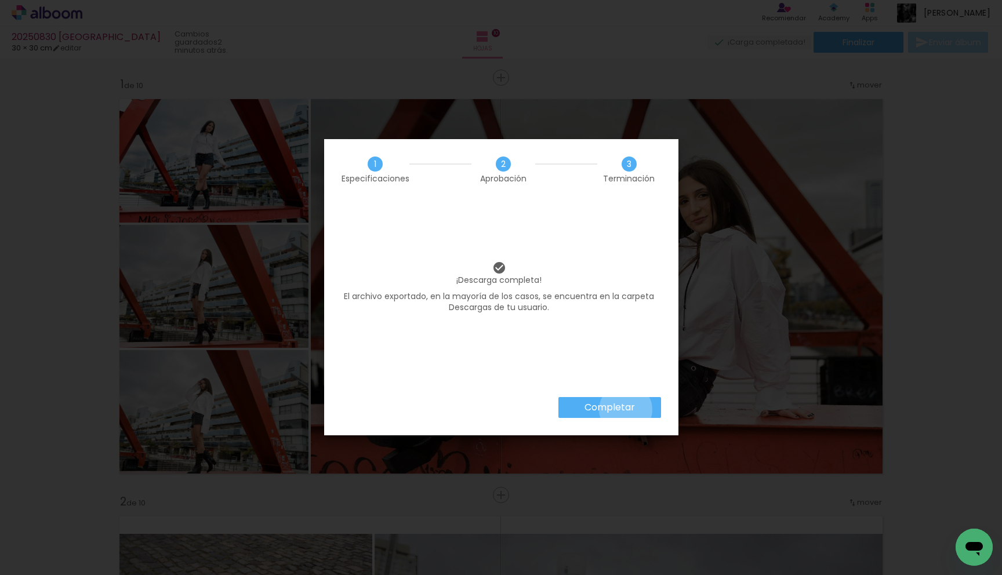
click at [0, 0] on slot "Completar" at bounding box center [0, 0] width 0 height 0
